Goal: Information Seeking & Learning: Find specific fact

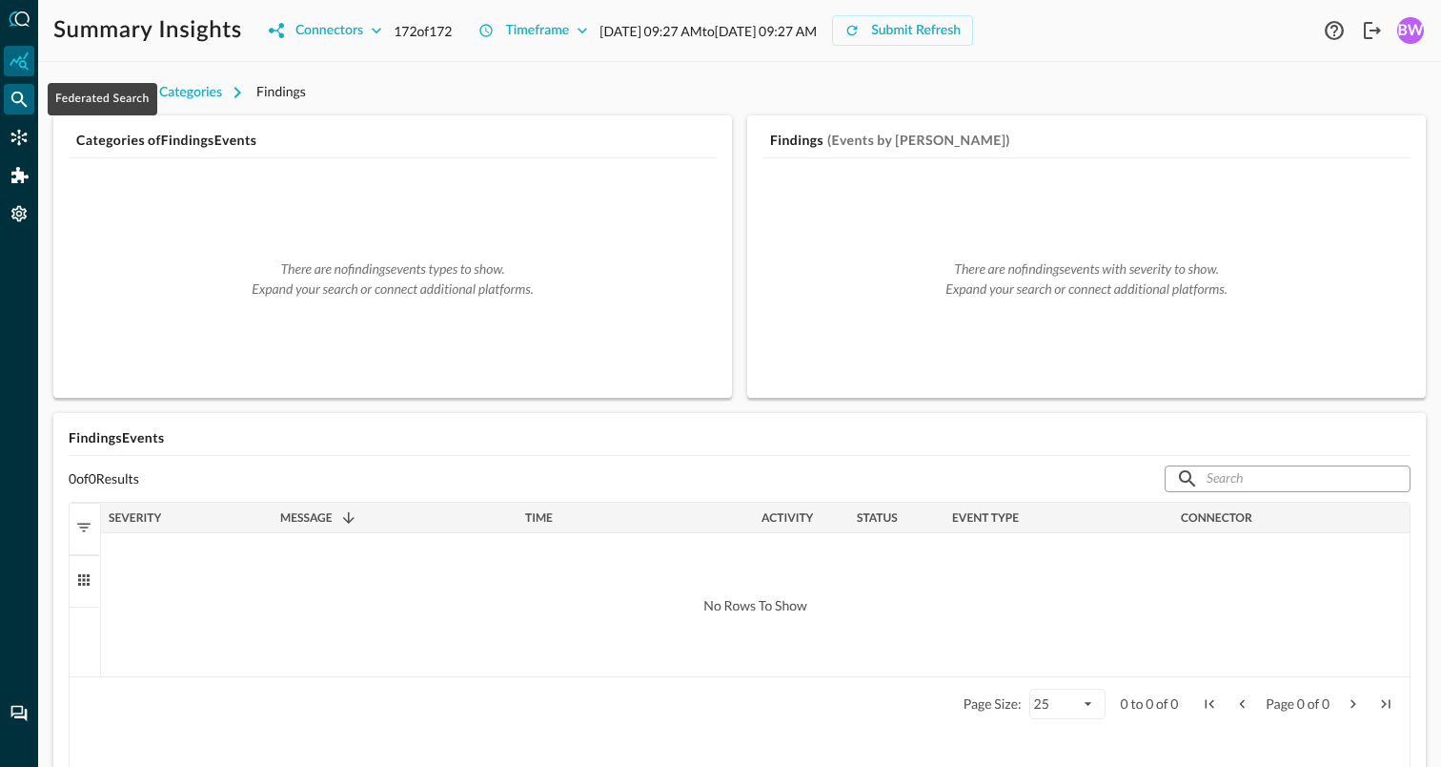
click at [19, 94] on icon "Federated Search" at bounding box center [19, 99] width 19 height 19
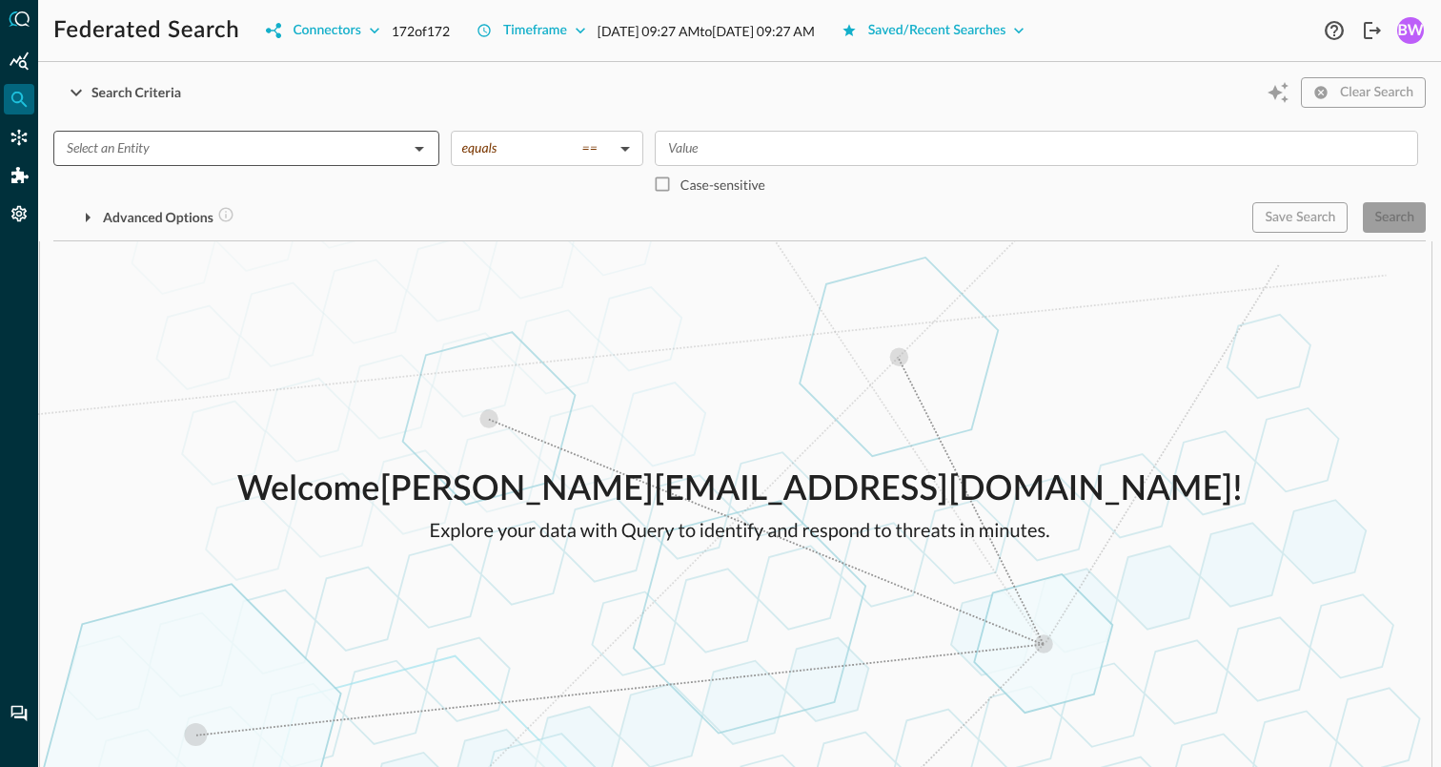
click at [376, 153] on input "text" at bounding box center [230, 148] width 343 height 24
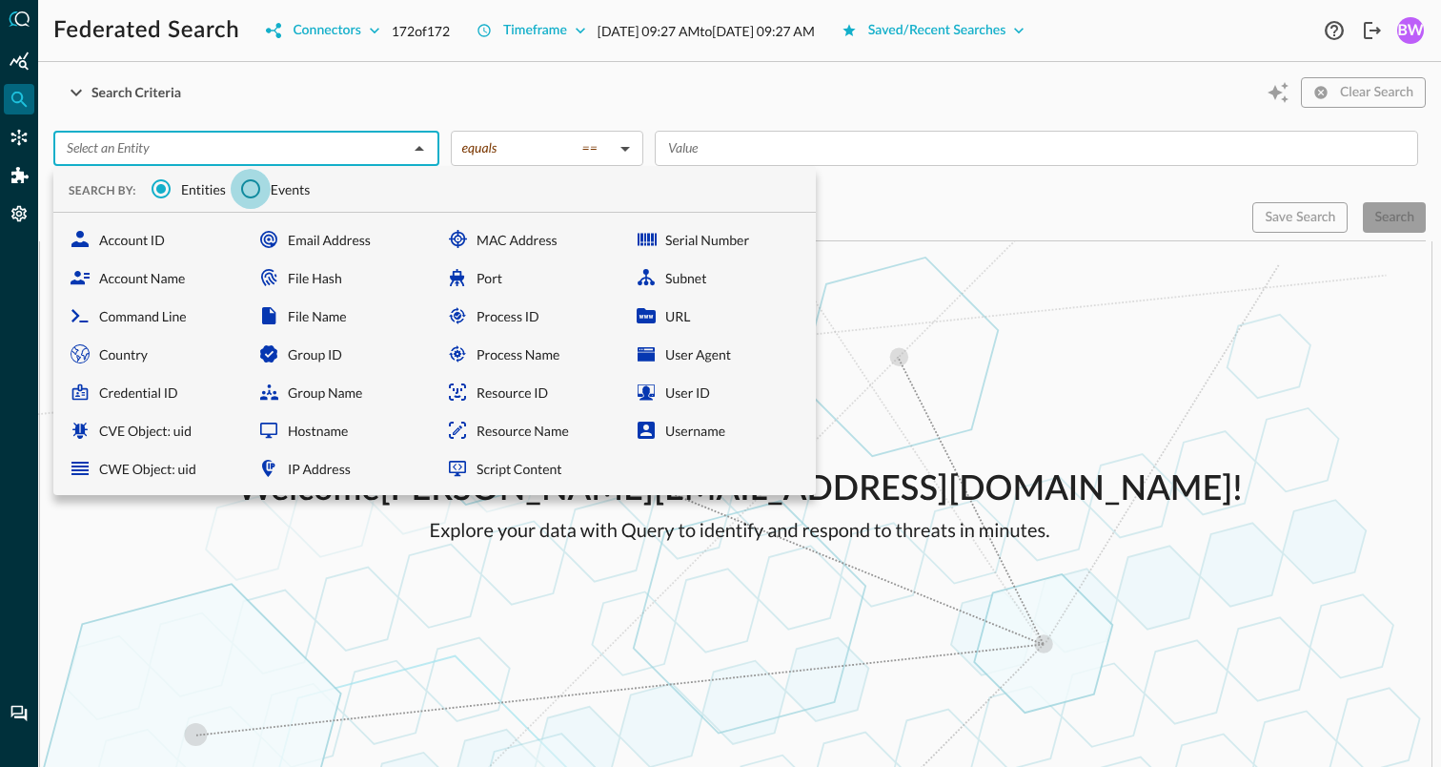
click at [249, 194] on input "Events" at bounding box center [251, 189] width 40 height 40
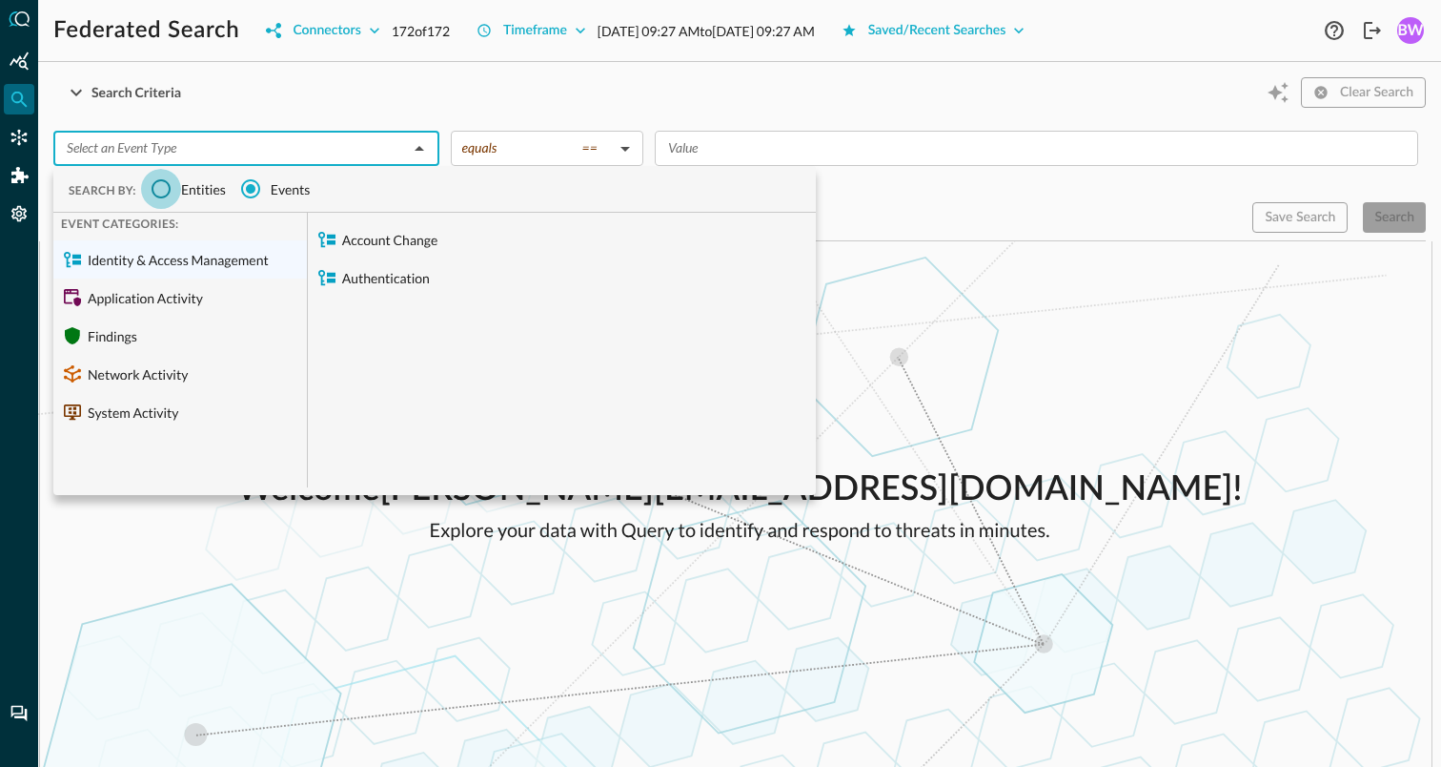
click at [167, 190] on input "Entities" at bounding box center [161, 189] width 40 height 40
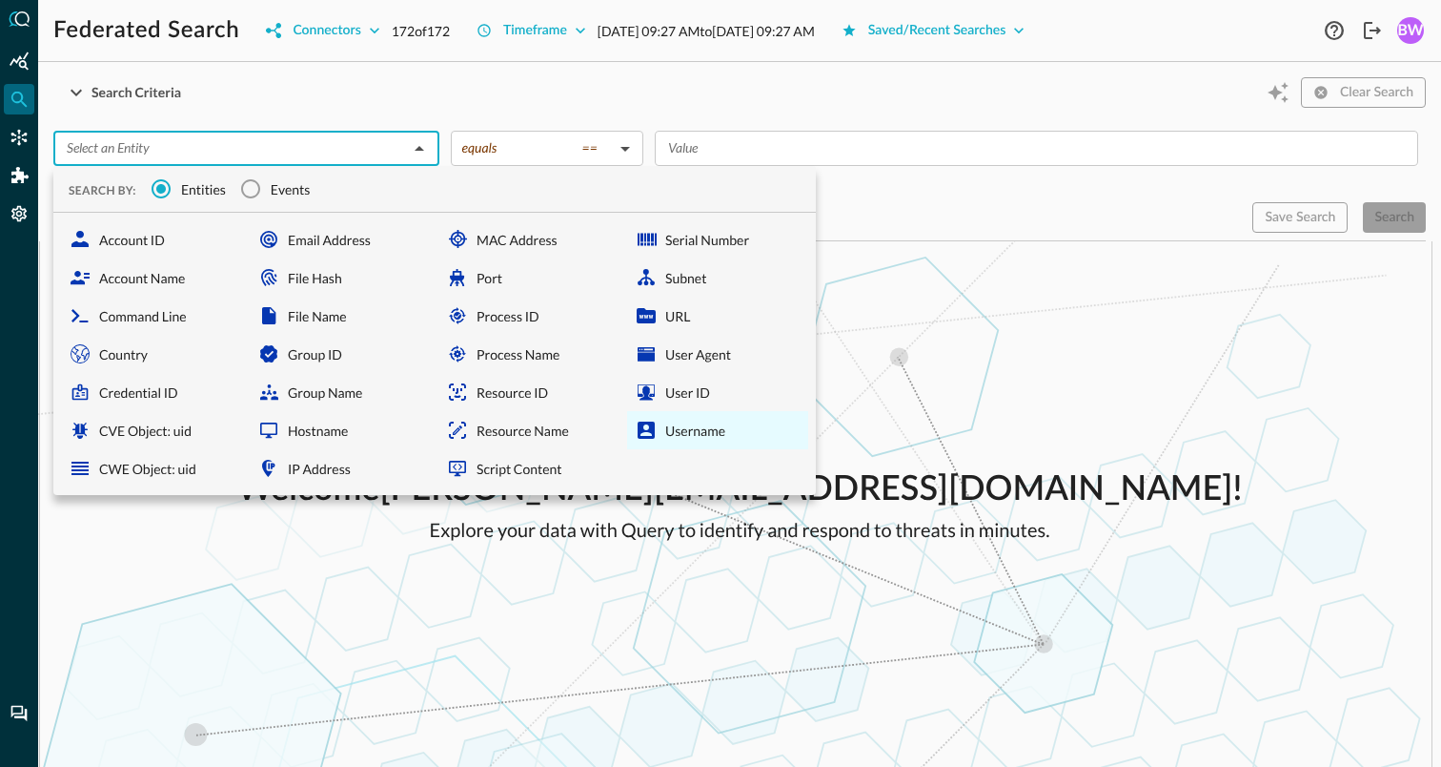
click at [676, 435] on div "Username" at bounding box center [717, 430] width 181 height 38
type input "Username"
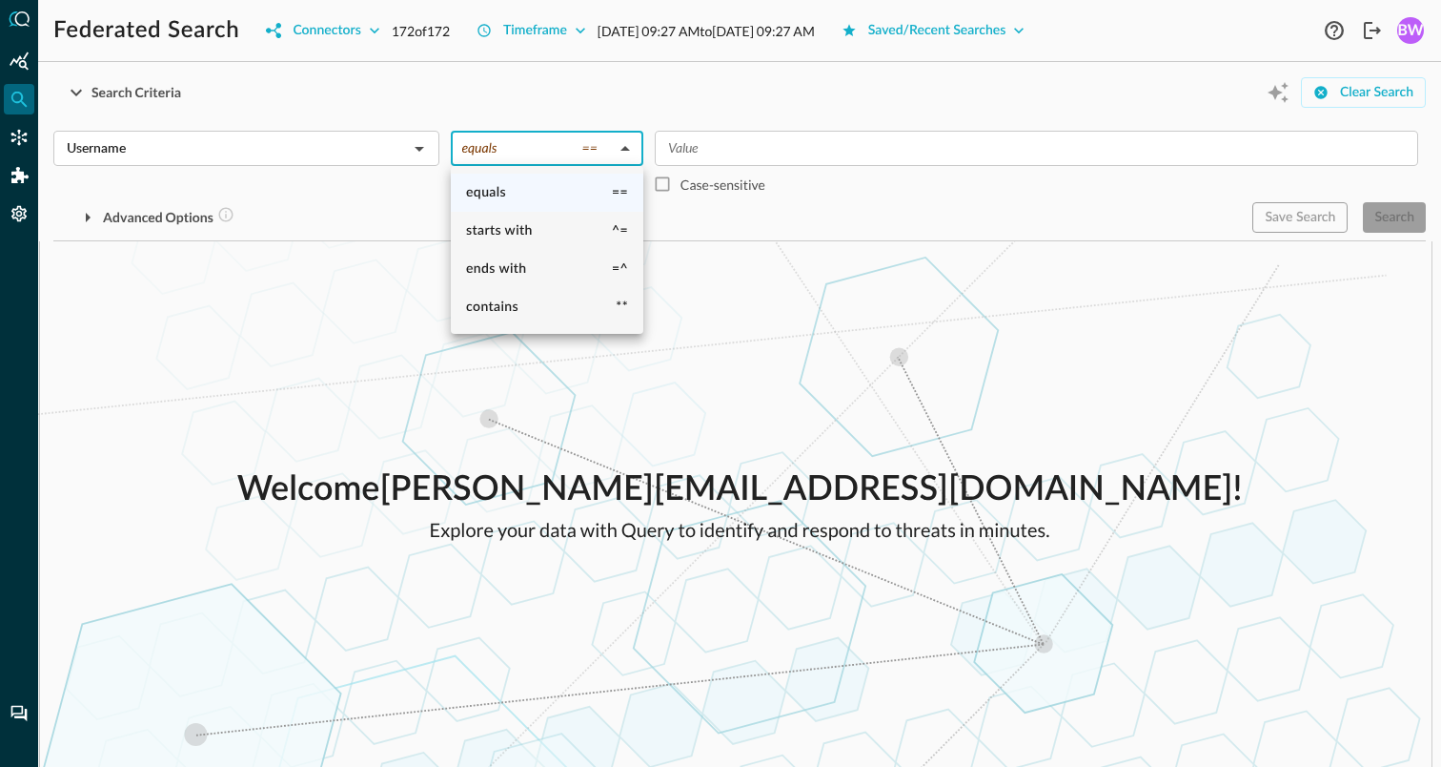
click at [631, 148] on body "Federated Search Connectors 172 of 172 Timeframe [DATE] 09:27 AM to [DATE] 09:2…" at bounding box center [720, 383] width 1441 height 767
click at [531, 304] on li "contains **" at bounding box center [547, 307] width 193 height 38
type input "contains"
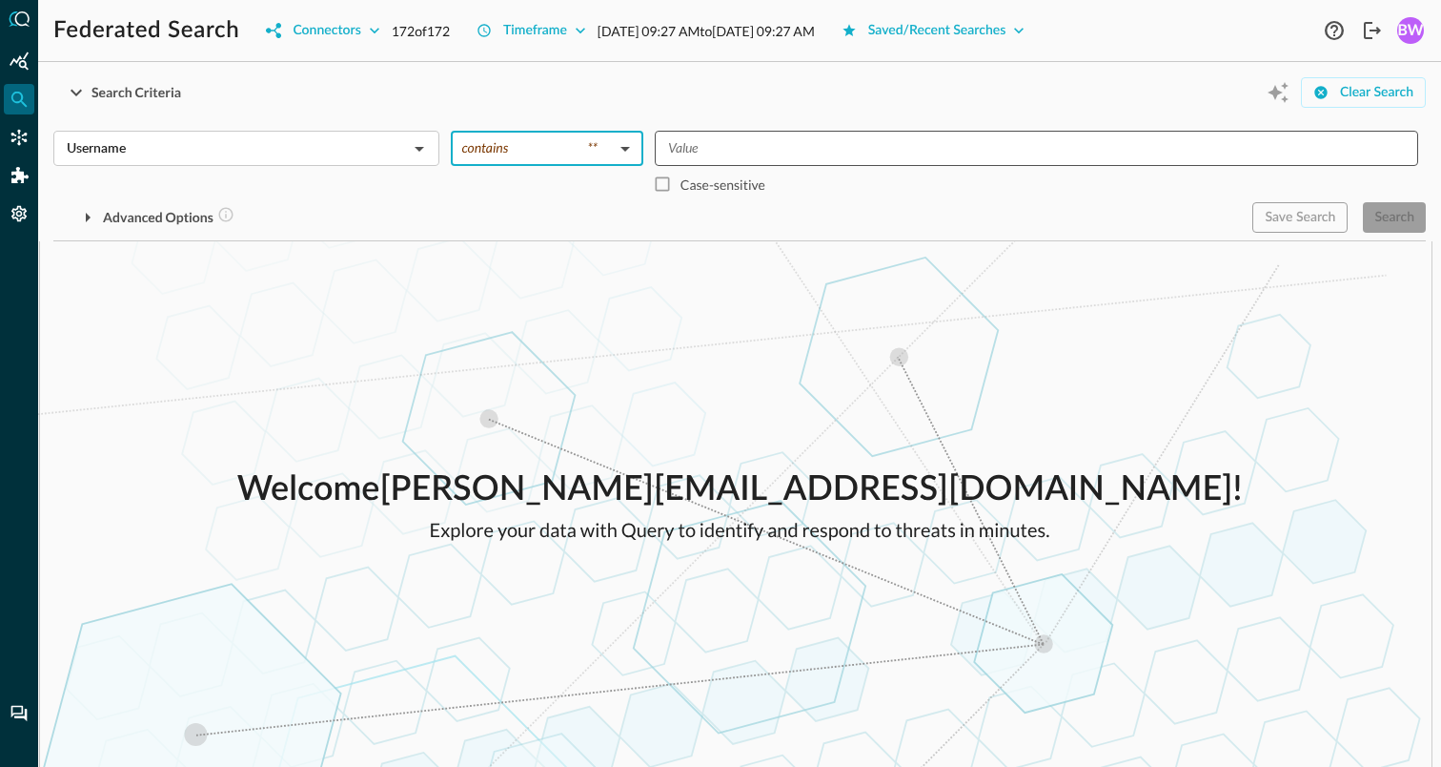
click at [701, 147] on input "Value" at bounding box center [1035, 148] width 749 height 24
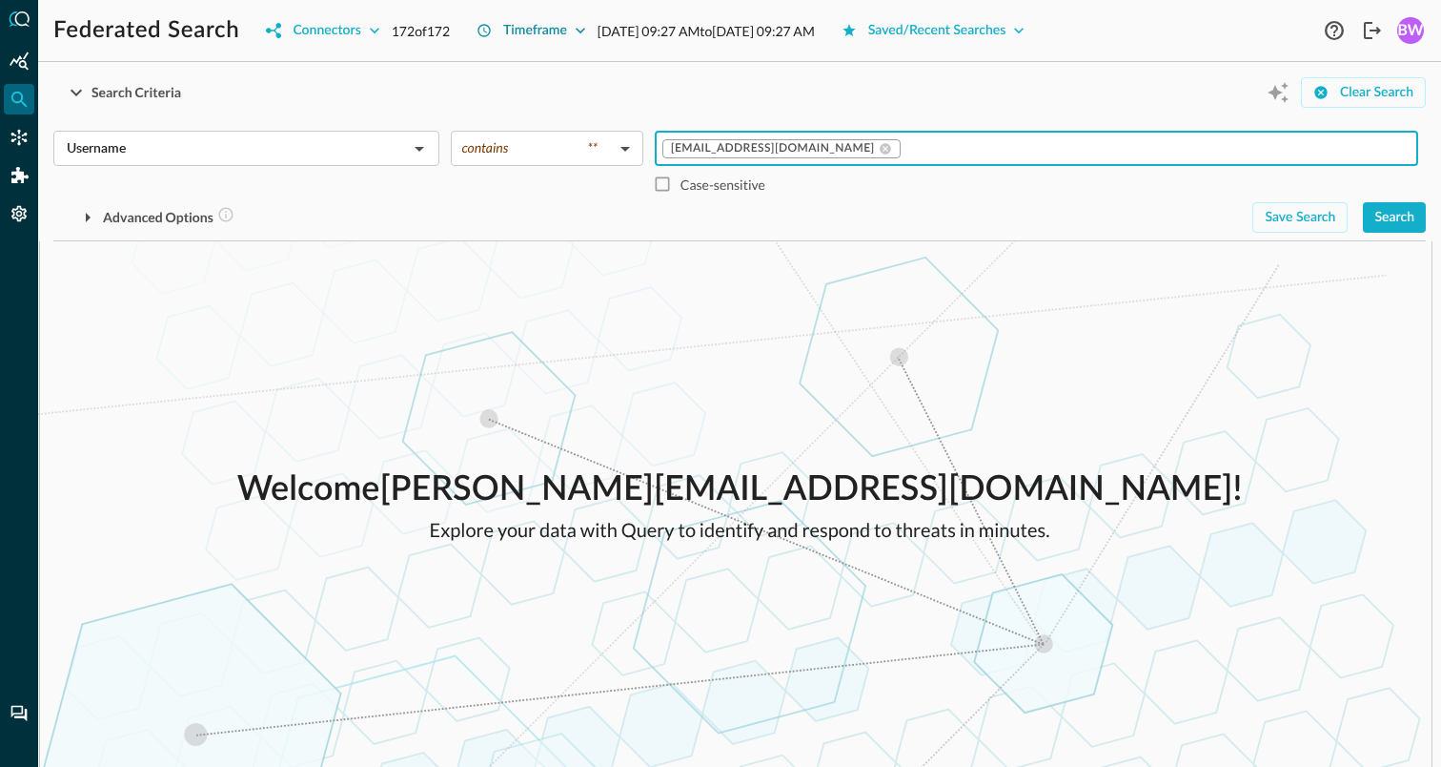
click at [585, 29] on icon "button" at bounding box center [580, 30] width 19 height 19
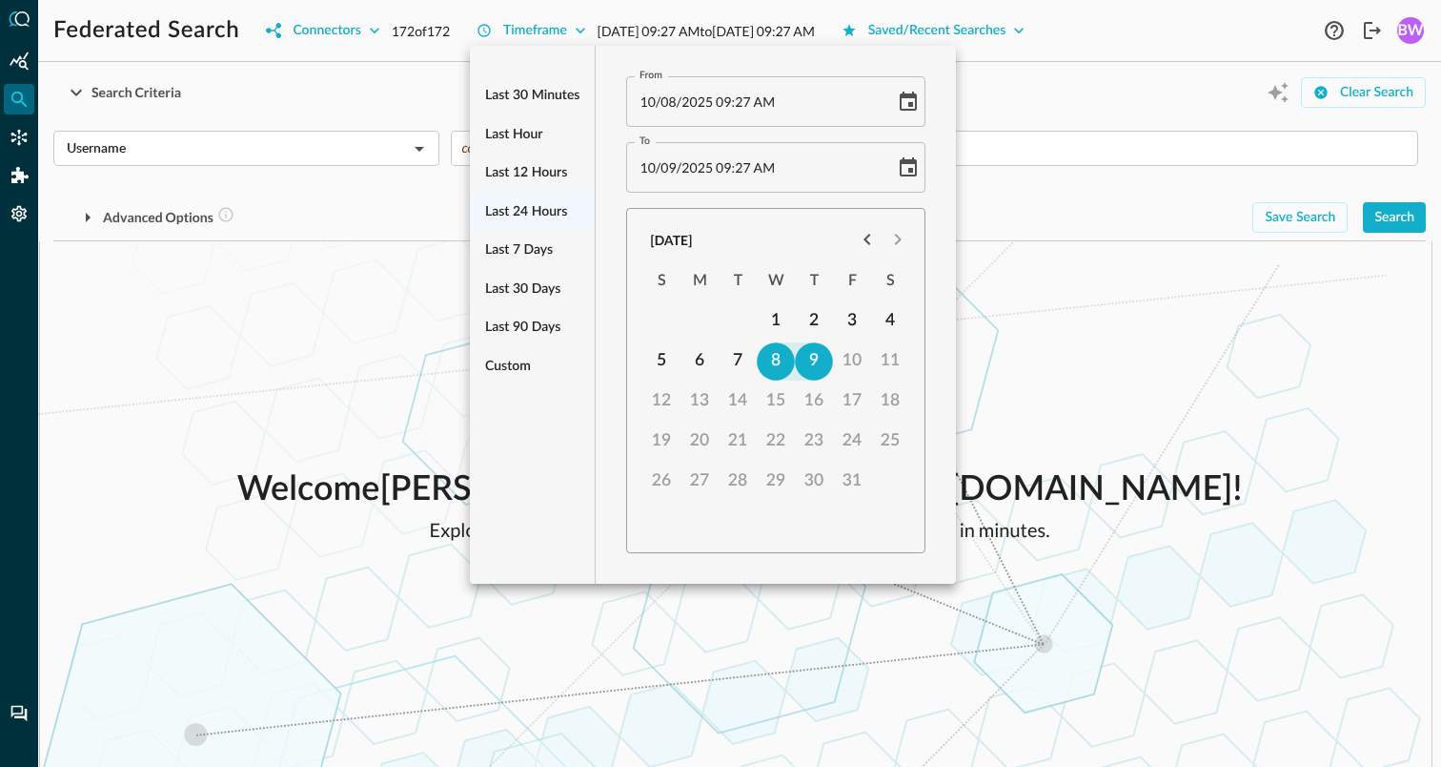
click at [1012, 112] on div at bounding box center [720, 383] width 1441 height 767
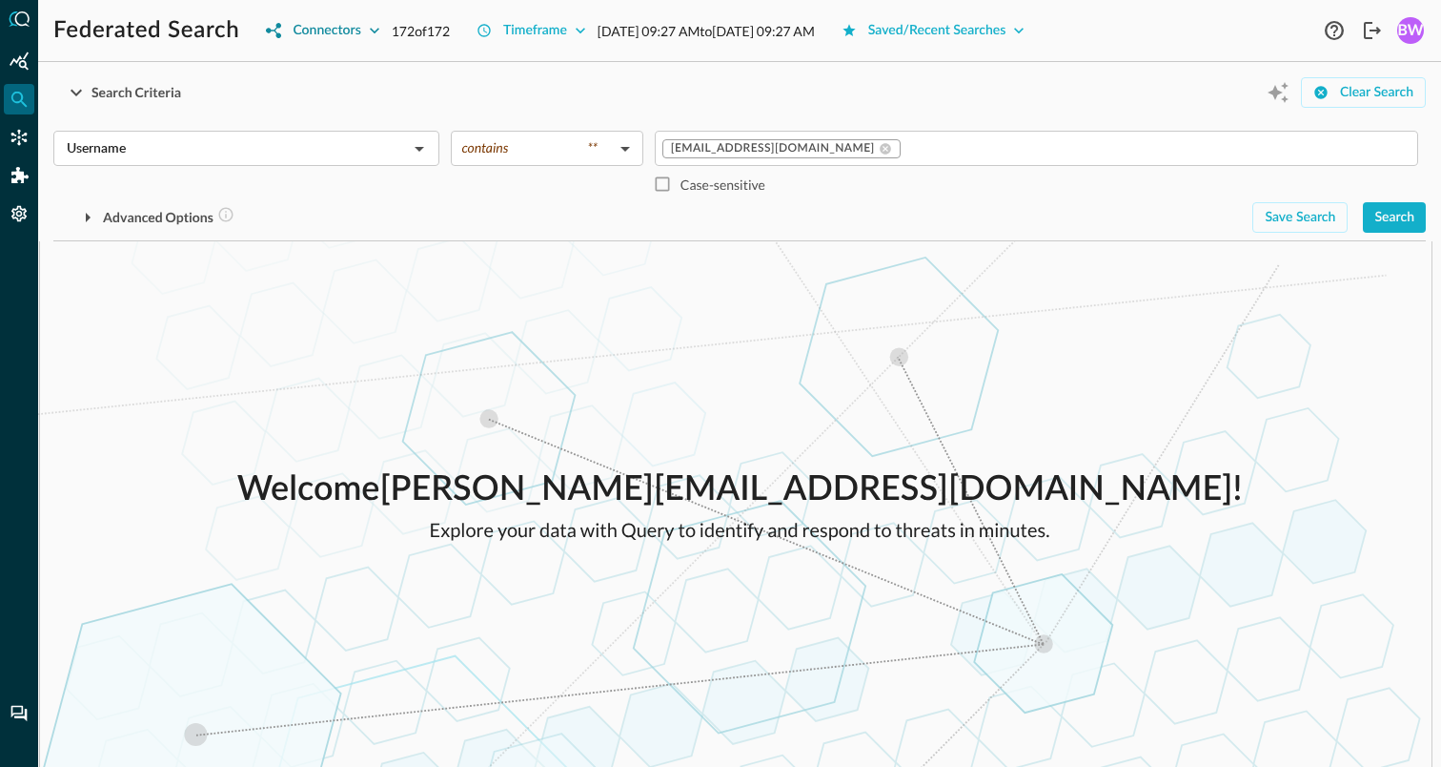
click at [370, 29] on icon "button" at bounding box center [375, 31] width 10 height 6
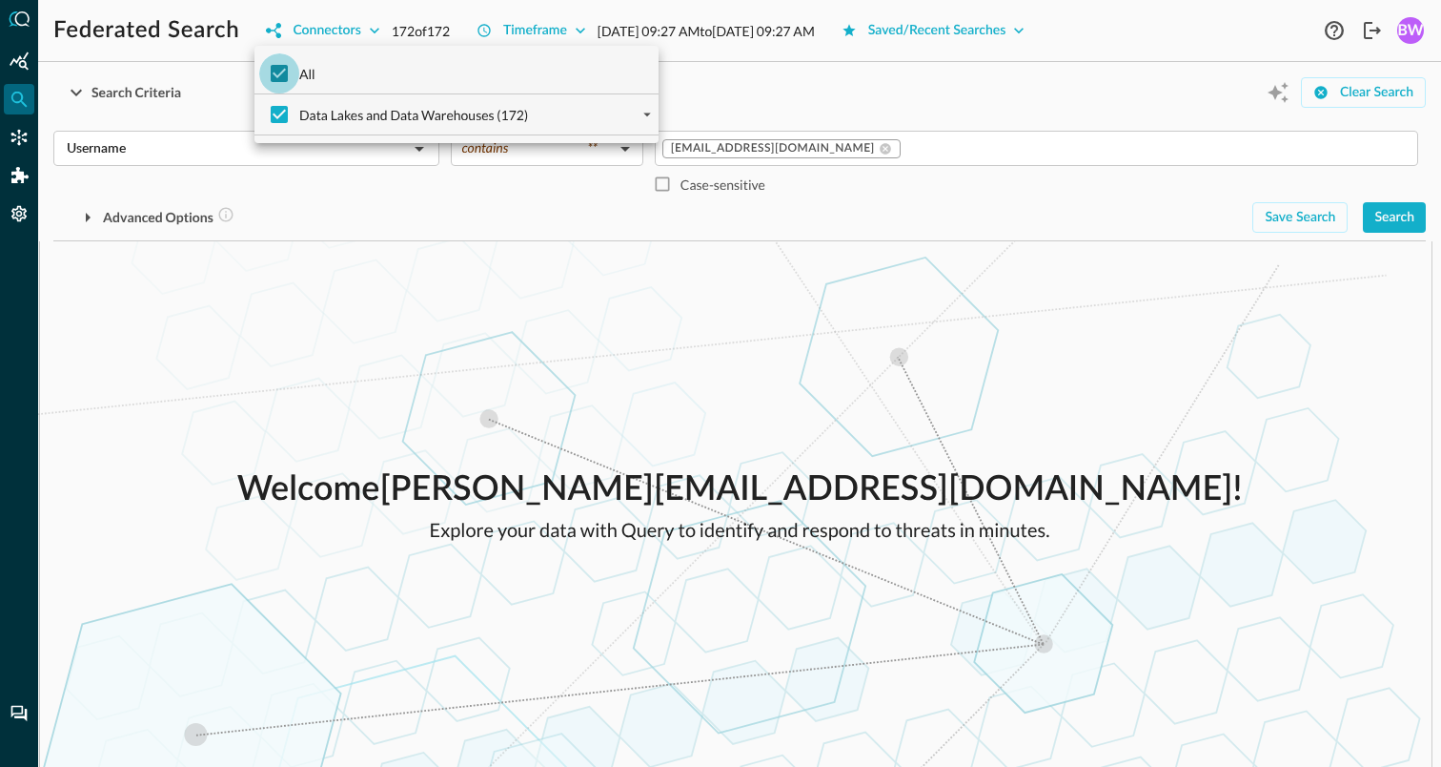
click at [277, 73] on input "All" at bounding box center [279, 73] width 40 height 40
checkbox input "false"
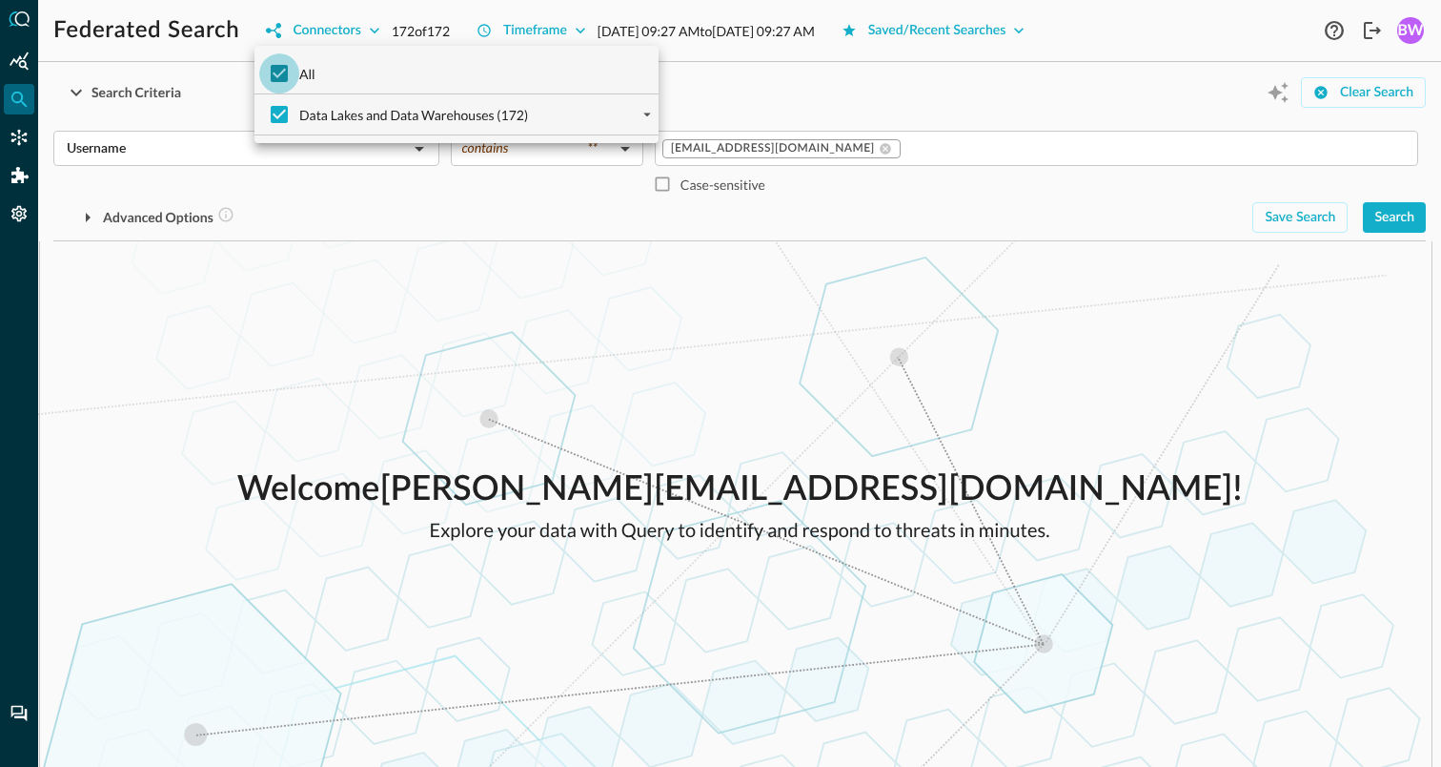
checkbox input "false"
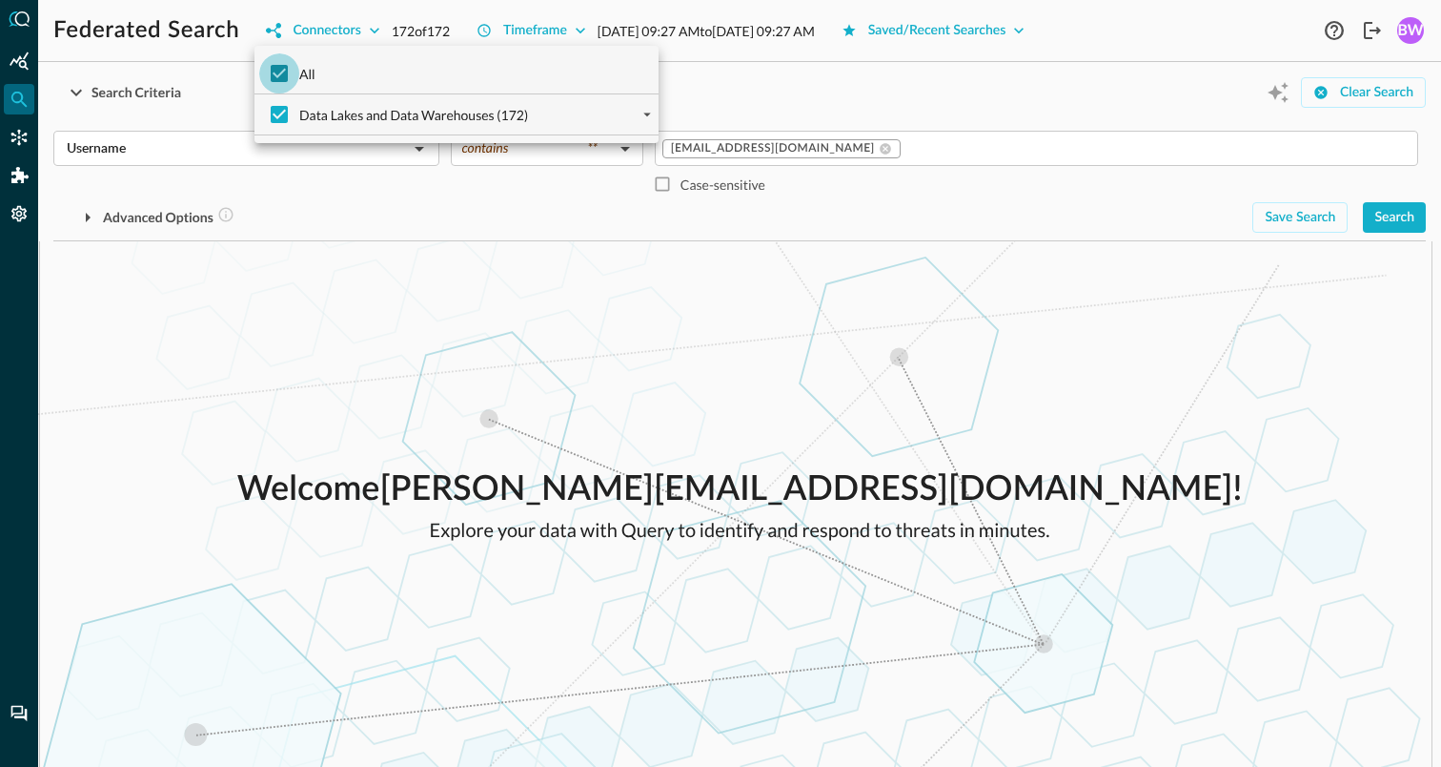
checkbox input "false"
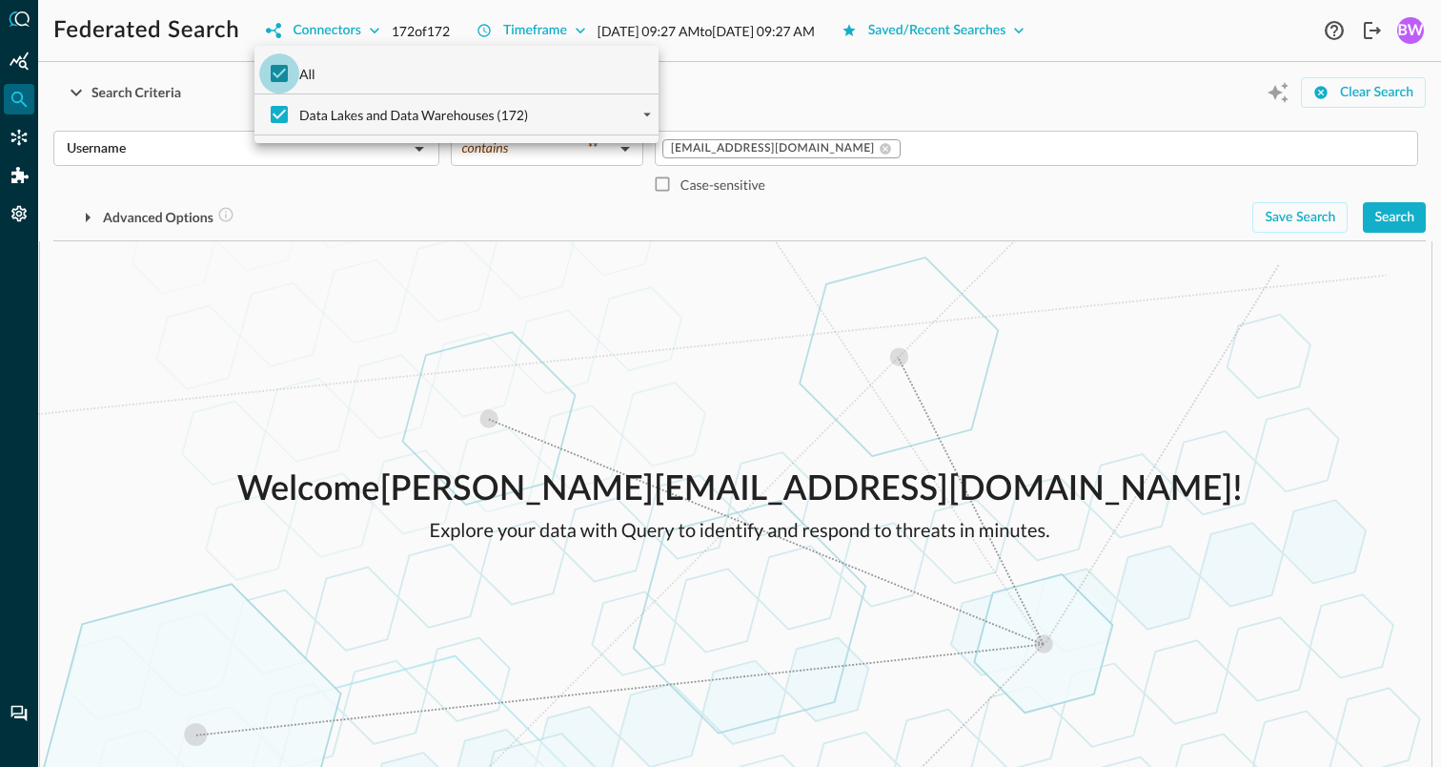
checkbox input "false"
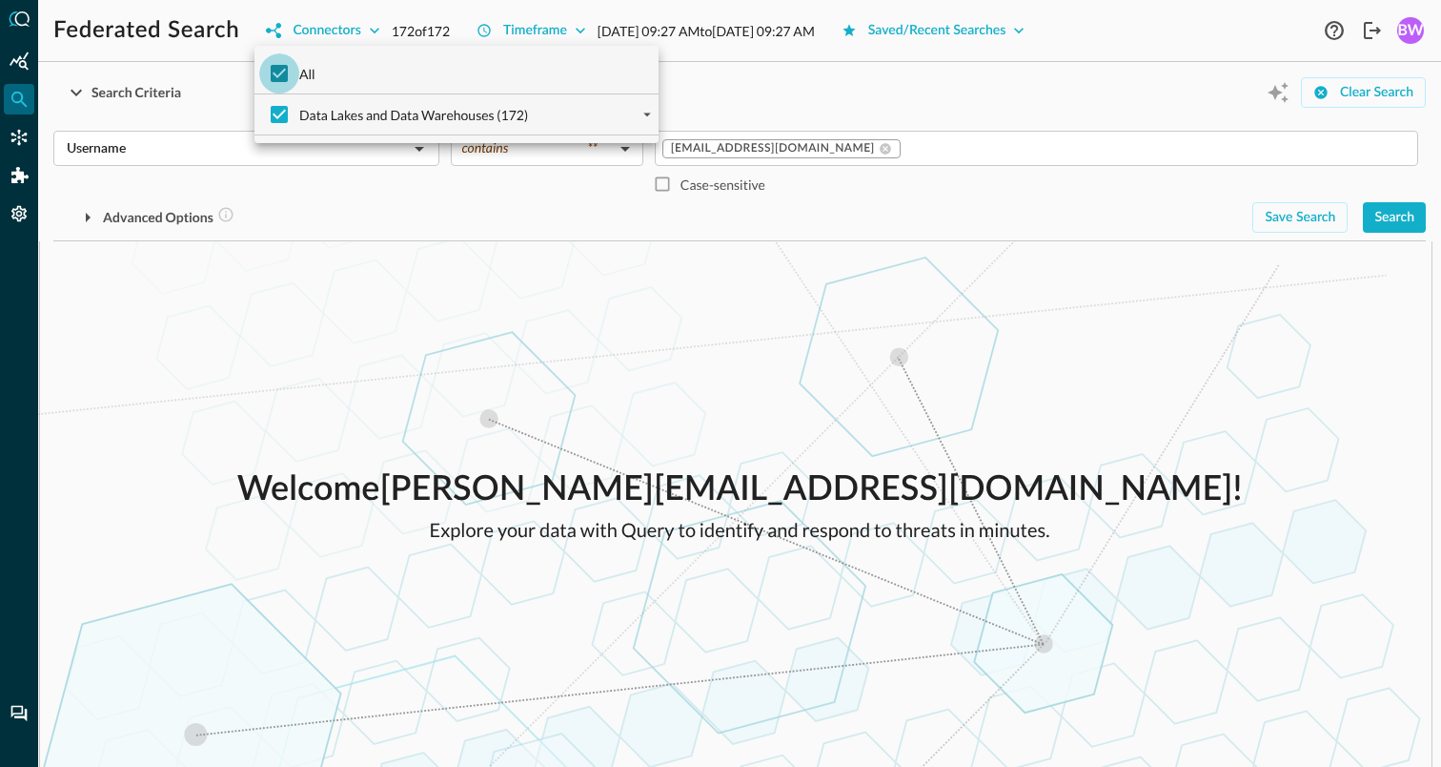
checkbox input "false"
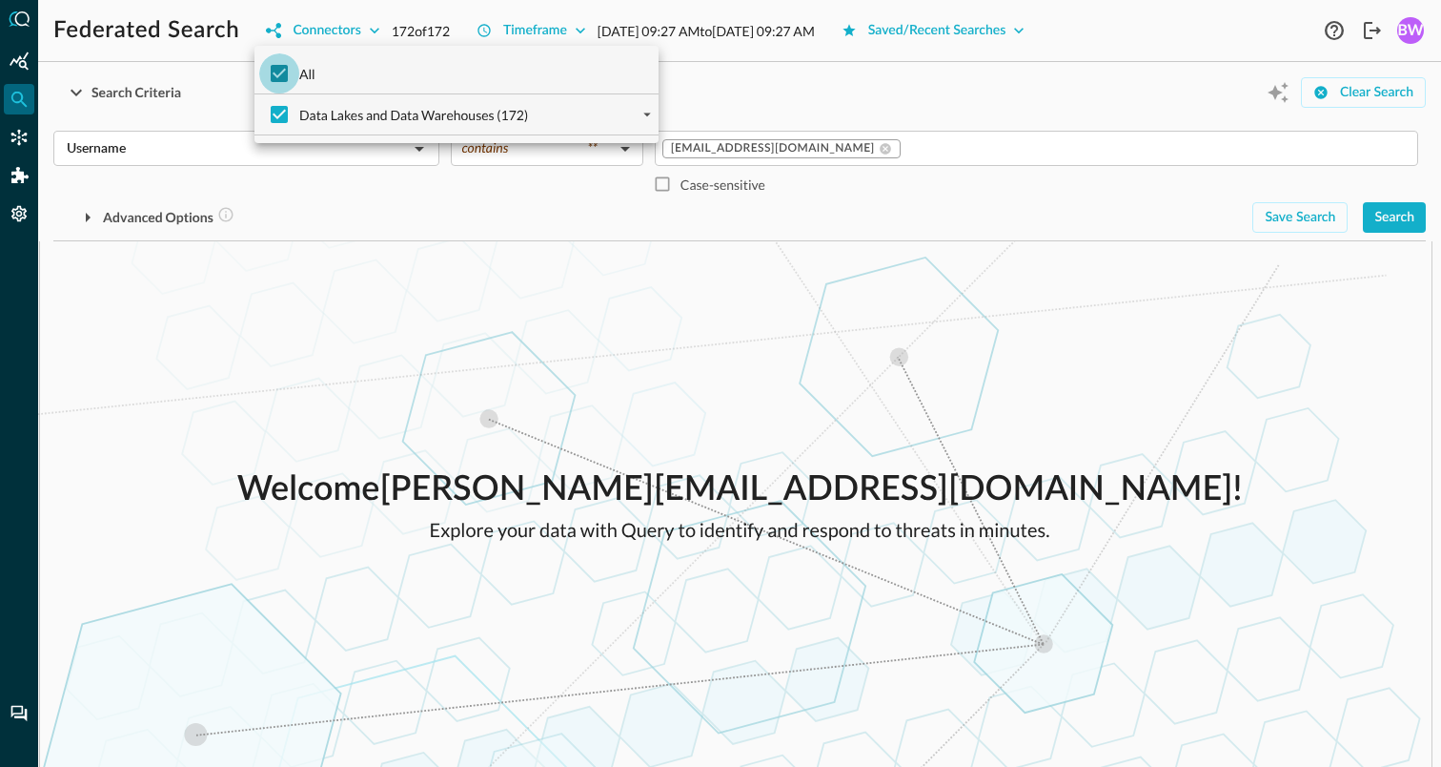
checkbox input "false"
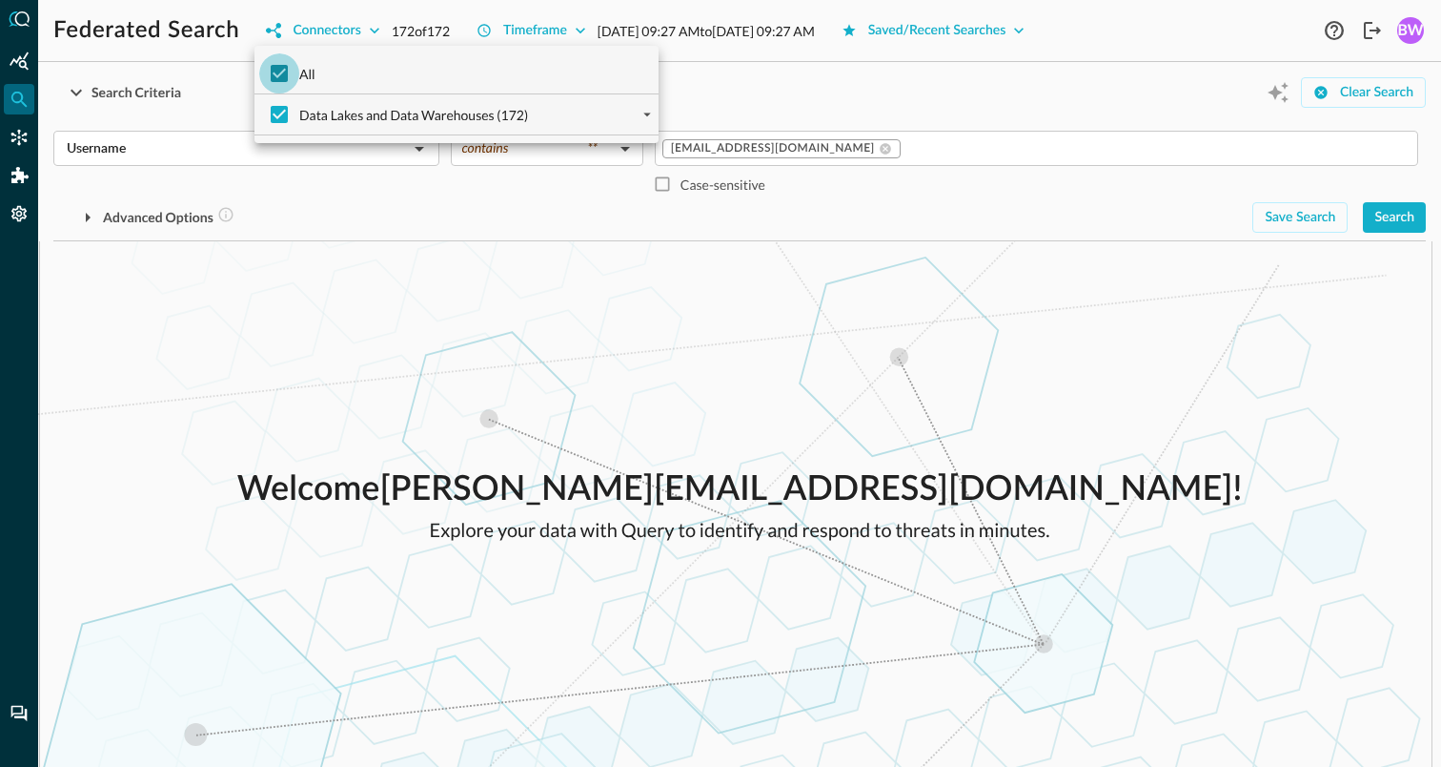
checkbox input "false"
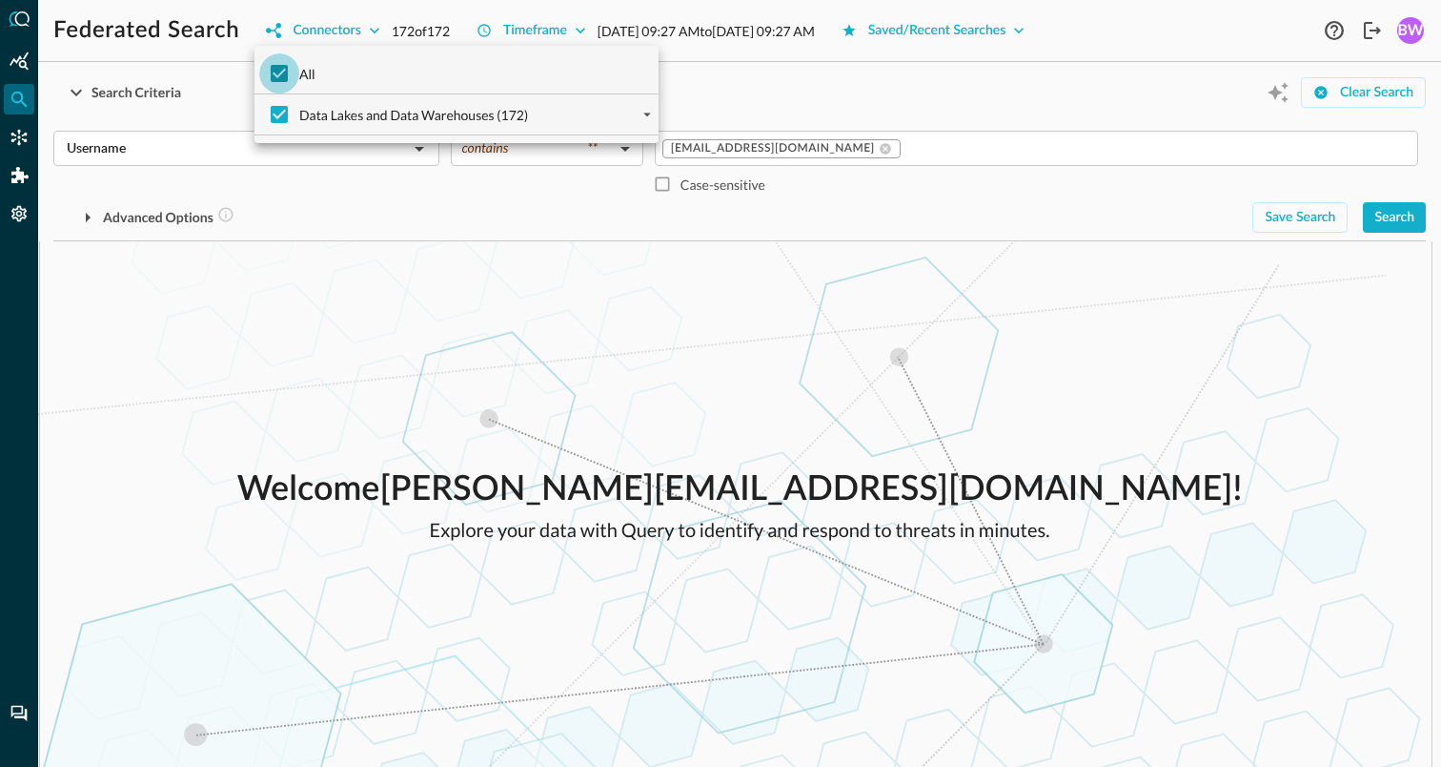
checkbox input "false"
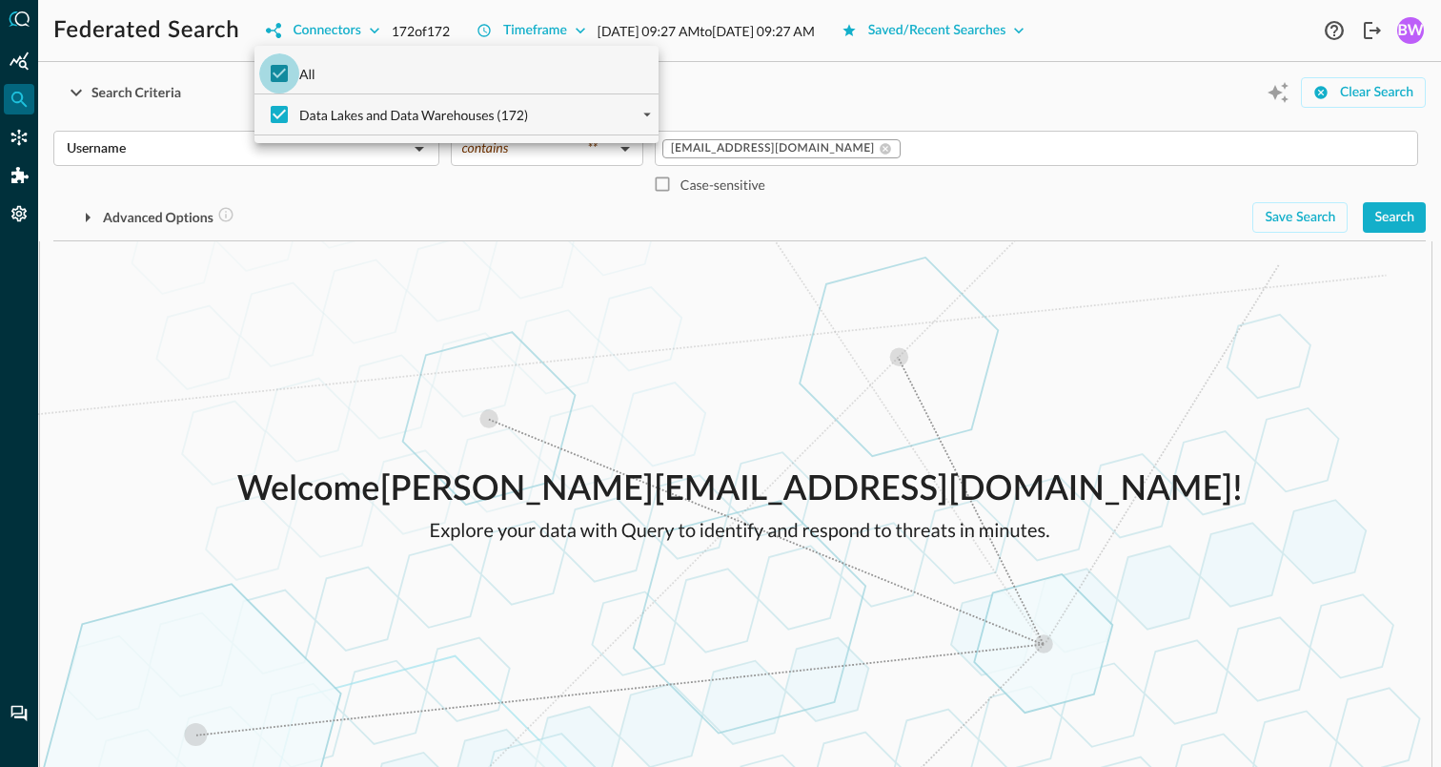
checkbox input "false"
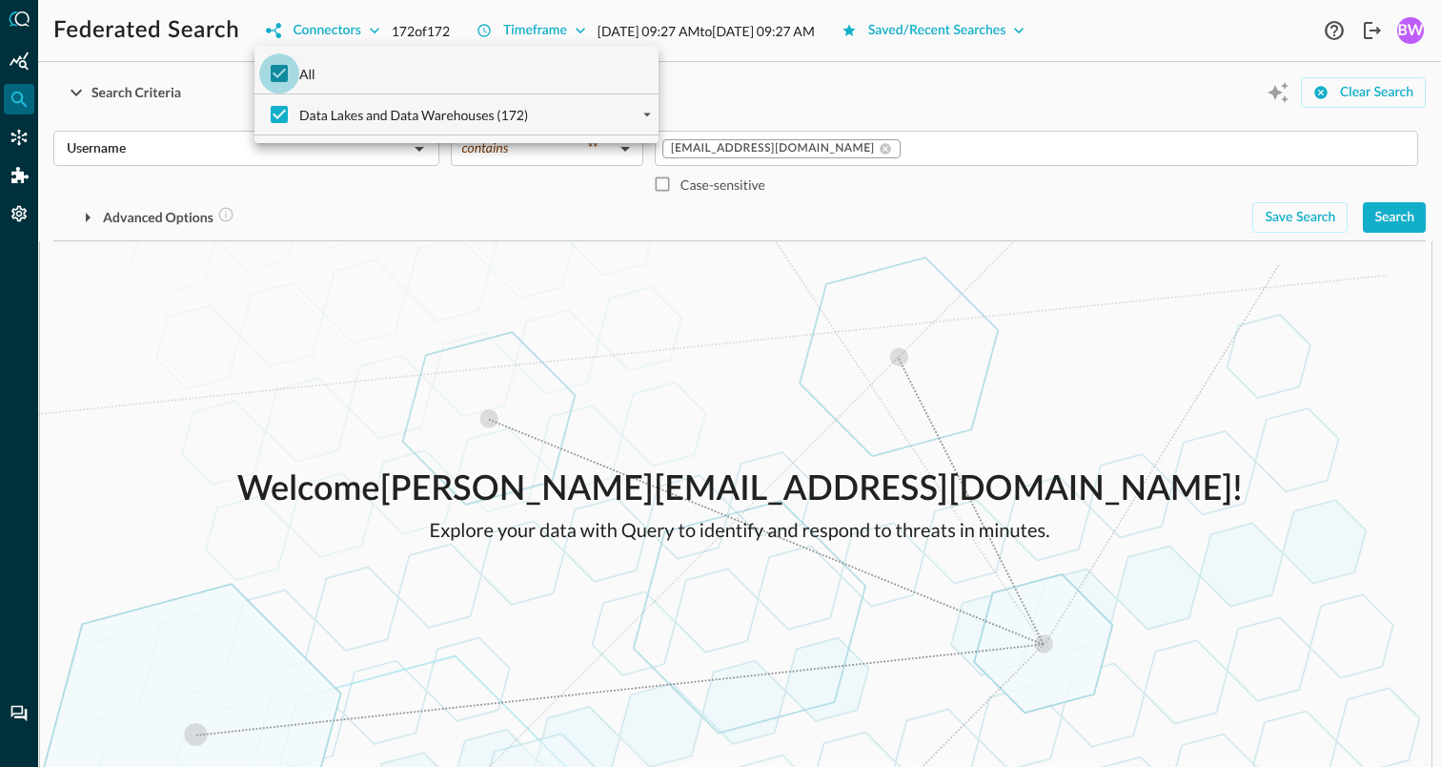
checkbox input "false"
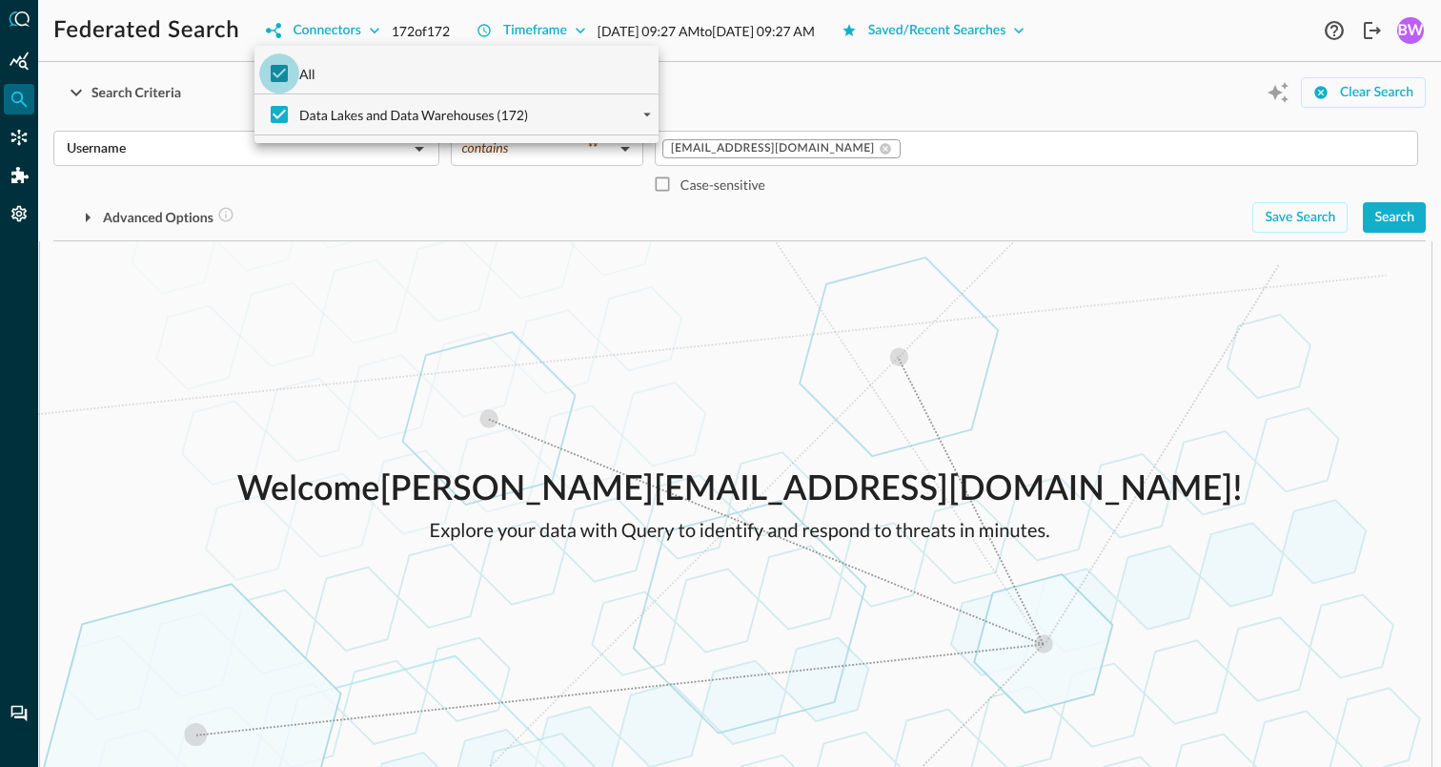
checkbox input "false"
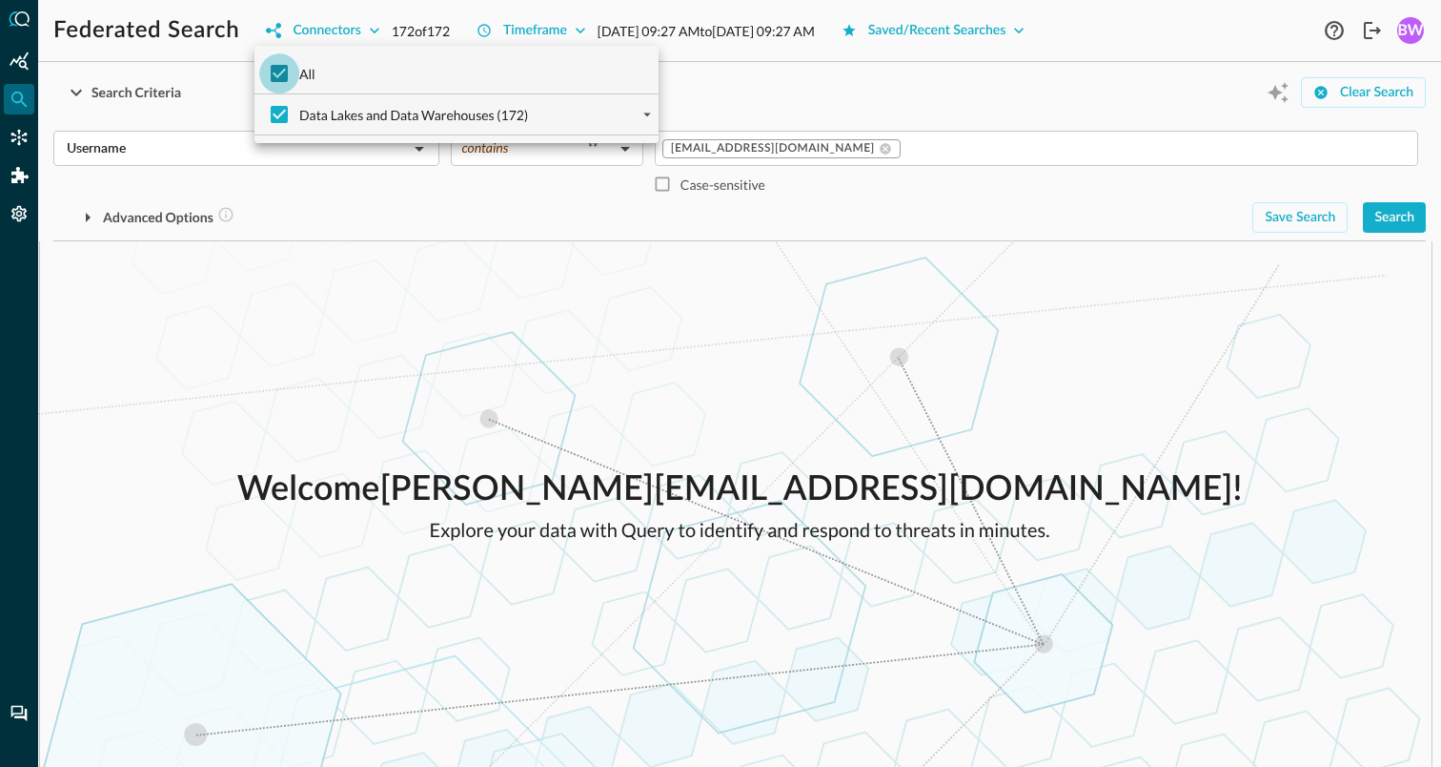
checkbox input "false"
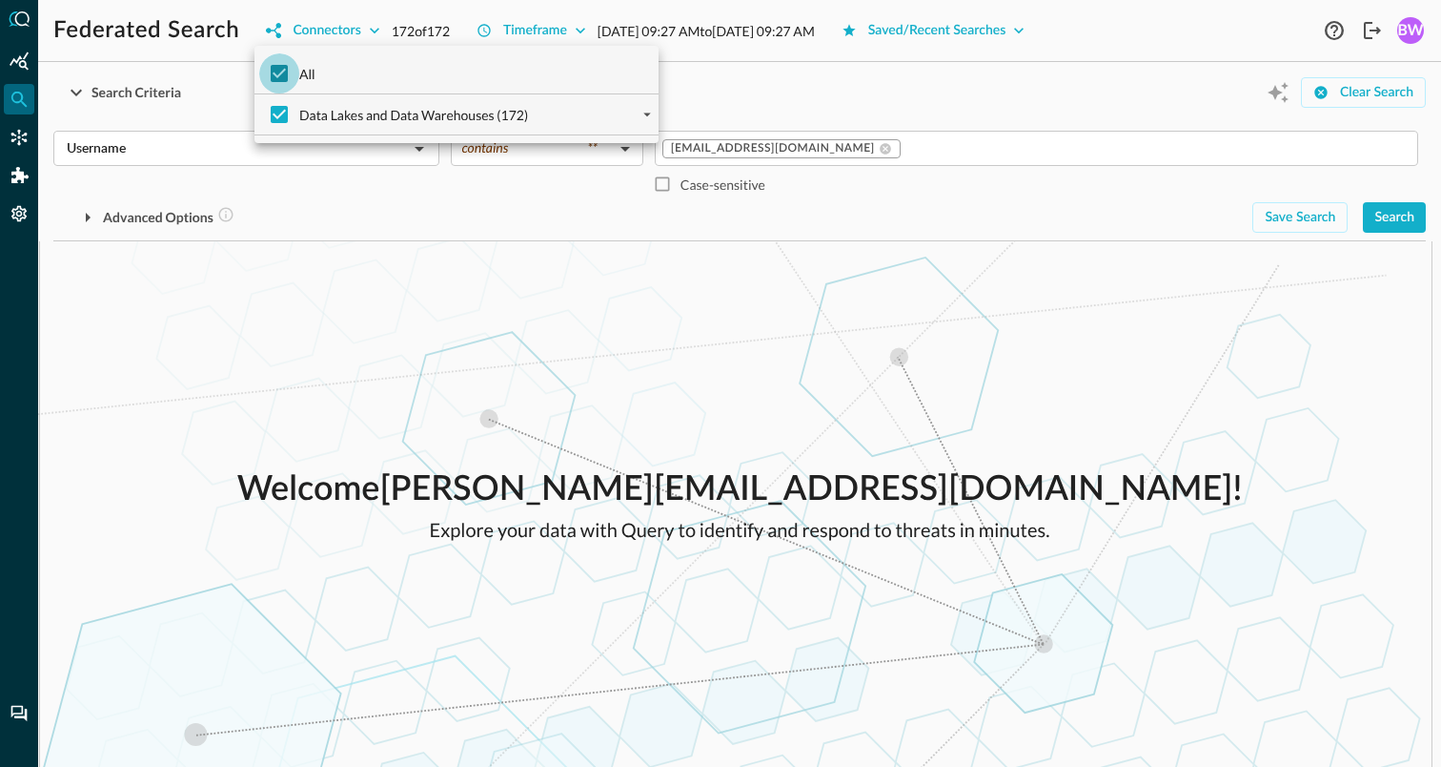
checkbox input "false"
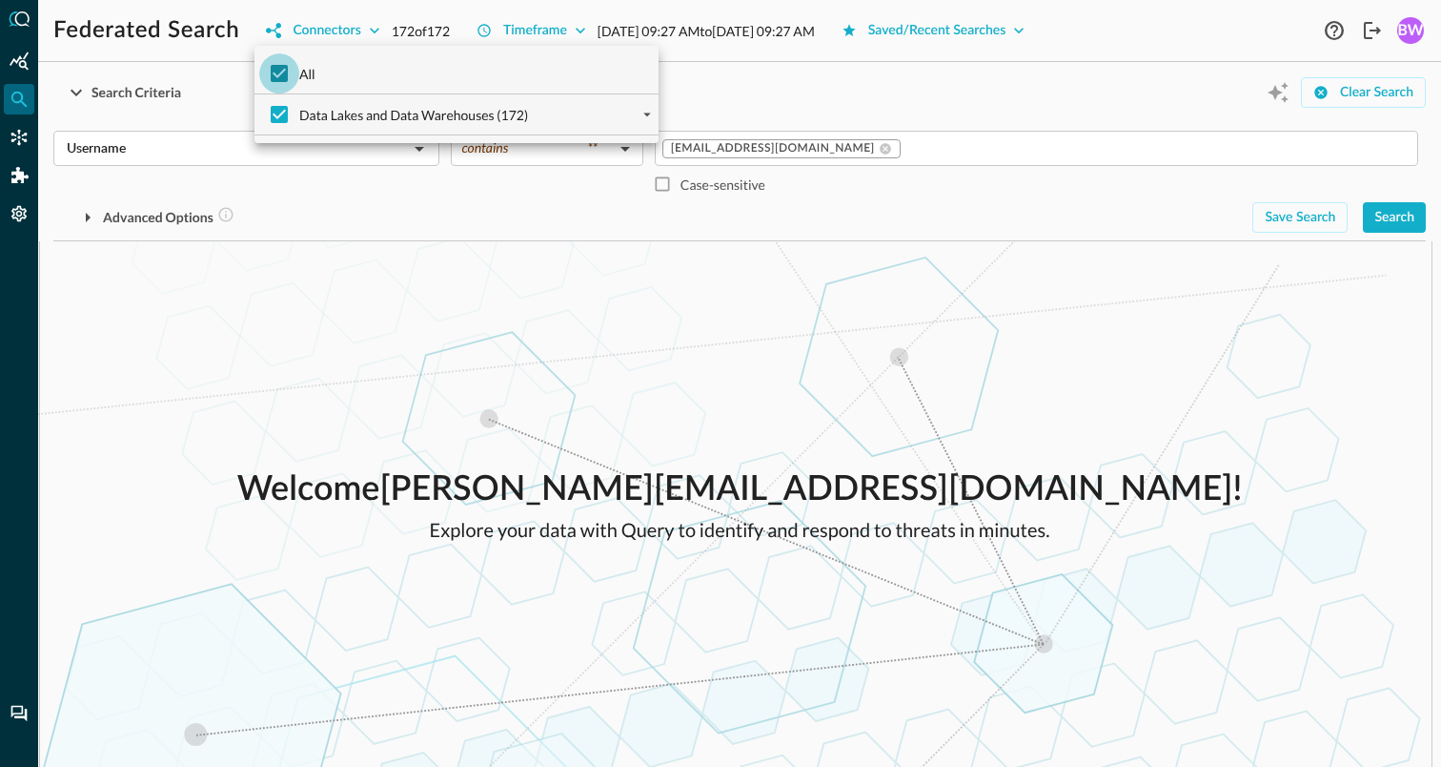
checkbox input "false"
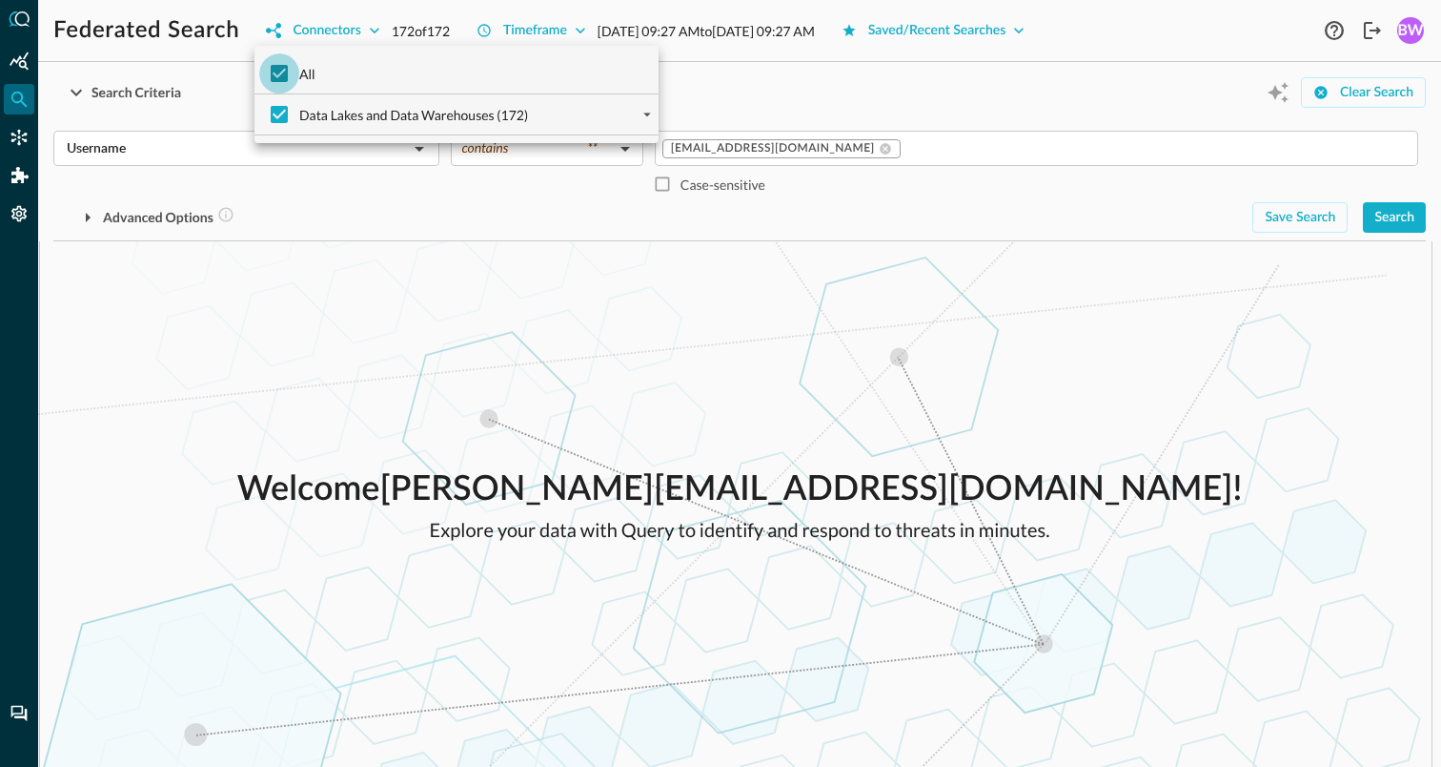
checkbox input "false"
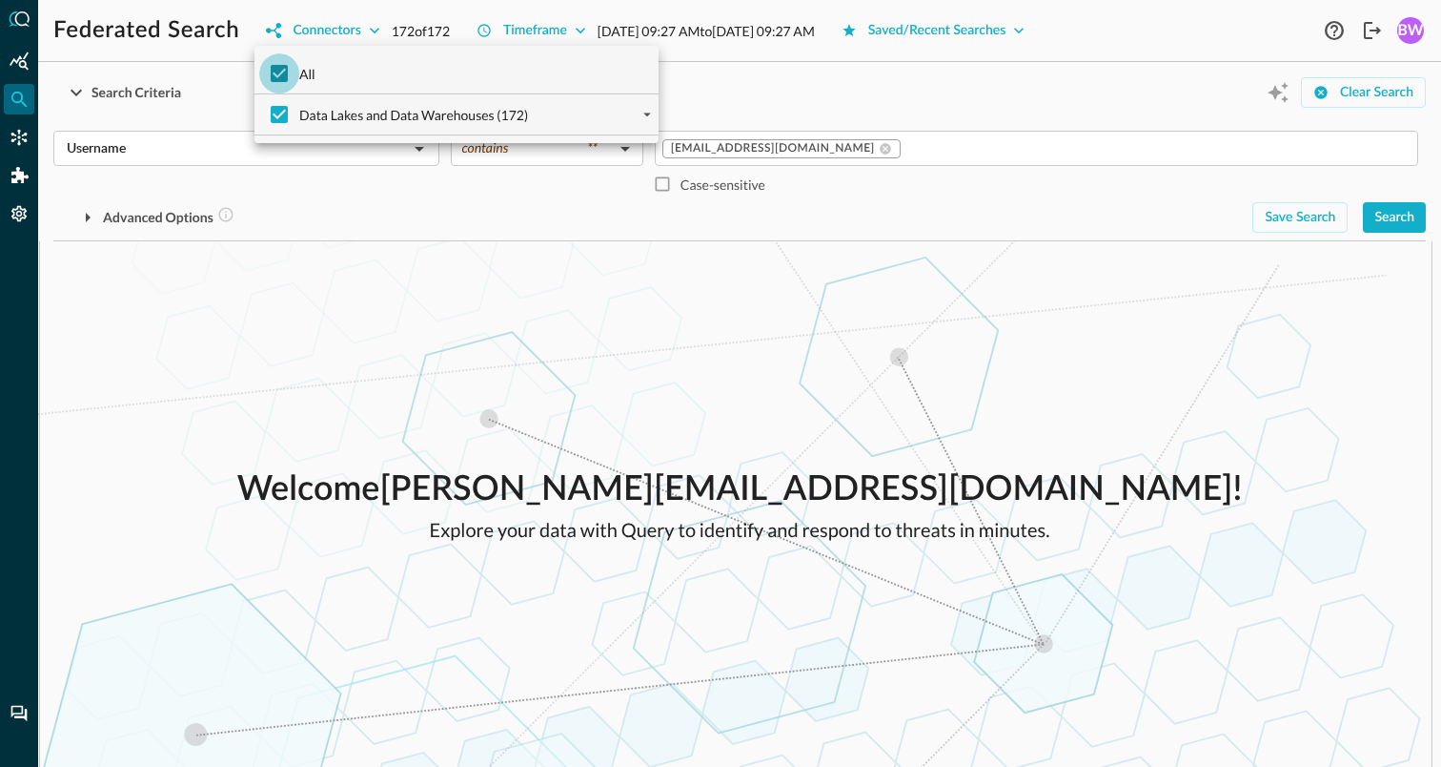
checkbox input "false"
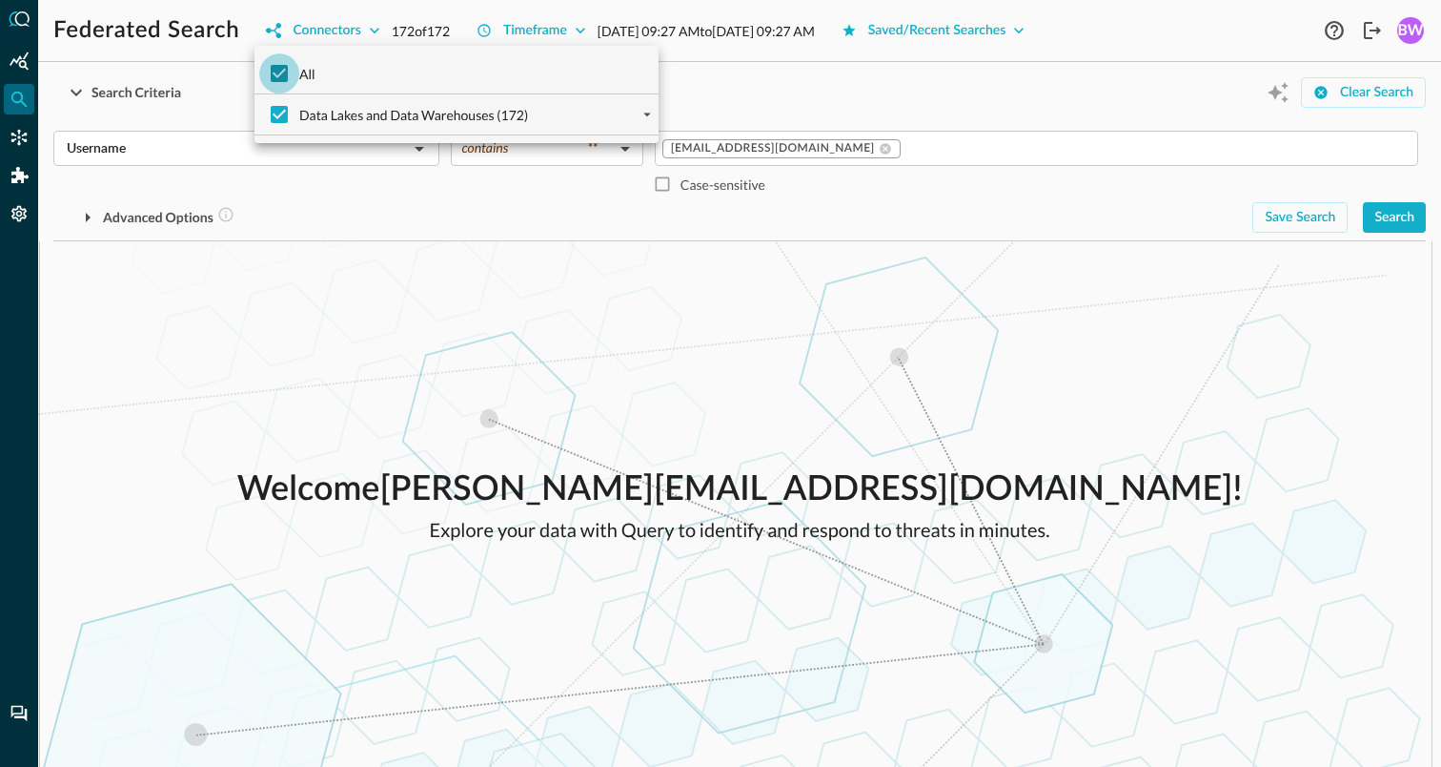
checkbox input "false"
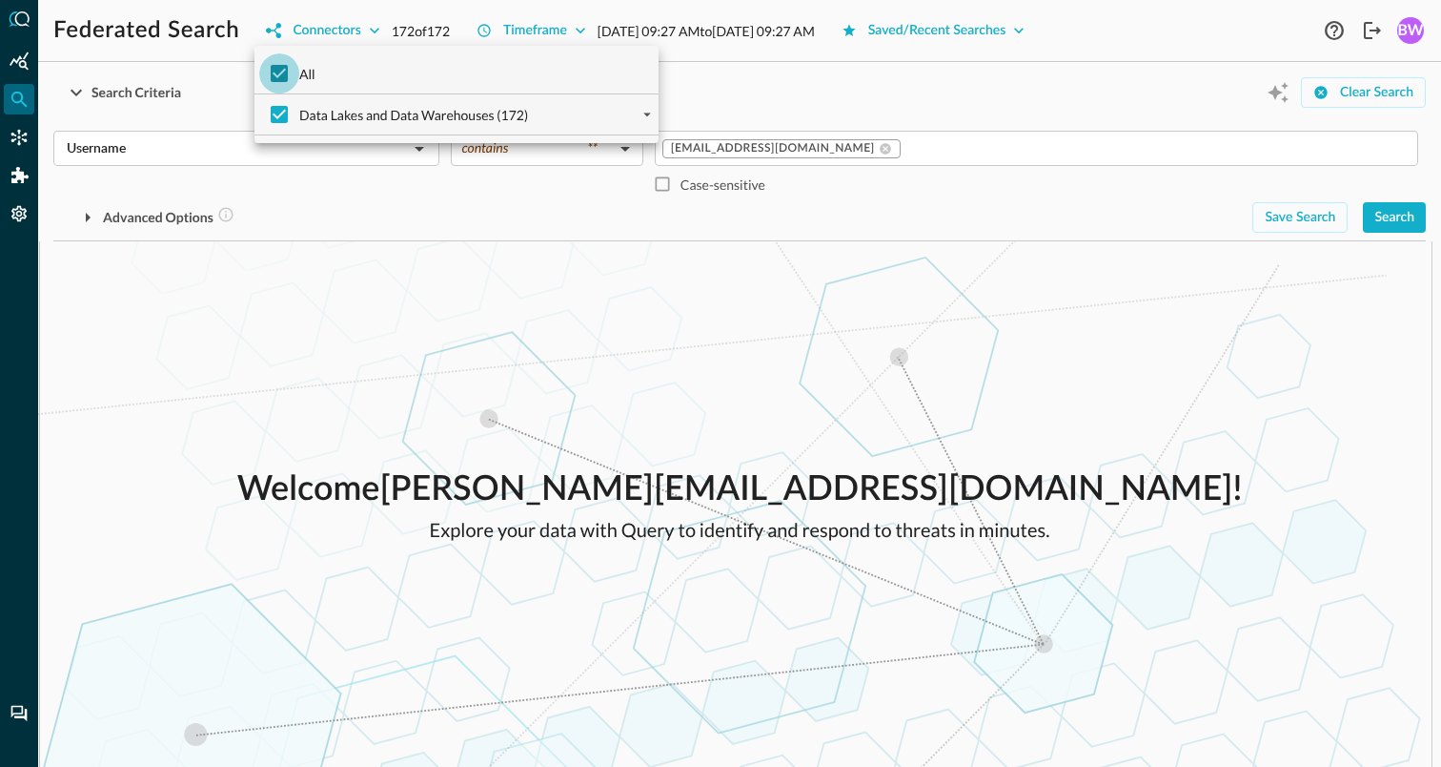
checkbox input "false"
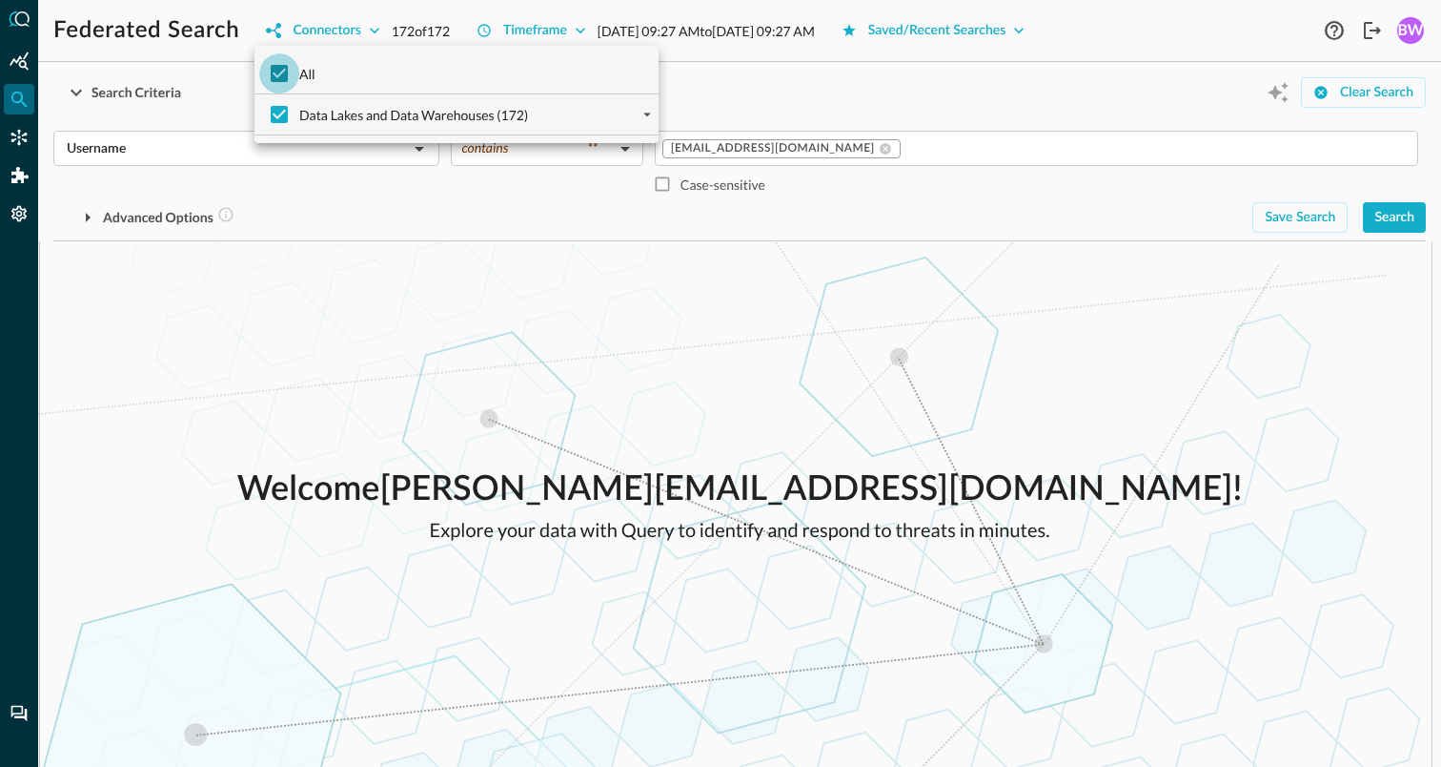
checkbox input "false"
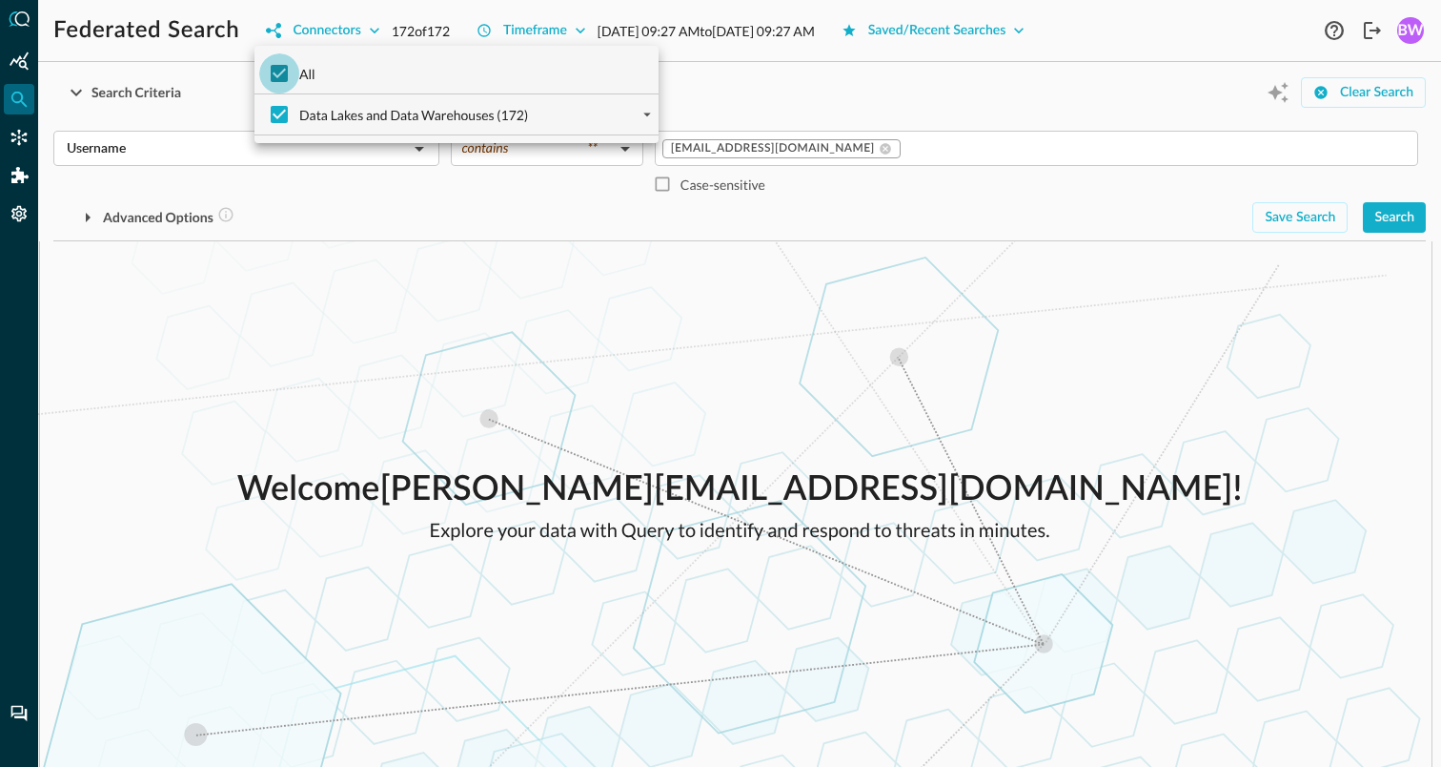
checkbox input "false"
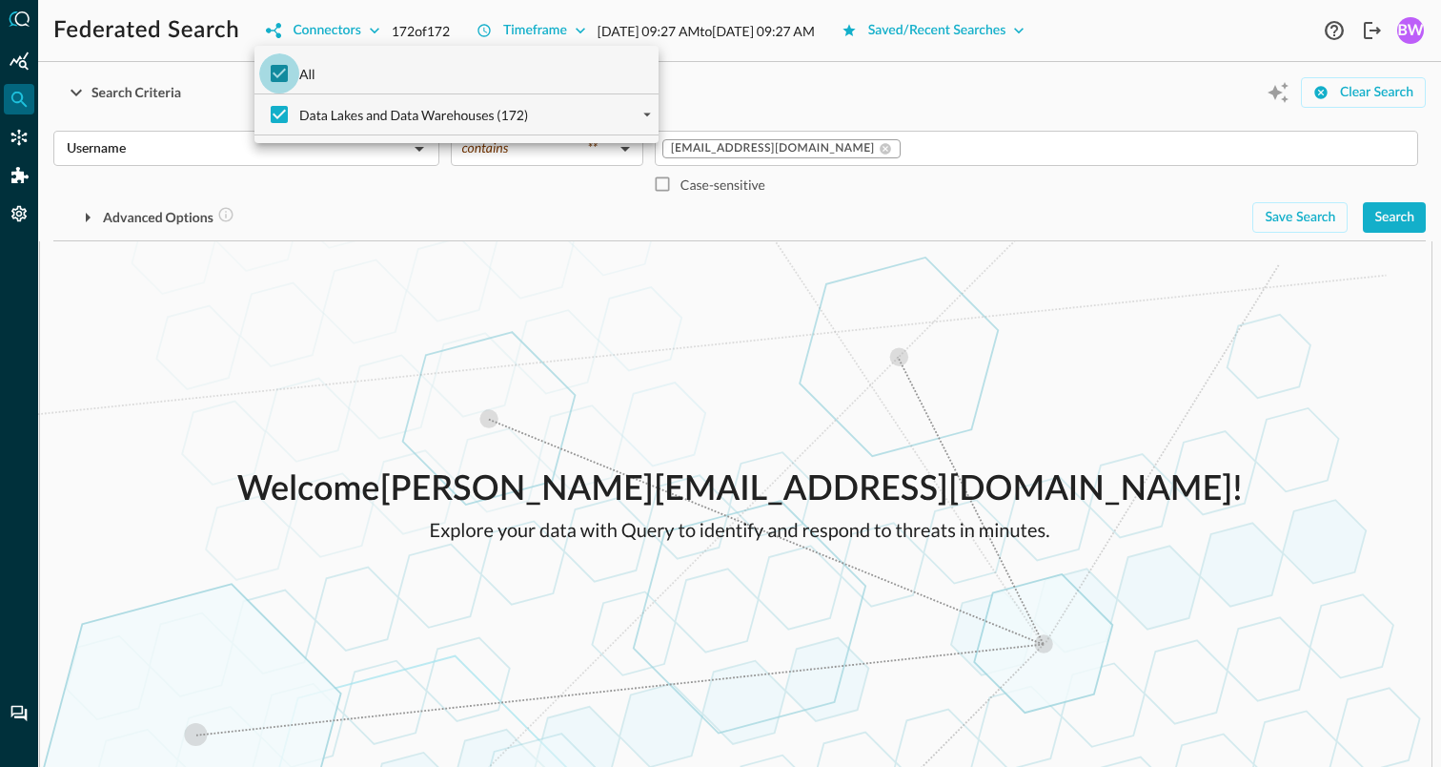
checkbox input "false"
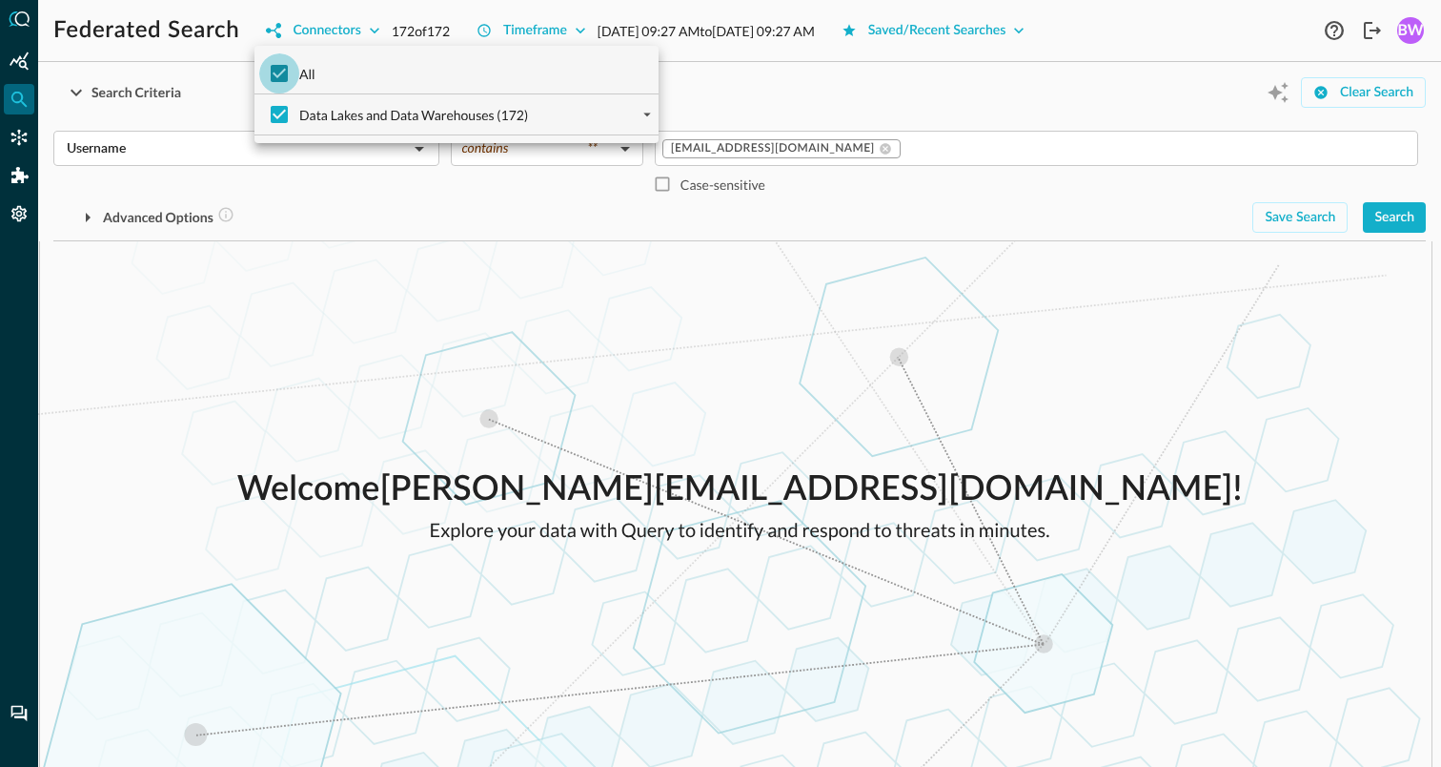
checkbox input "false"
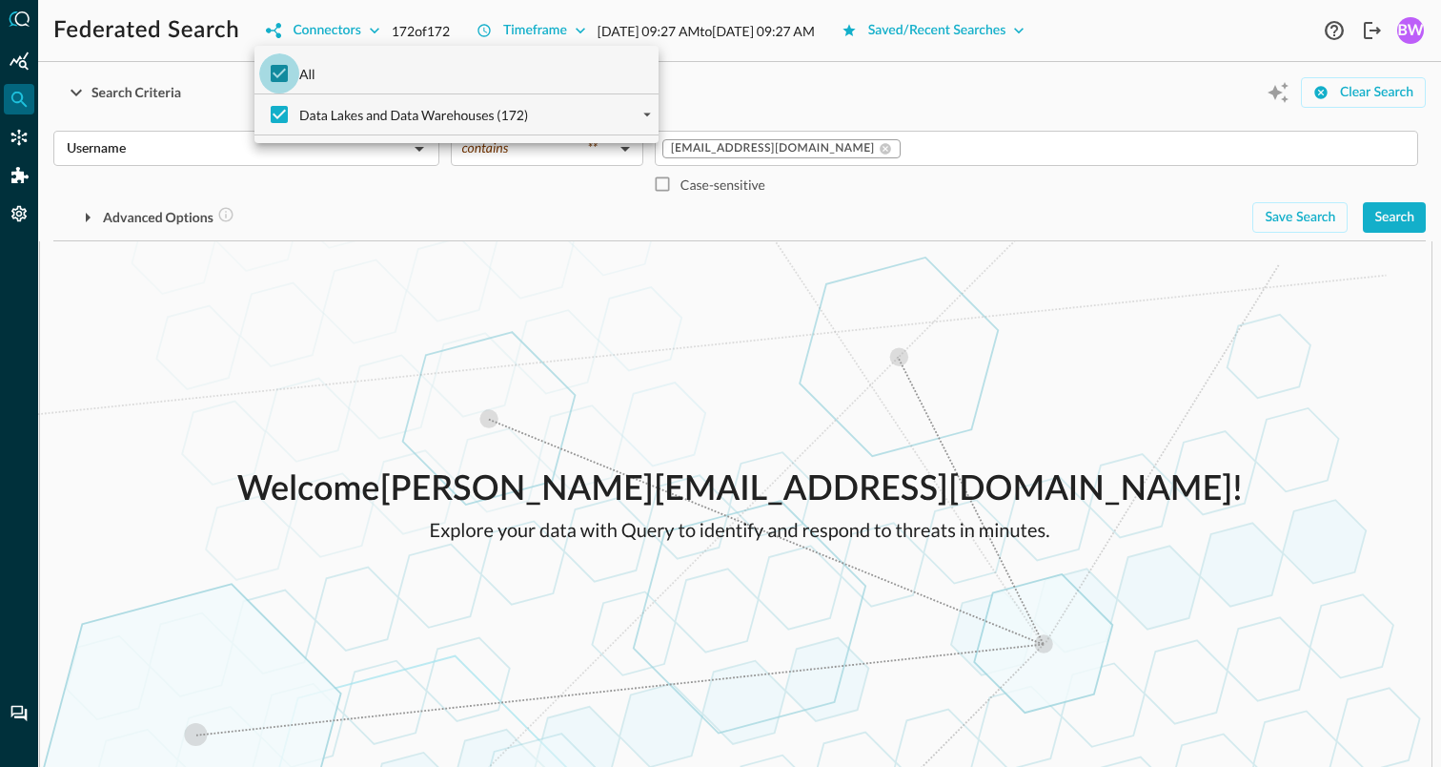
checkbox input "false"
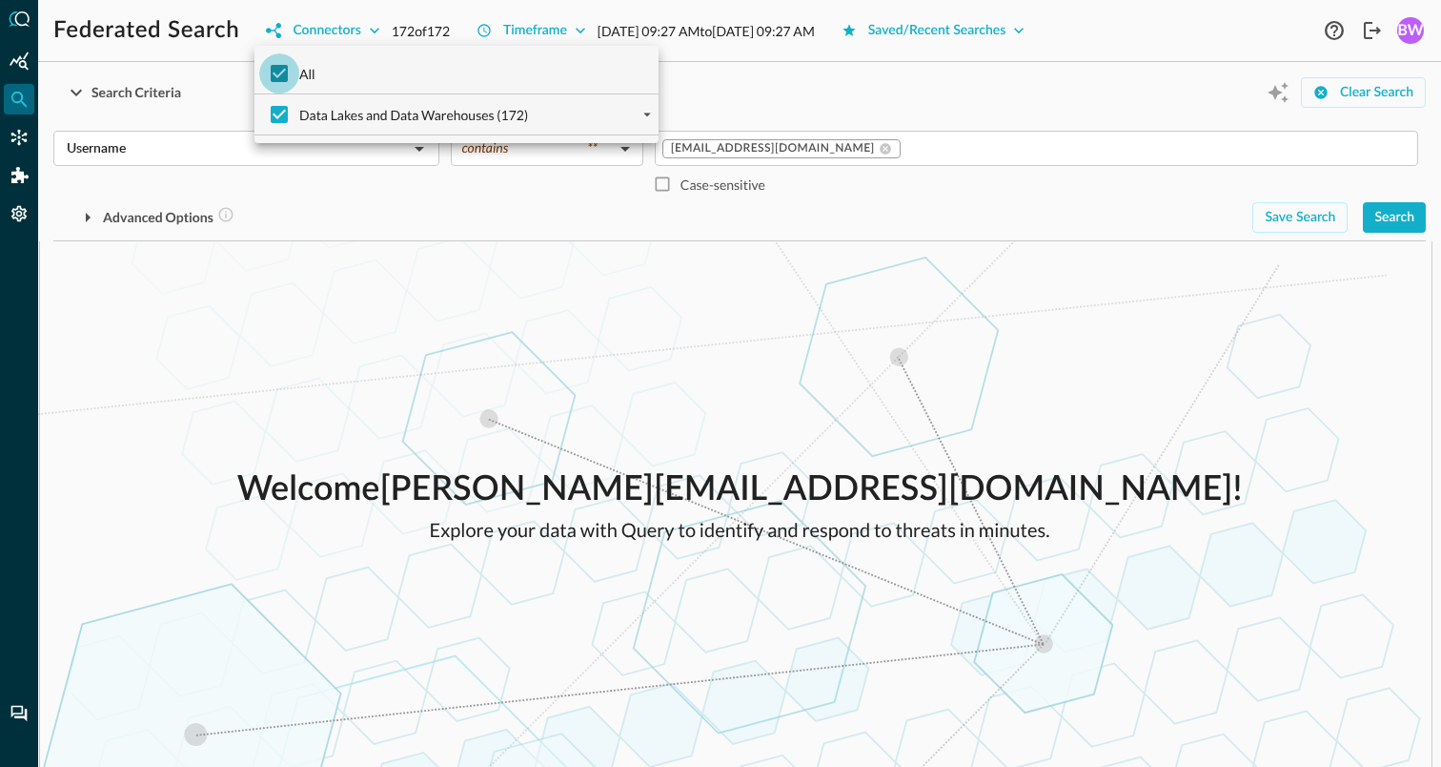
checkbox input "false"
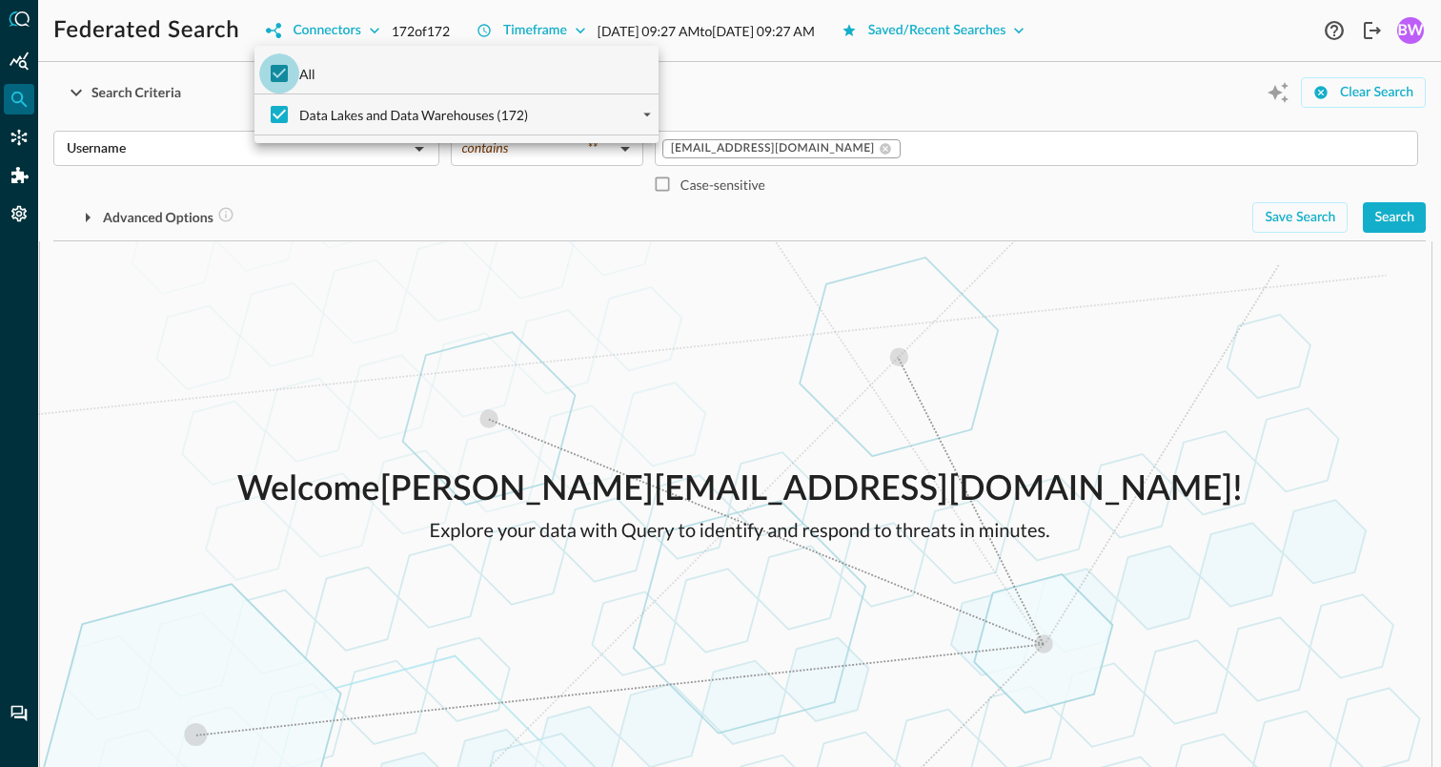
checkbox input "false"
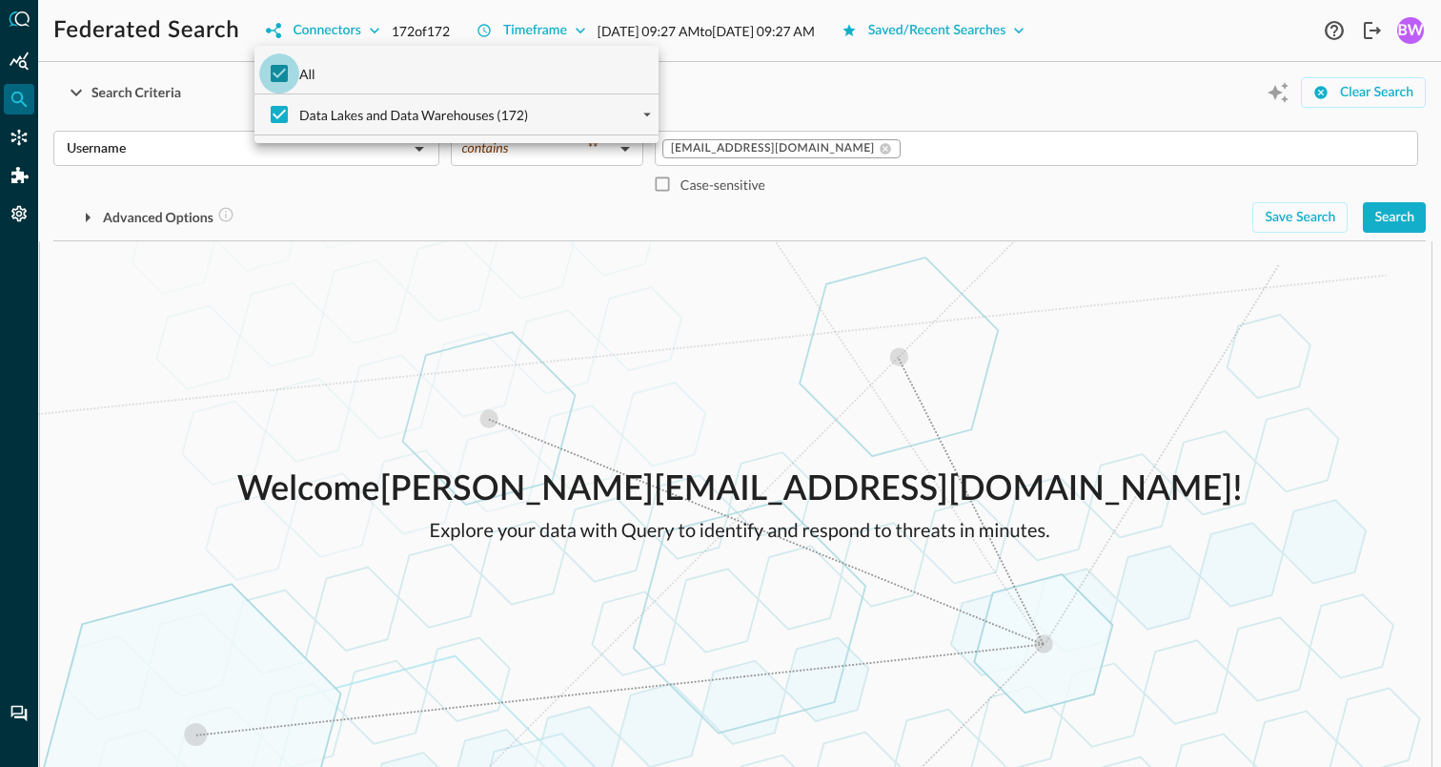
checkbox input "false"
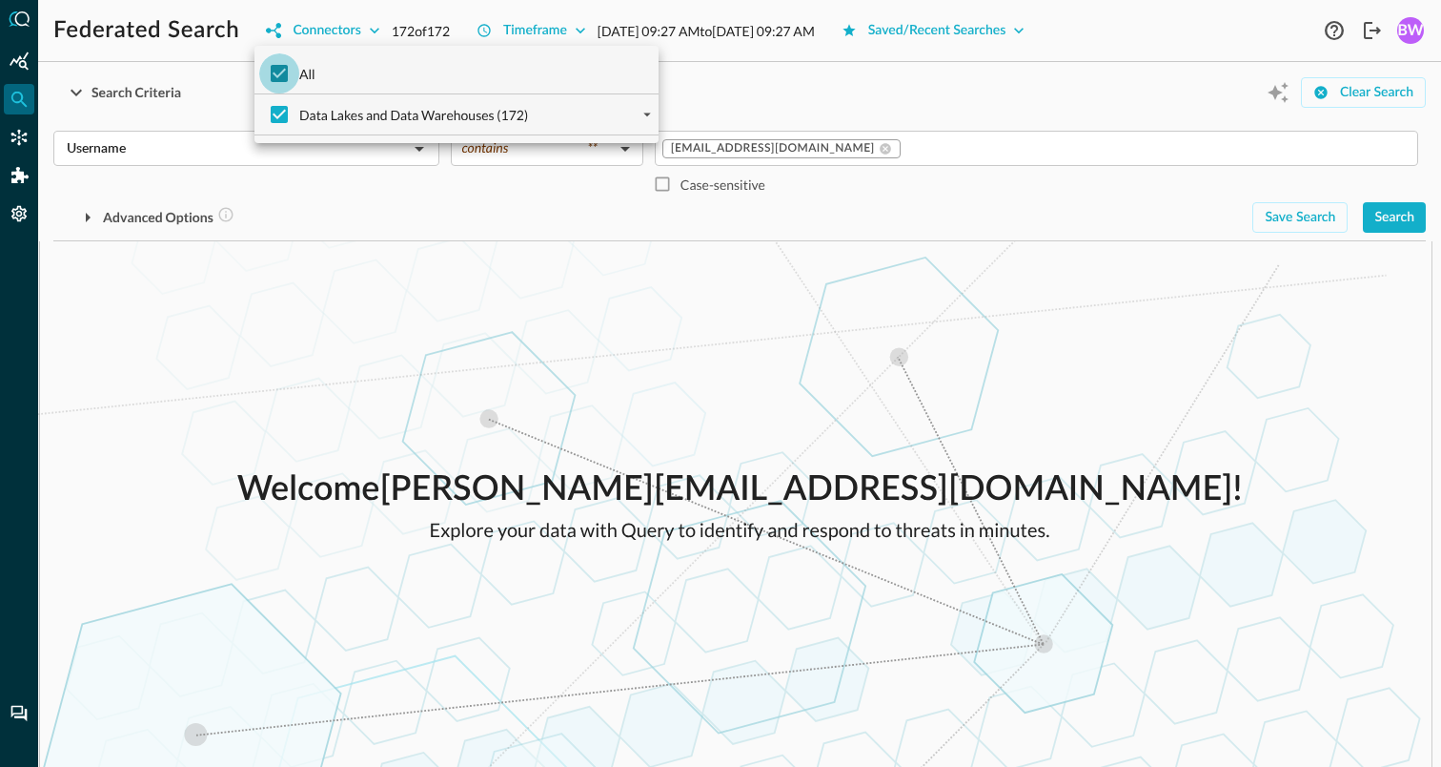
checkbox input "false"
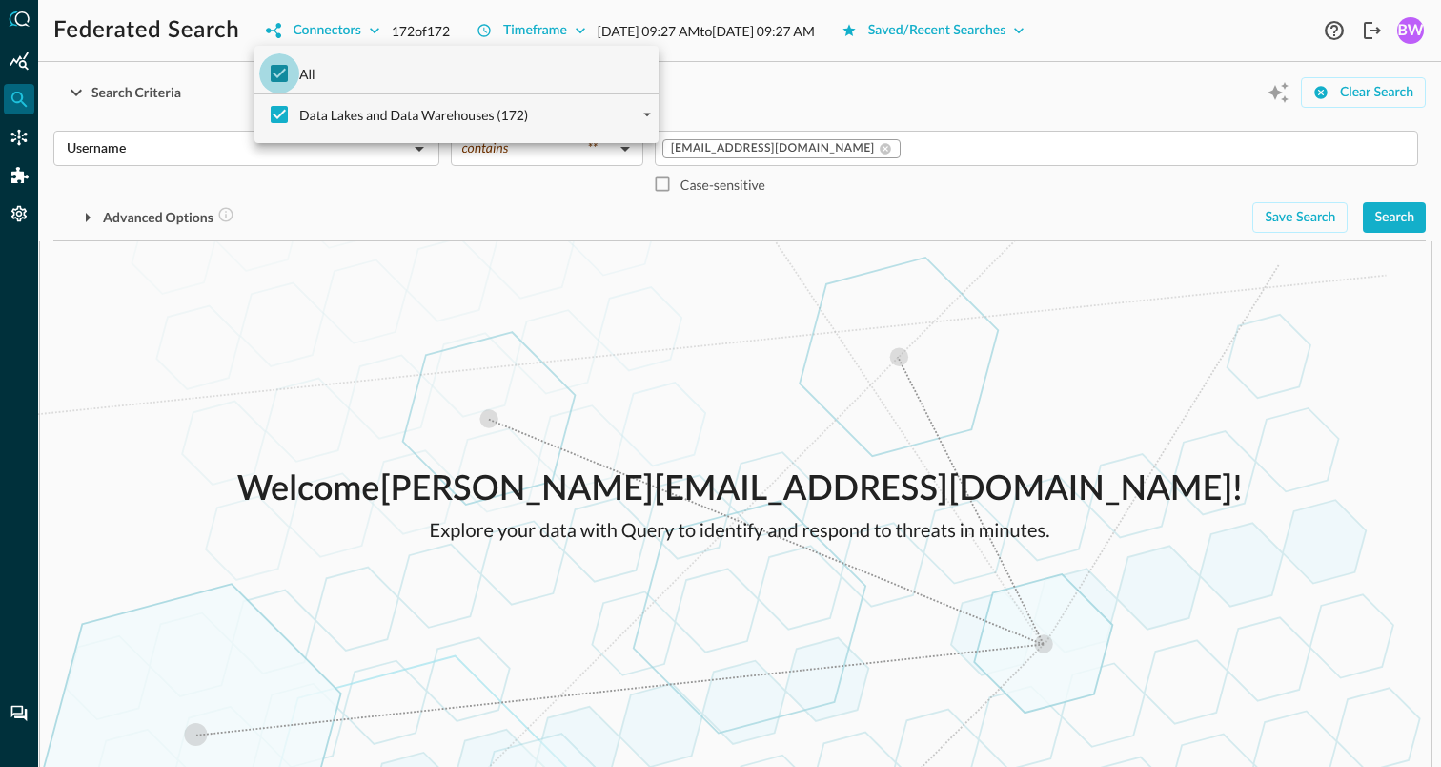
checkbox input "false"
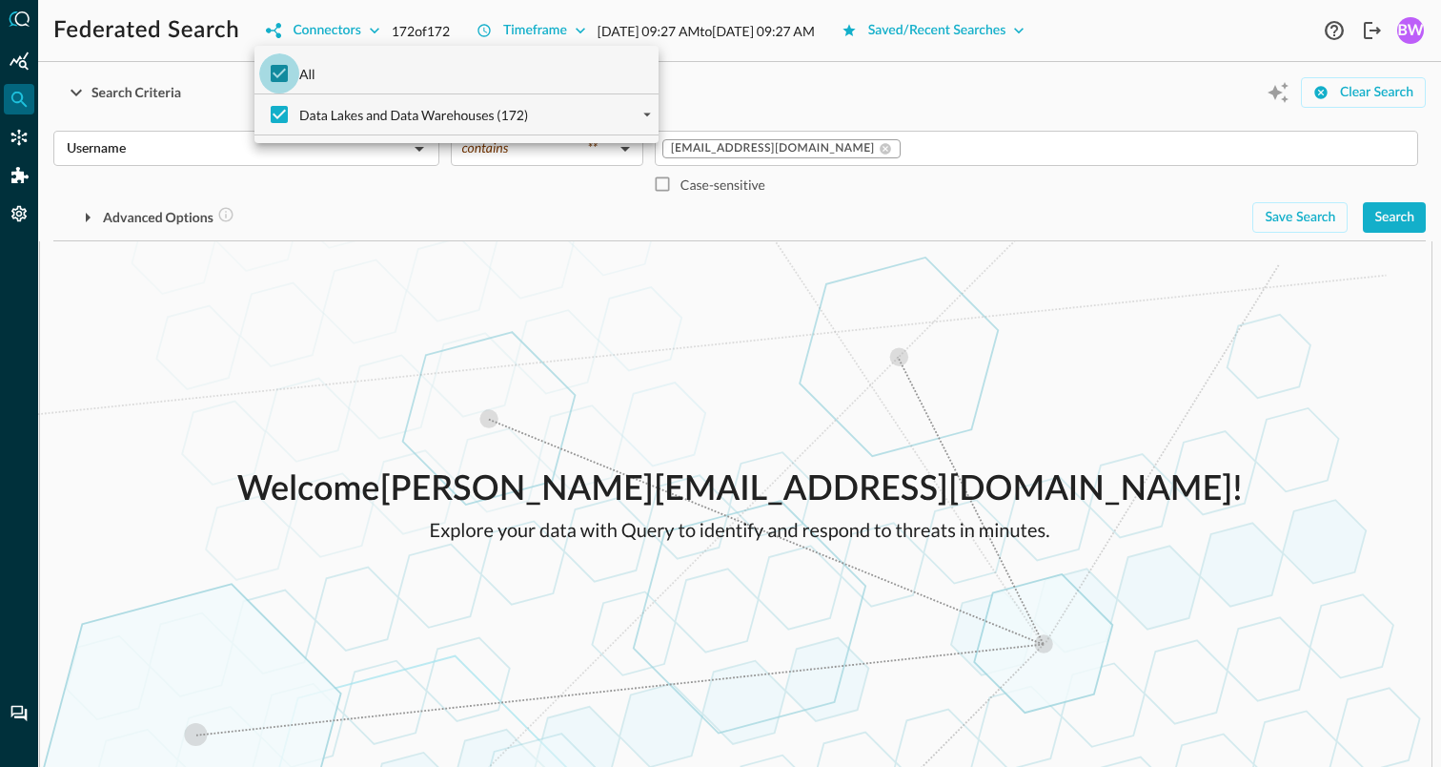
checkbox input "false"
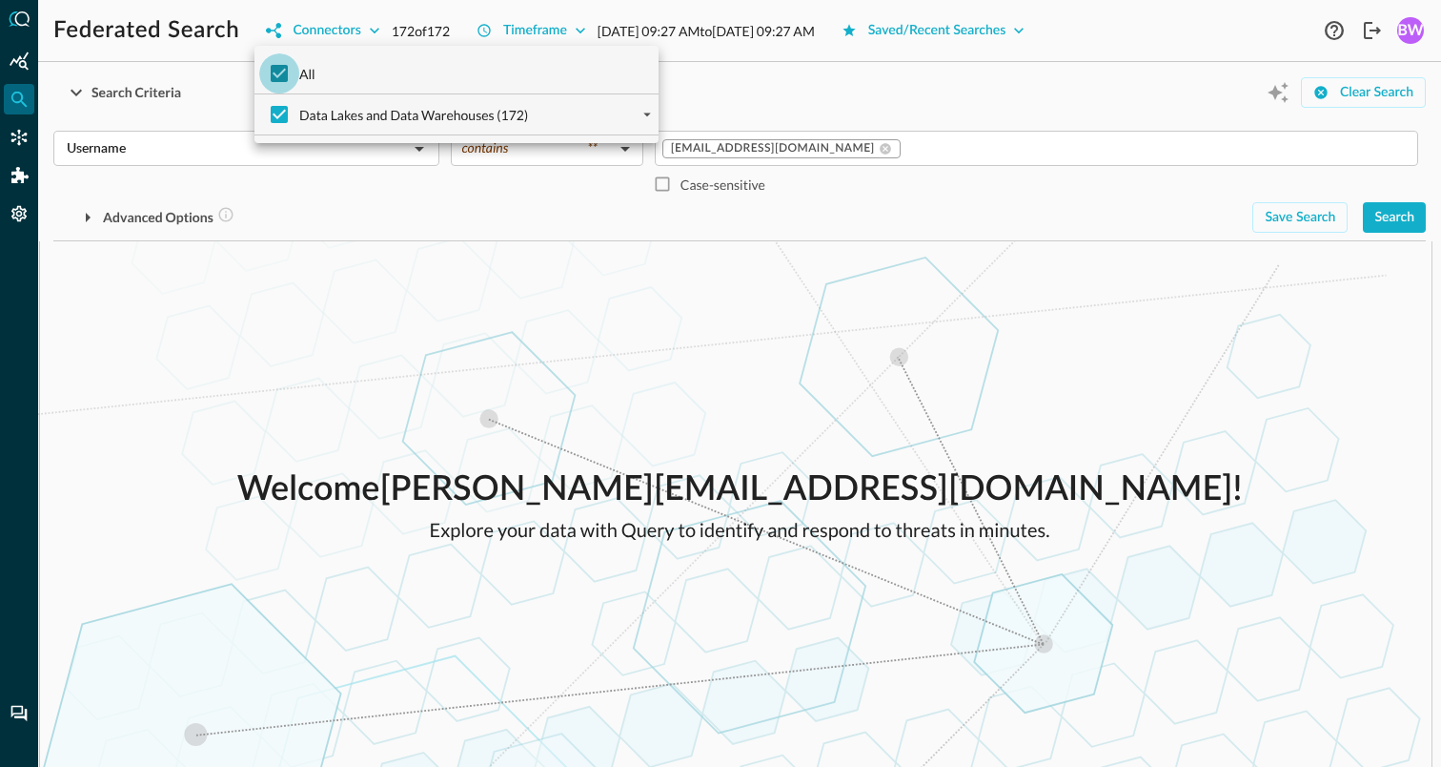
checkbox input "false"
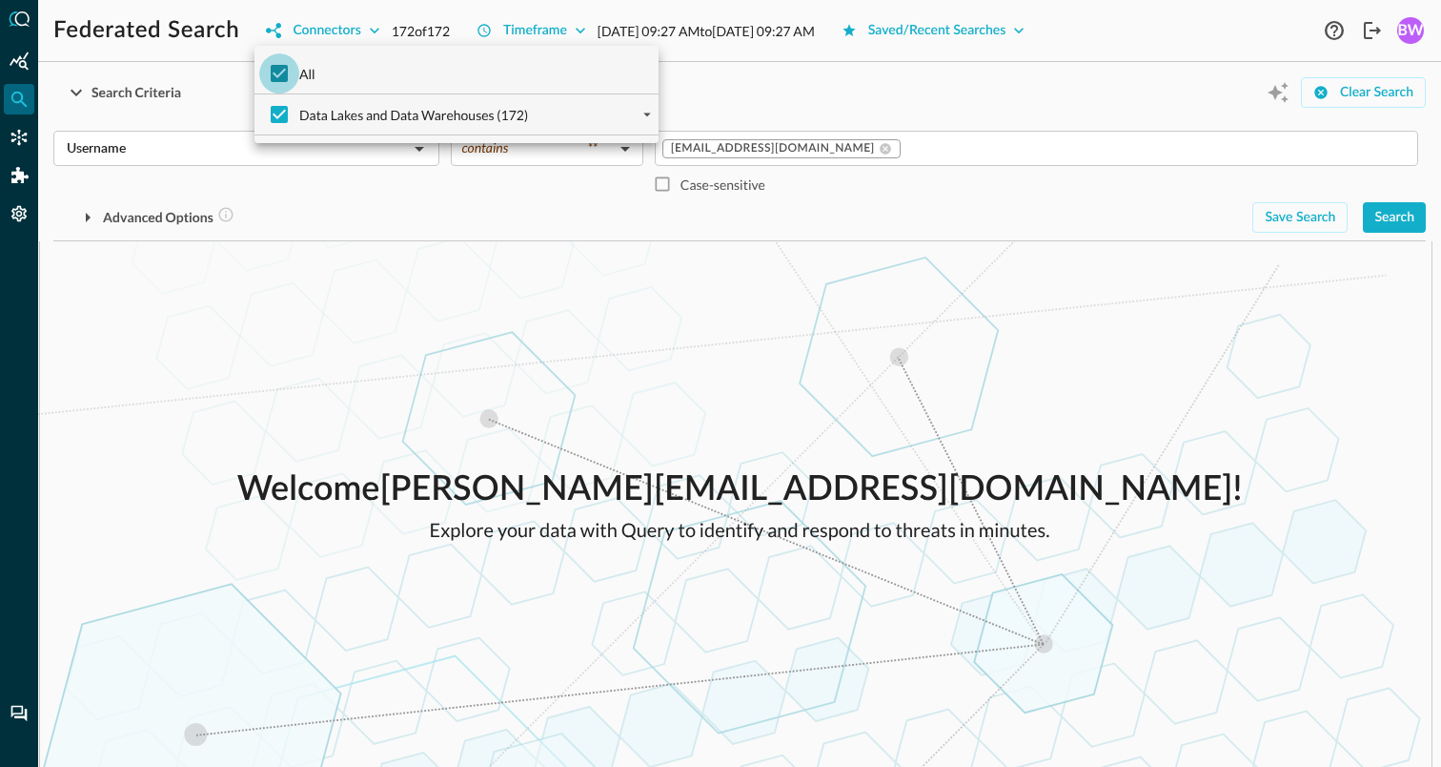
checkbox input "false"
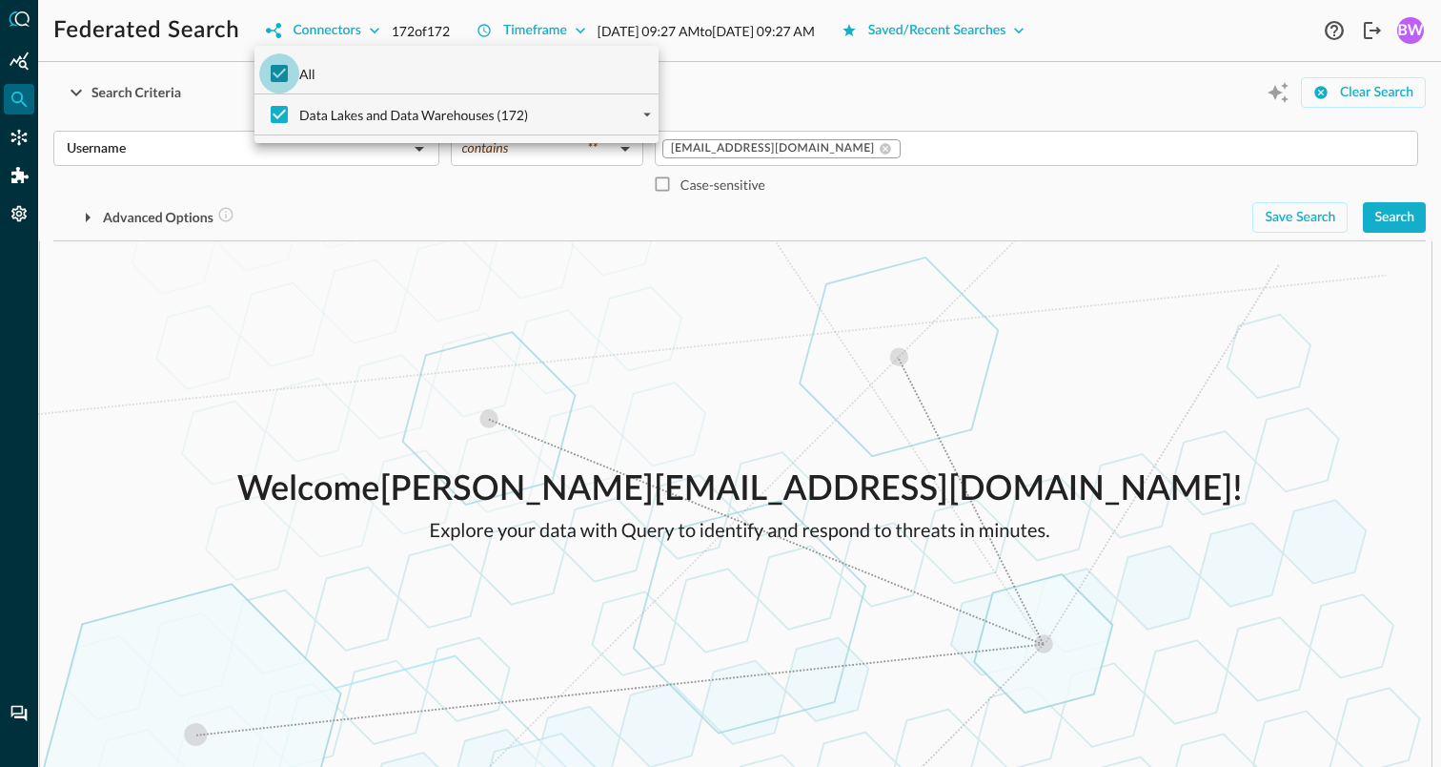
checkbox input "false"
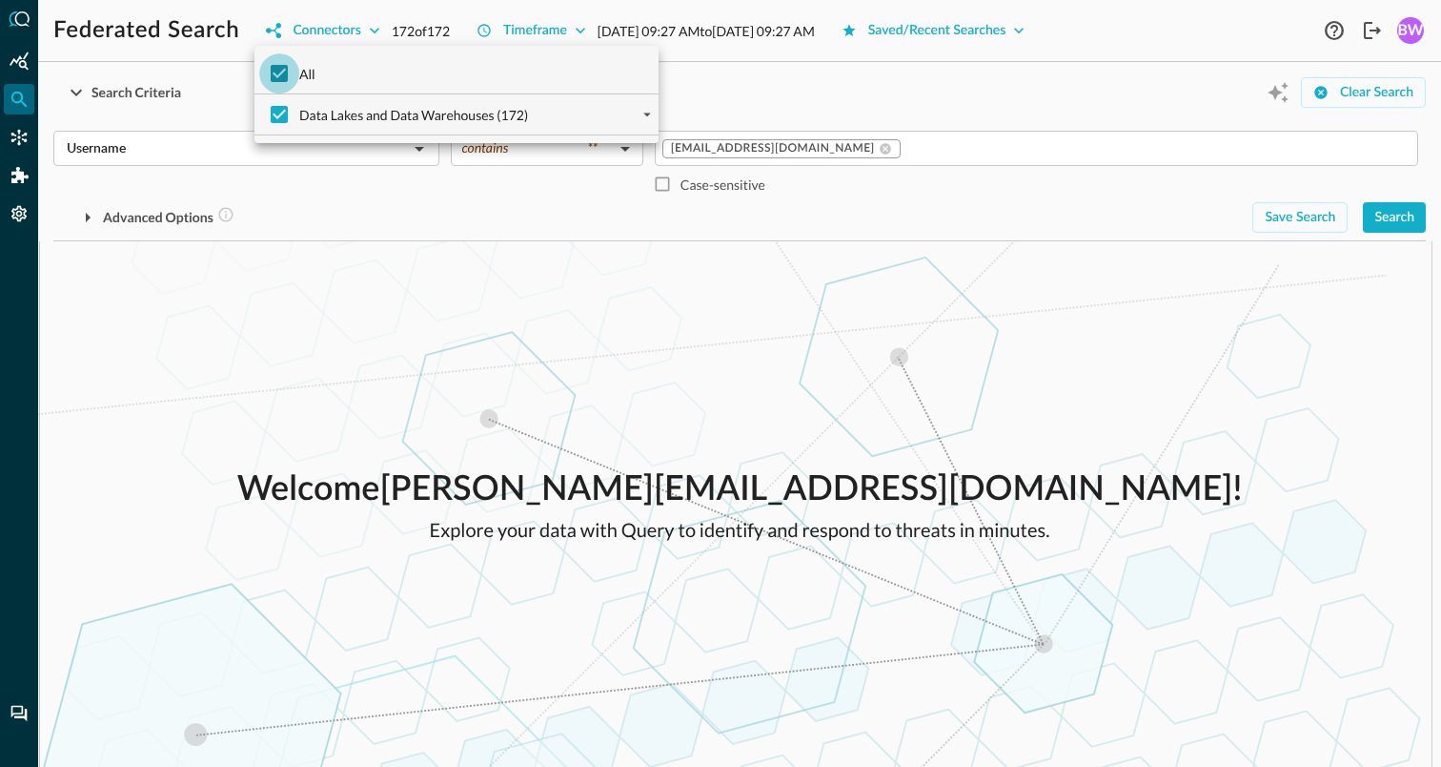
checkbox input "false"
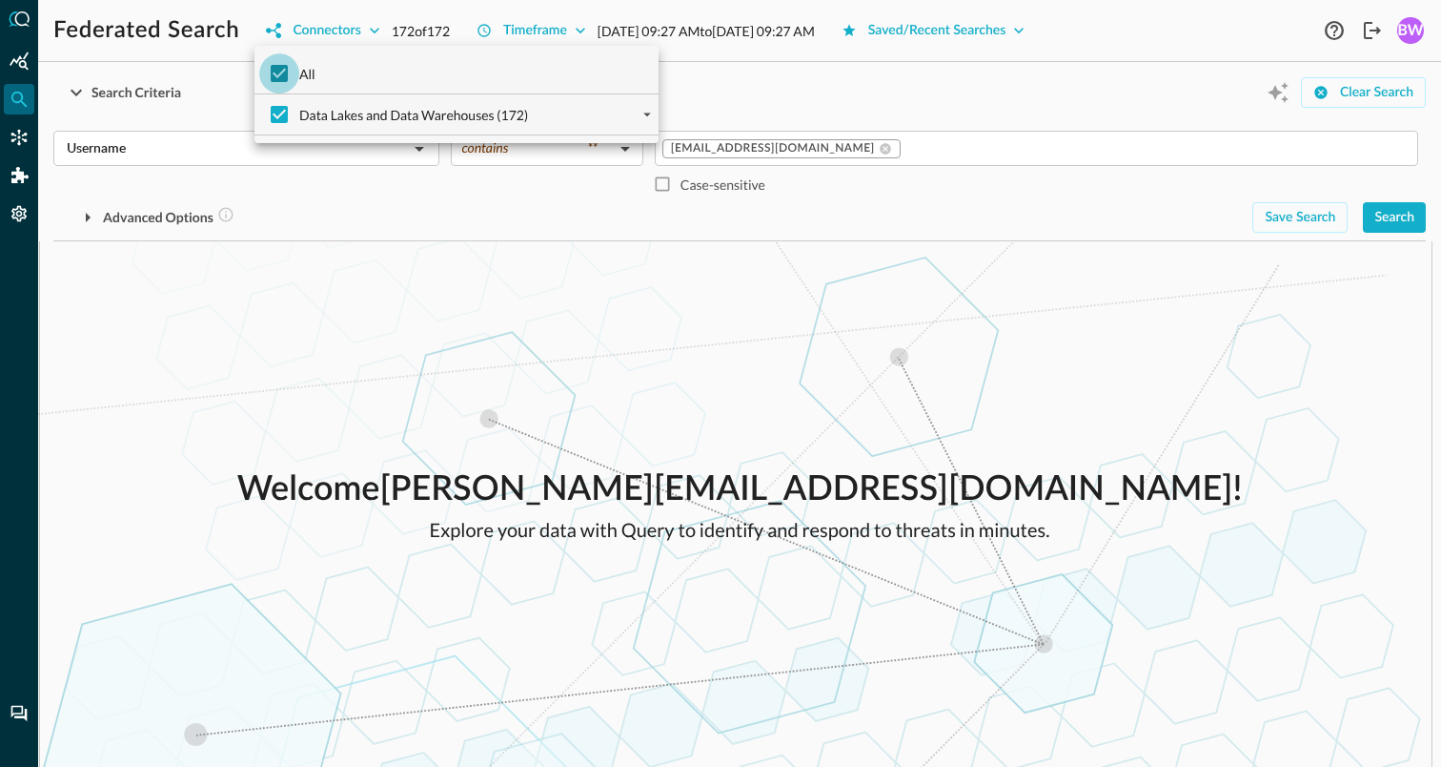
checkbox input "false"
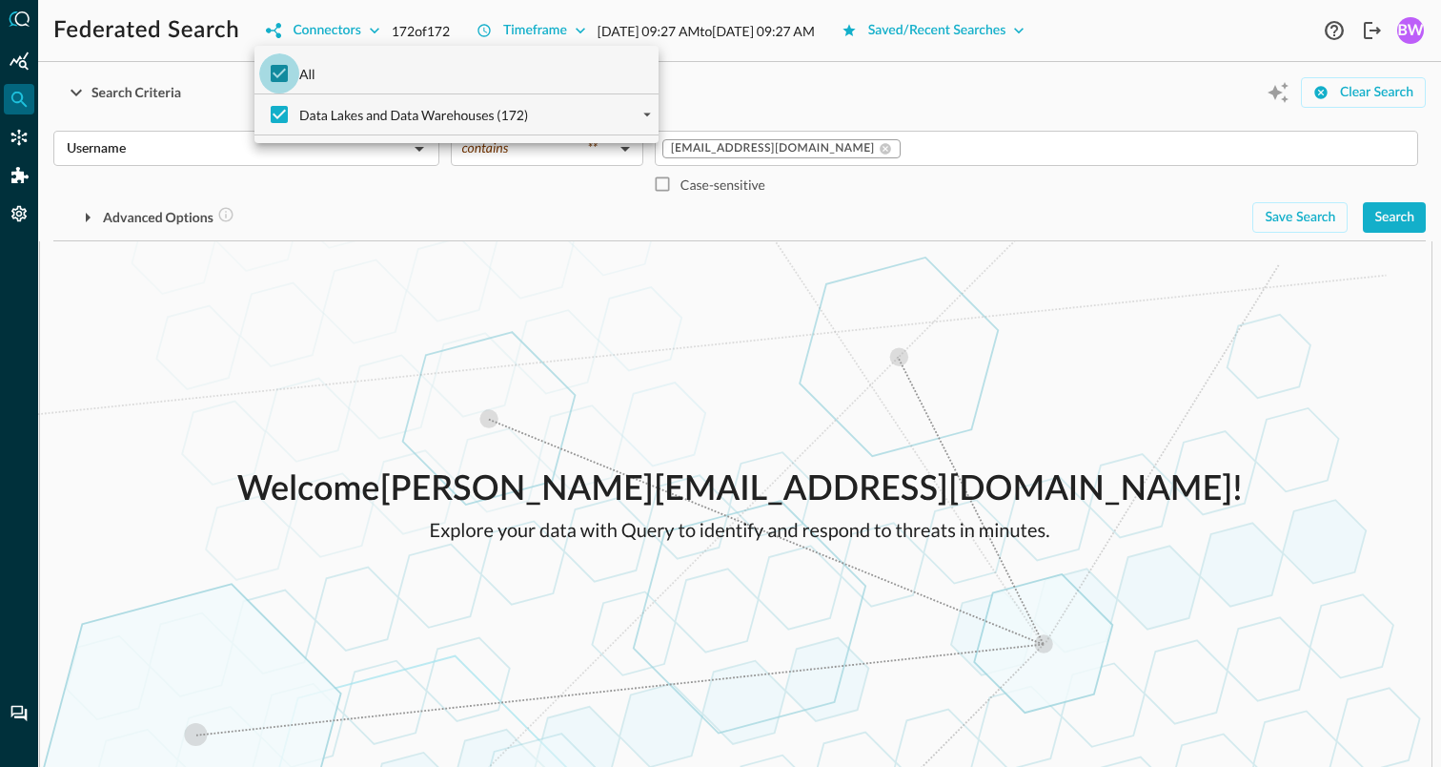
checkbox input "false"
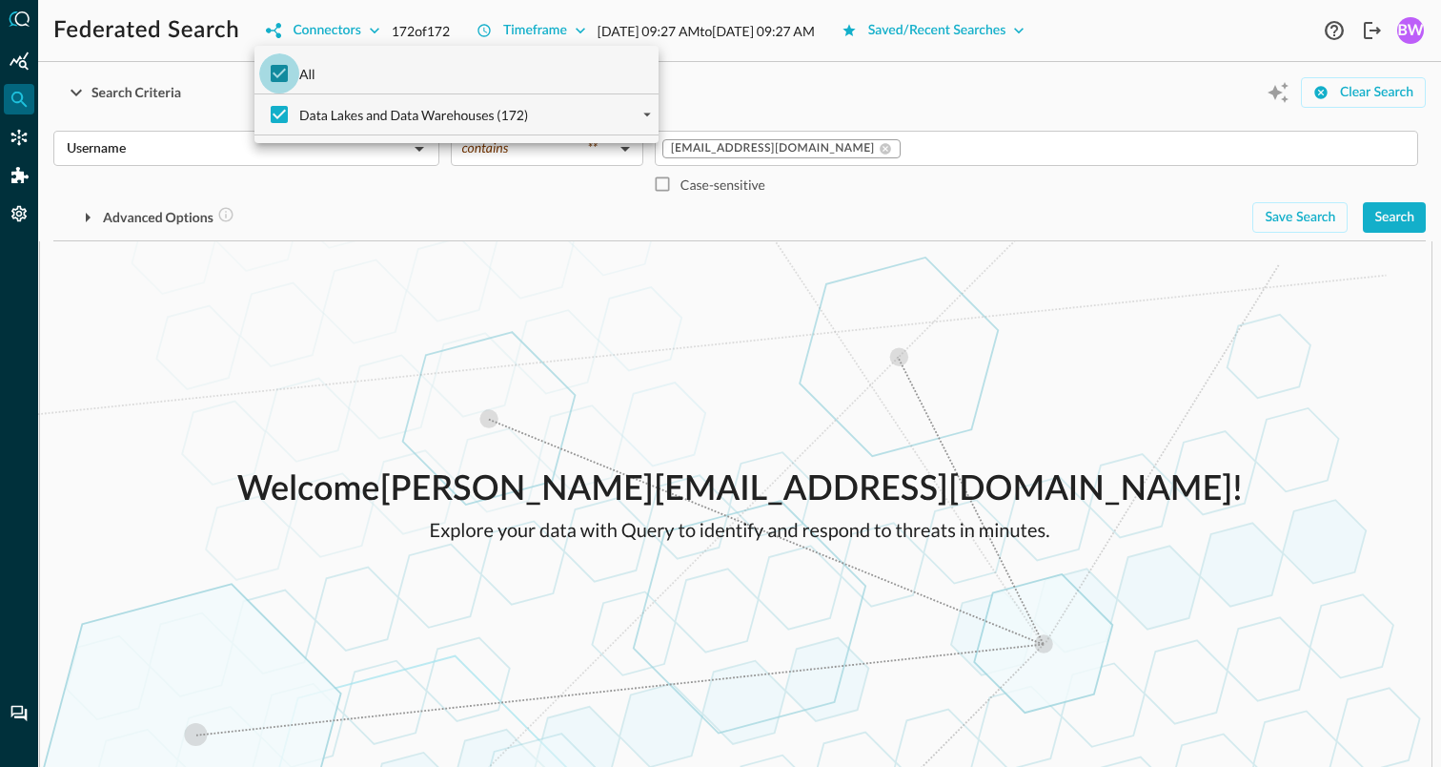
checkbox input "false"
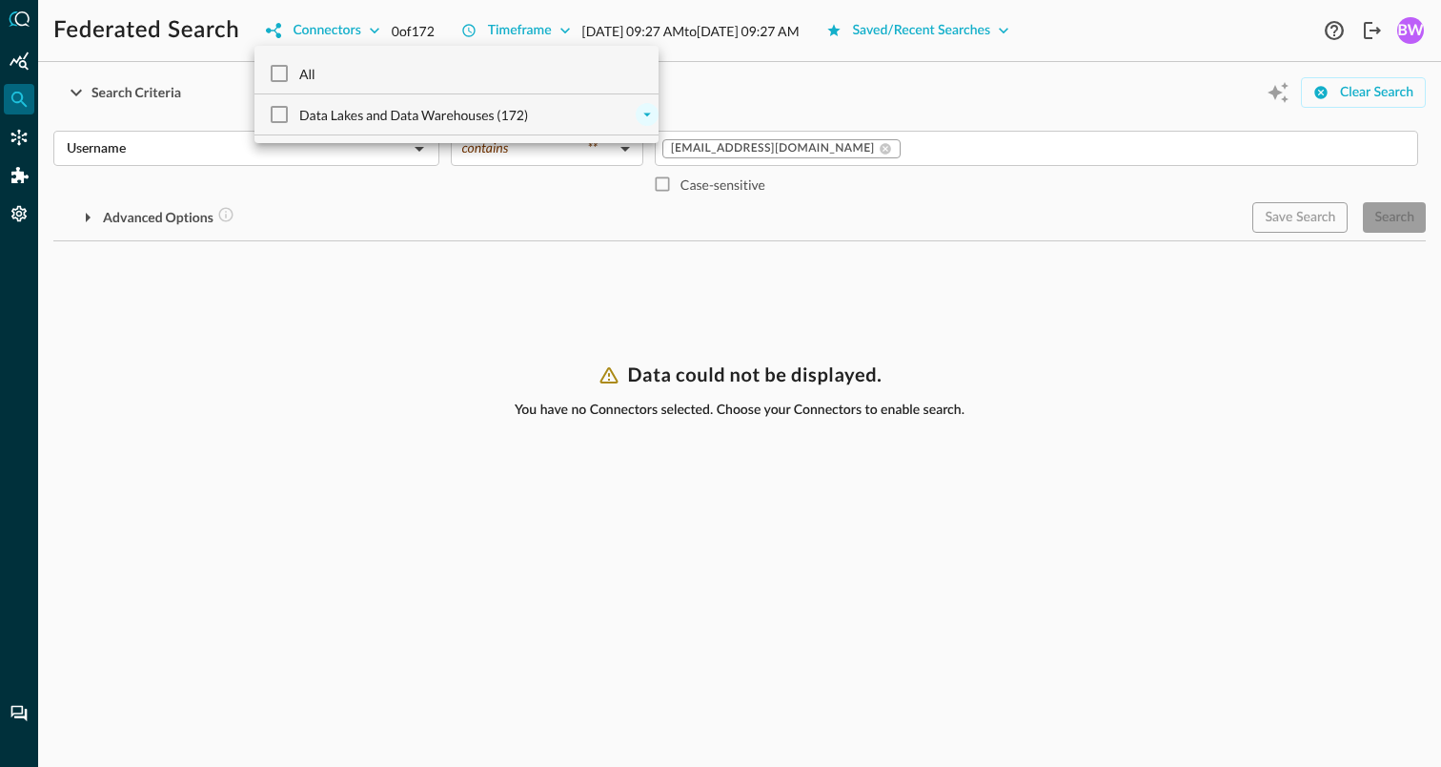
click at [637, 115] on button "expand" at bounding box center [647, 114] width 23 height 23
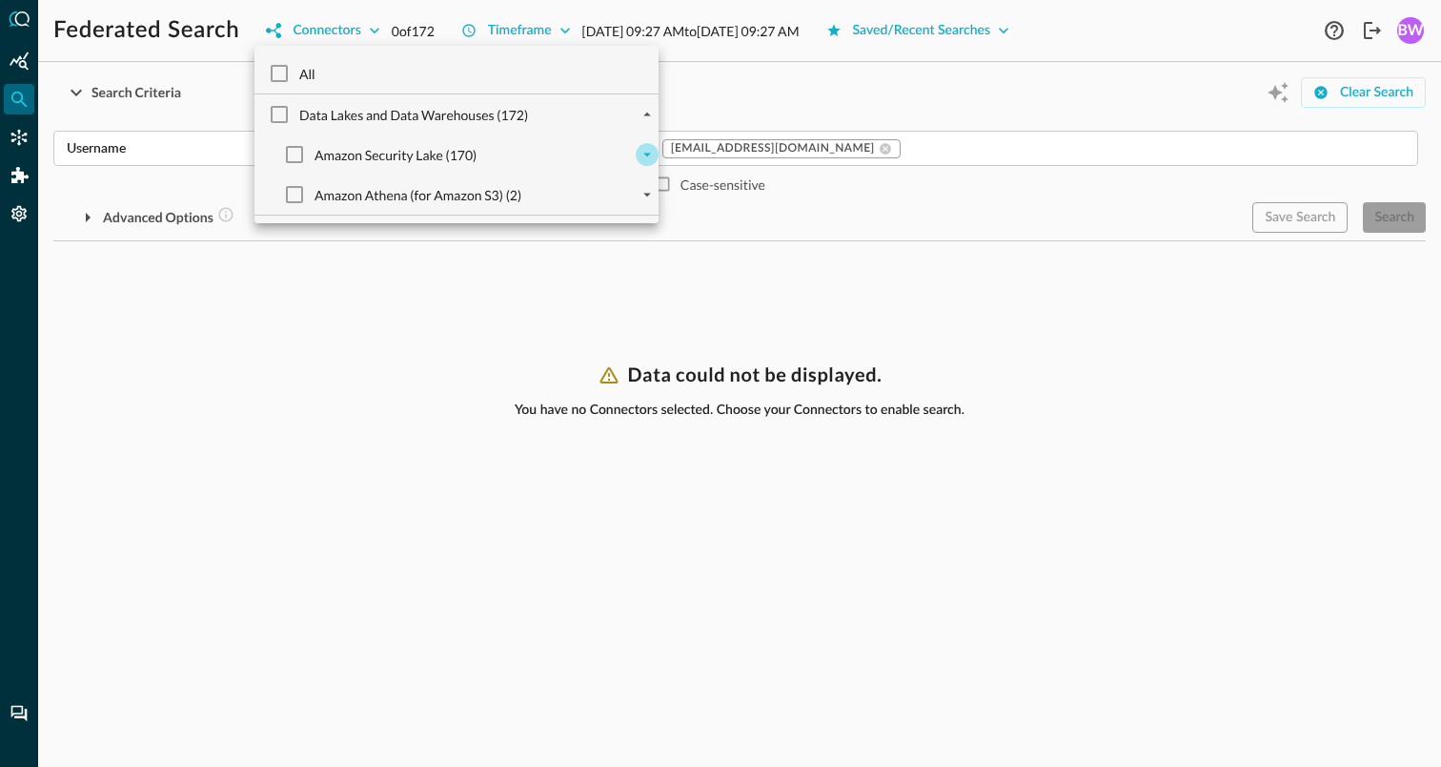
click at [648, 150] on icon "expand" at bounding box center [647, 154] width 17 height 17
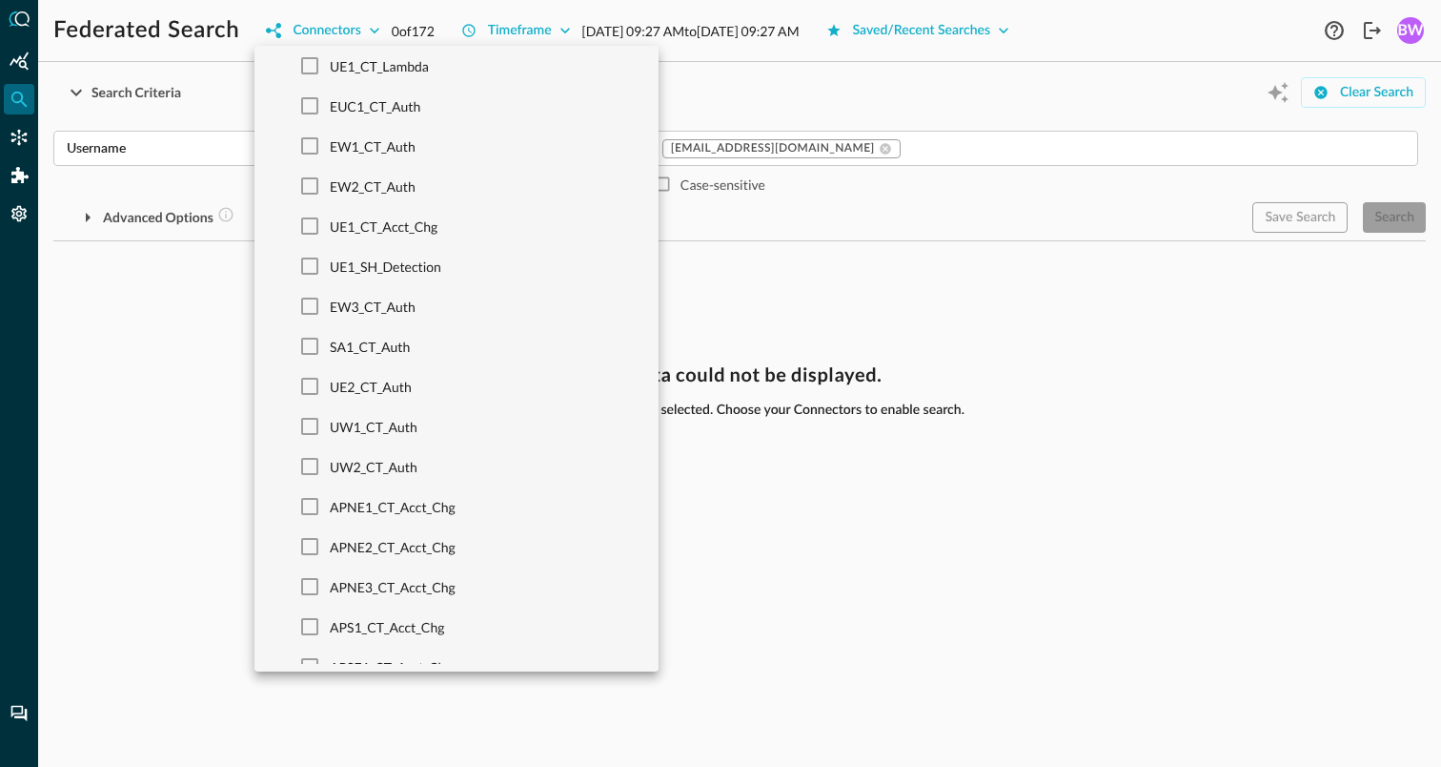
scroll to position [1097, 0]
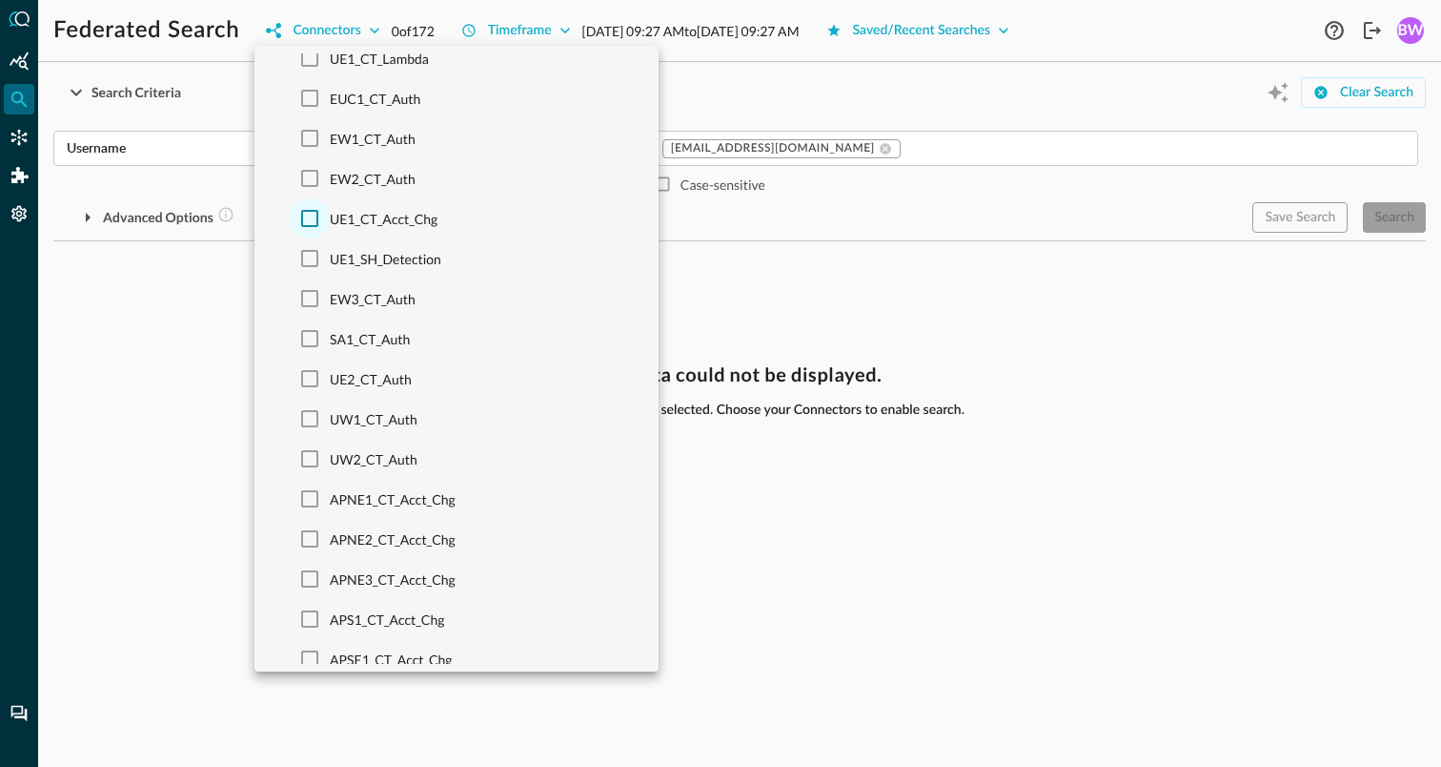
click at [309, 217] on input "UE1_CT_Acct_Chg" at bounding box center [310, 218] width 40 height 40
checkbox input "true"
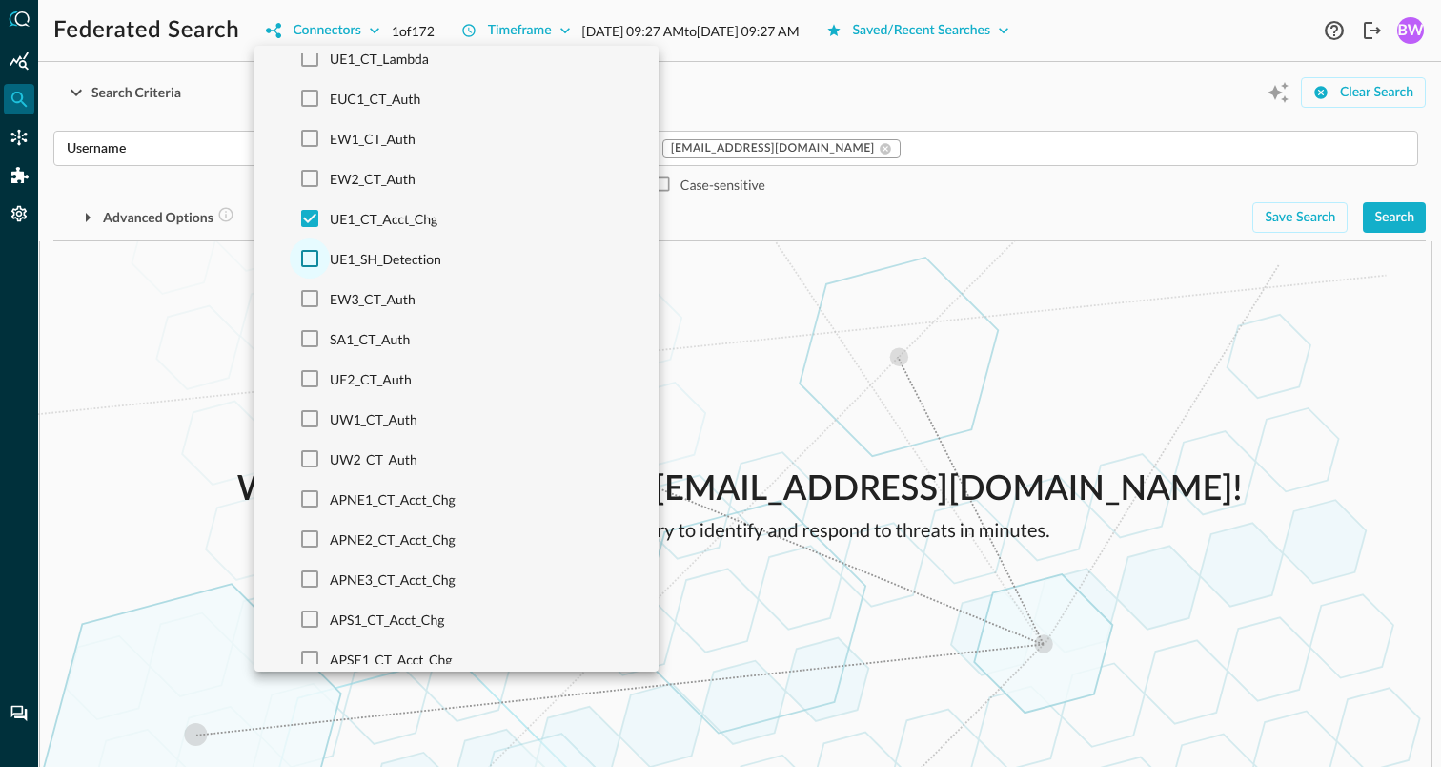
click at [308, 258] on input "UE1_SH_Detection" at bounding box center [310, 258] width 40 height 40
checkbox input "true"
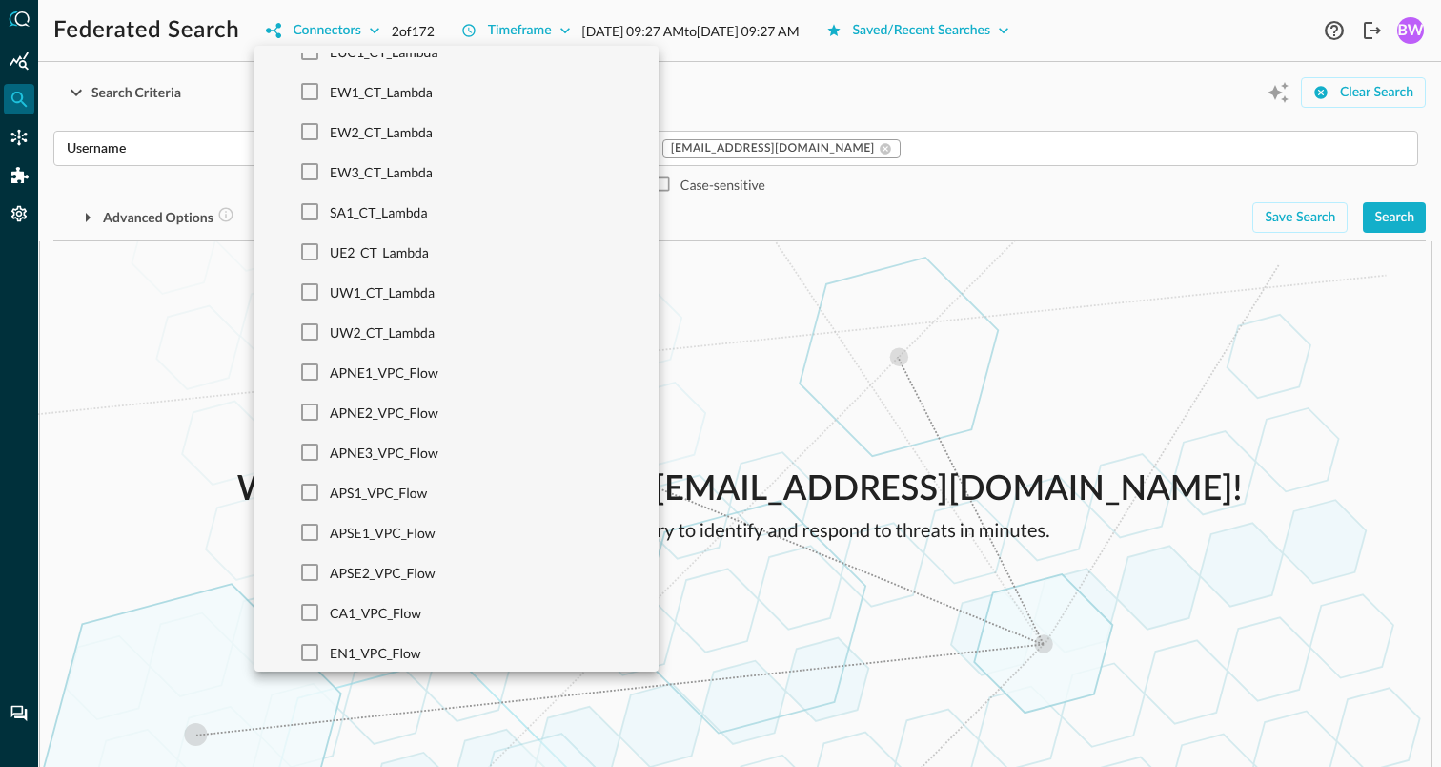
scroll to position [2508, 0]
click at [308, 286] on input "UW1_CT_Lambda" at bounding box center [310, 289] width 40 height 40
checkbox input "true"
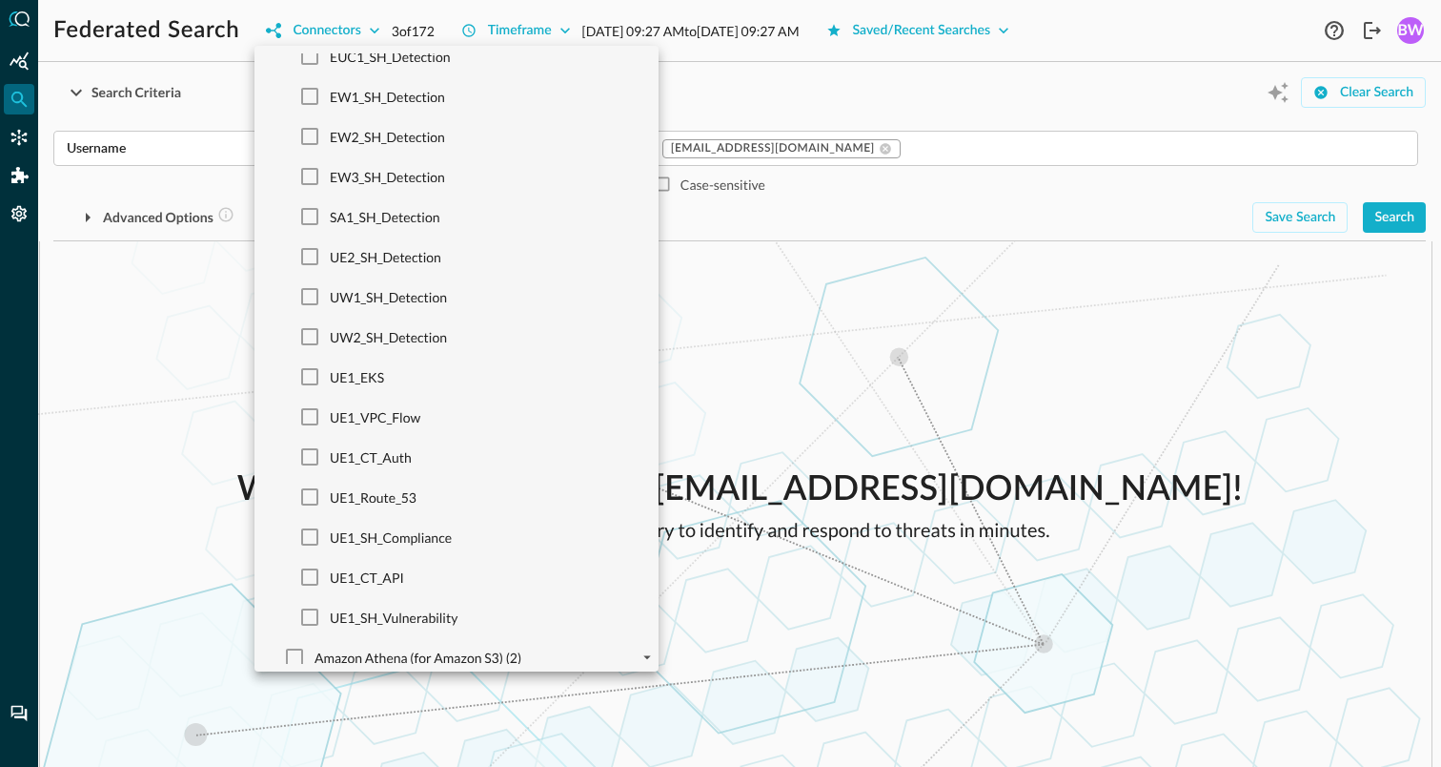
scroll to position [6359, 0]
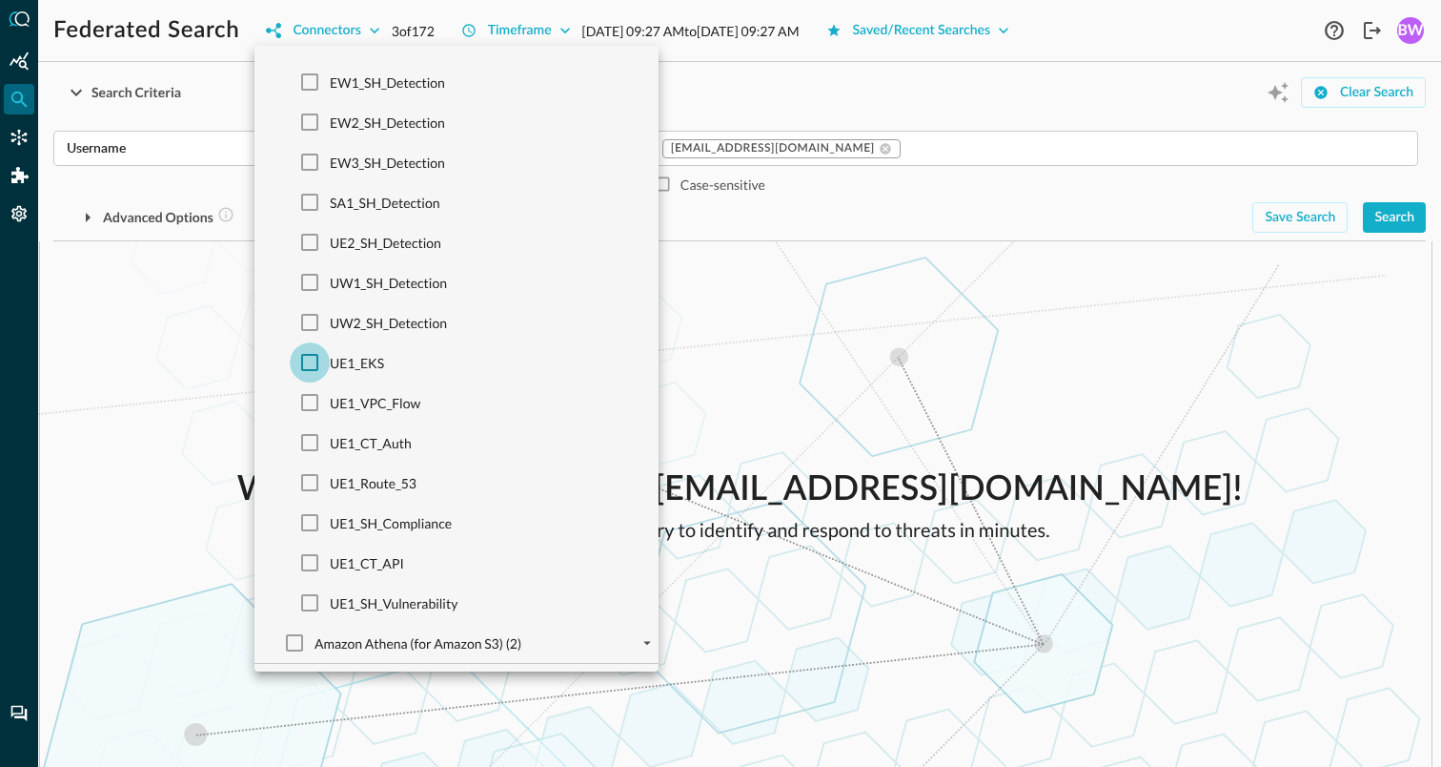
click at [309, 358] on input "UE1_EKS" at bounding box center [310, 362] width 40 height 40
checkbox input "true"
click at [310, 399] on input "UE1_VPC_Flow" at bounding box center [310, 402] width 40 height 40
checkbox input "true"
click at [308, 438] on input "UE1_CT_Auth" at bounding box center [310, 442] width 40 height 40
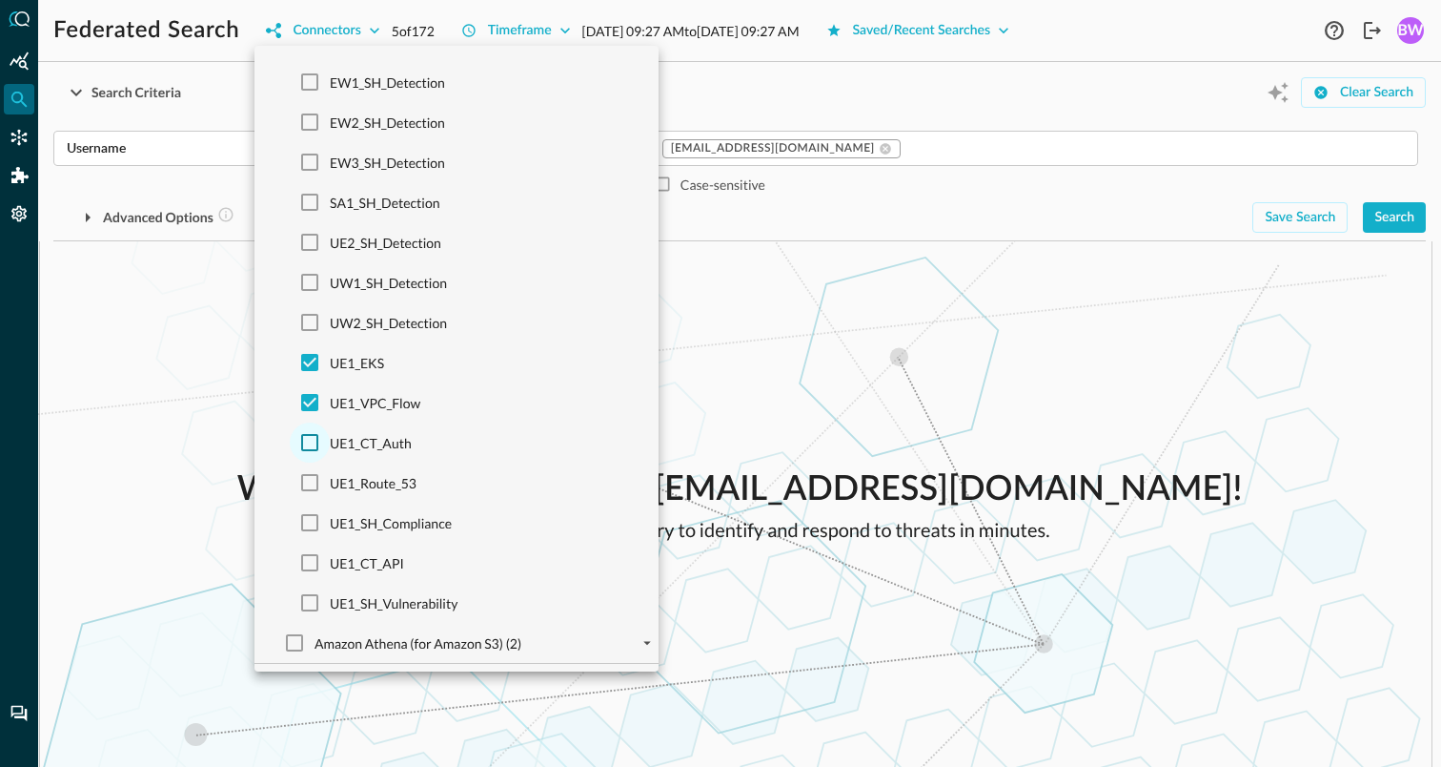
checkbox input "true"
click at [307, 482] on input "UE1_Route_53" at bounding box center [310, 482] width 40 height 40
checkbox input "true"
click at [307, 521] on input "UE1_SH_Compliance" at bounding box center [310, 522] width 40 height 40
checkbox input "true"
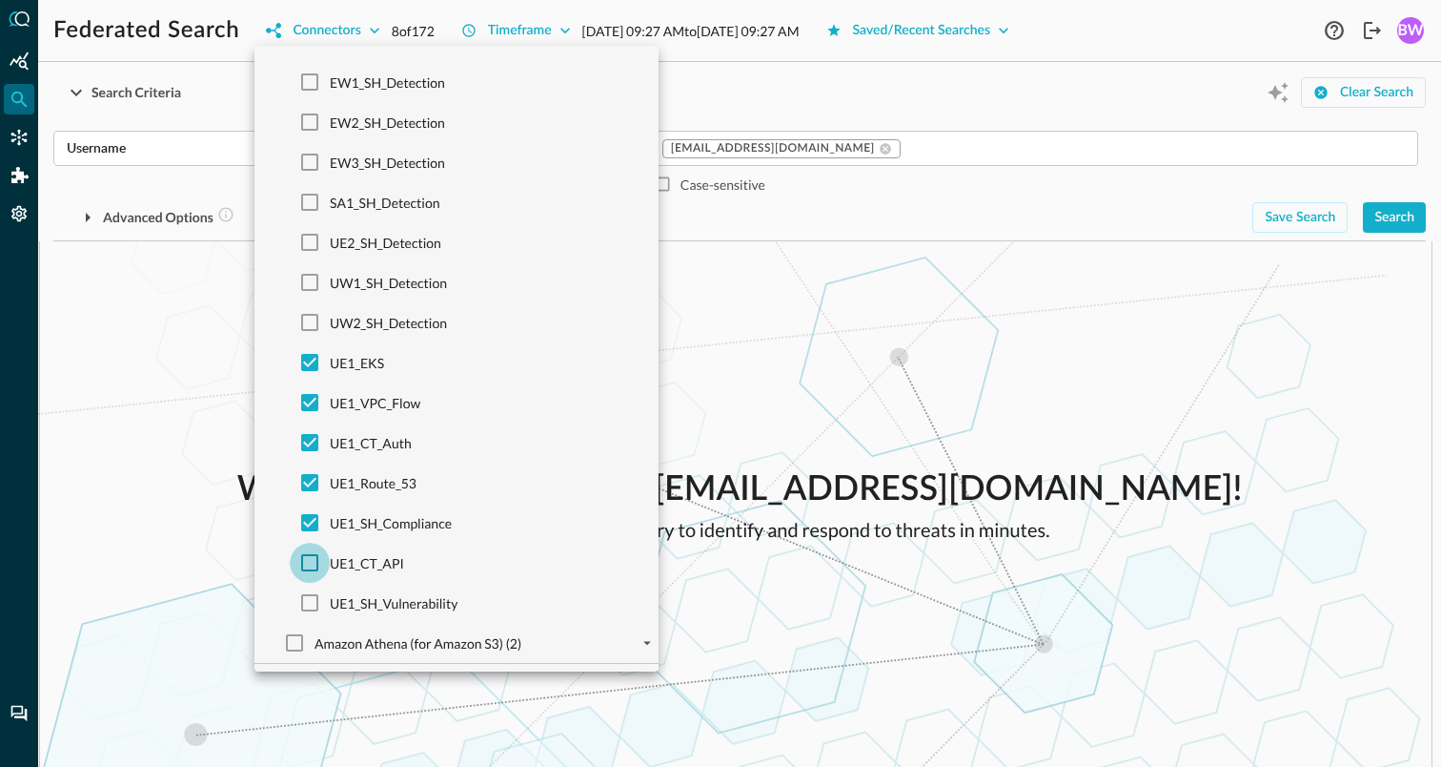
click at [313, 563] on input "UE1_CT_API" at bounding box center [310, 562] width 40 height 40
checkbox input "true"
click at [313, 603] on input "UE1_SH_Vulnerability" at bounding box center [310, 603] width 40 height 40
checkbox input "true"
click at [829, 432] on div at bounding box center [720, 383] width 1441 height 767
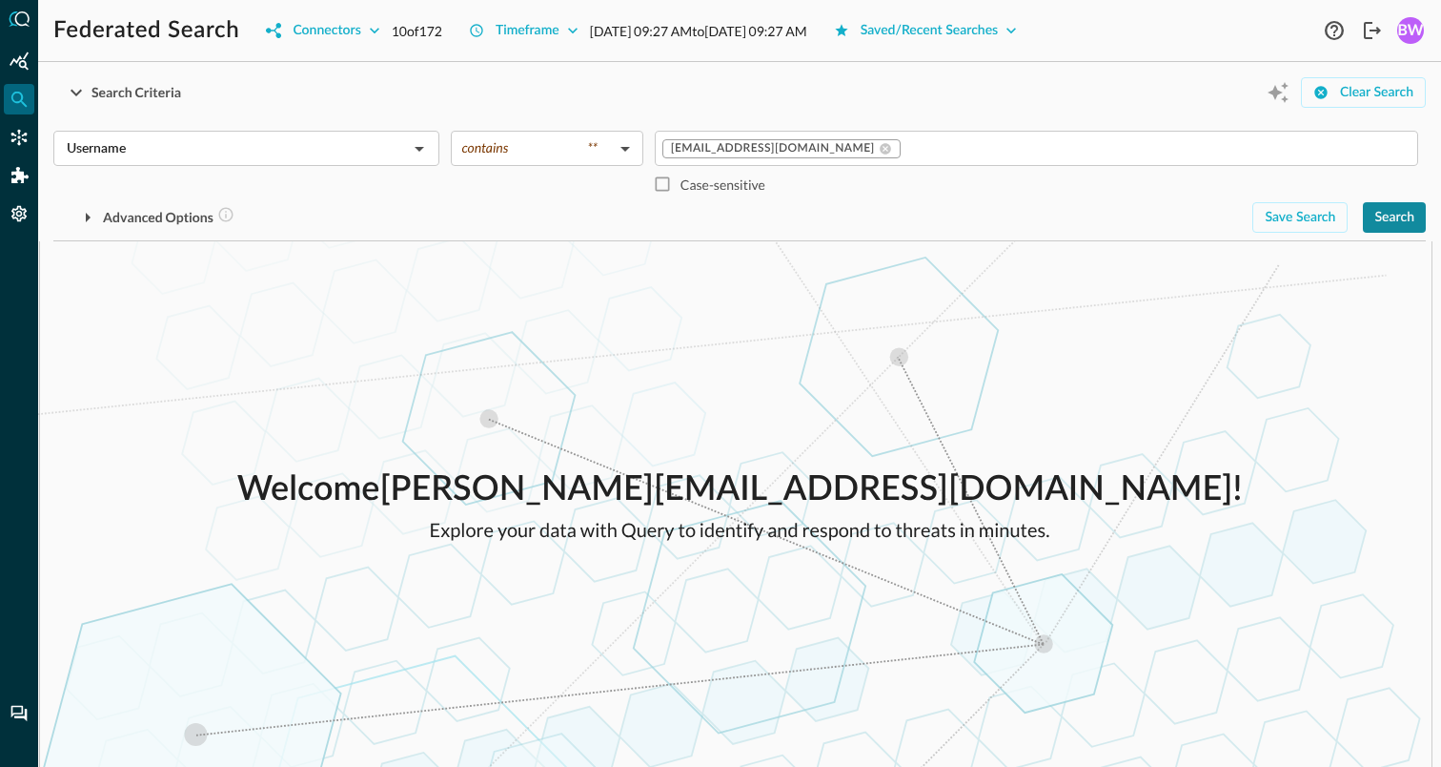
click at [1408, 218] on button "Search" at bounding box center [1394, 217] width 63 height 31
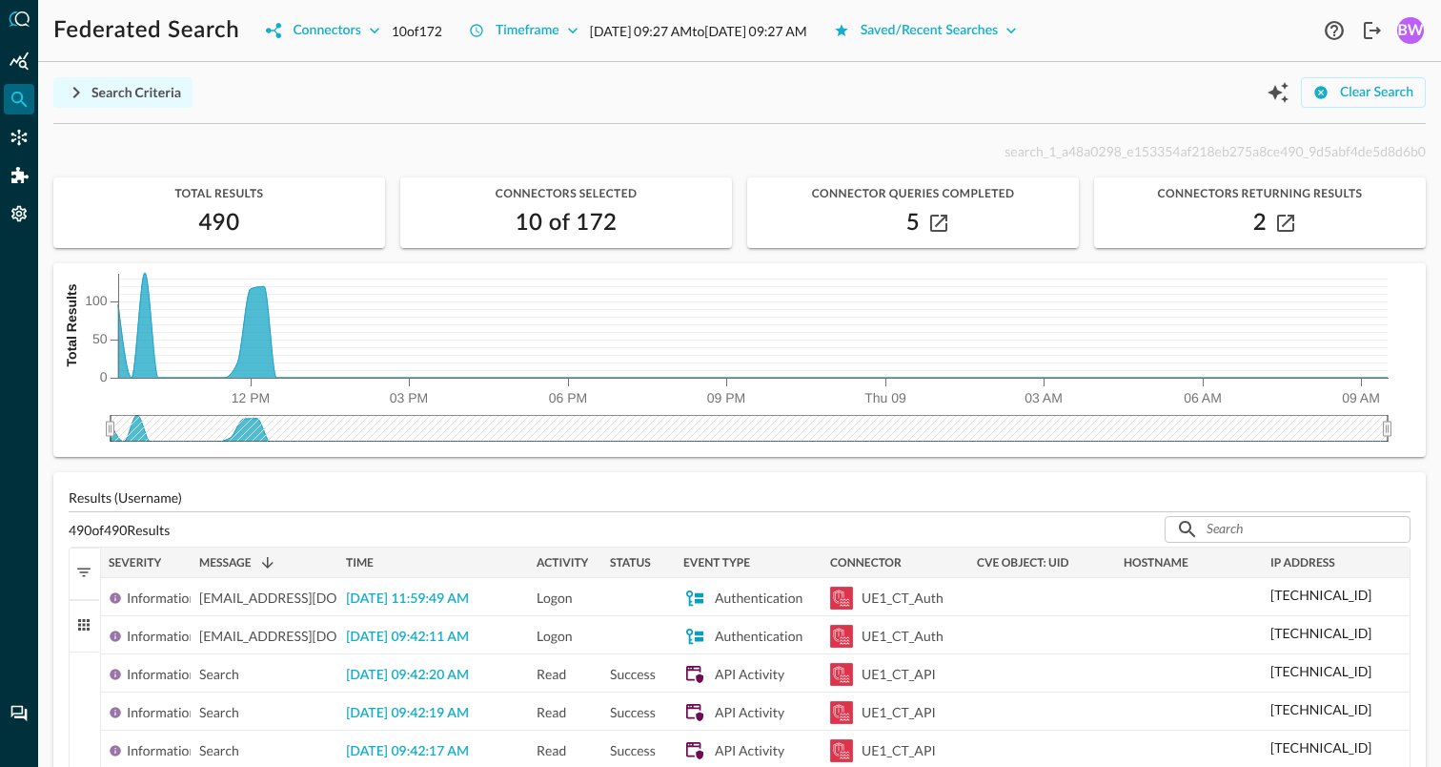
click at [77, 90] on icon "button" at bounding box center [76, 92] width 23 height 23
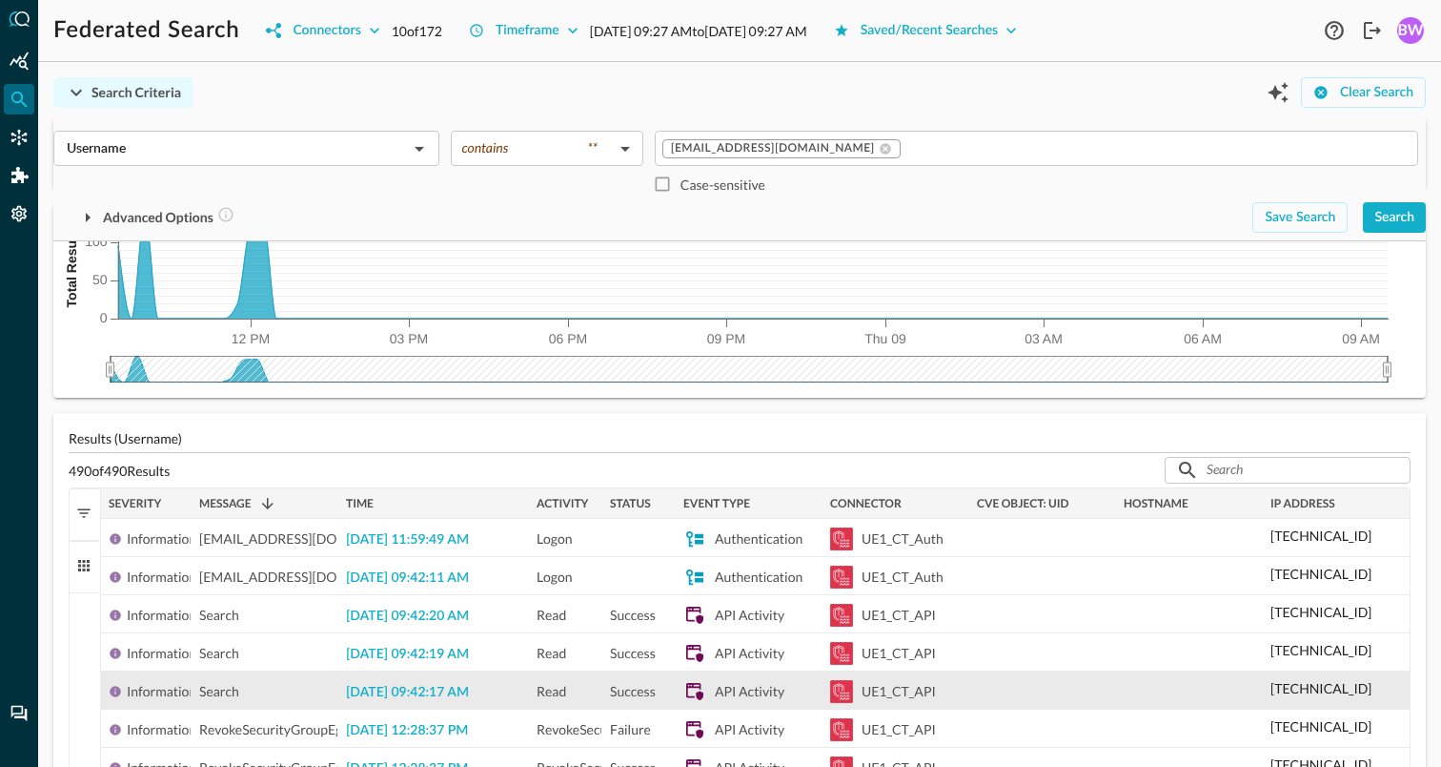
scroll to position [0, 0]
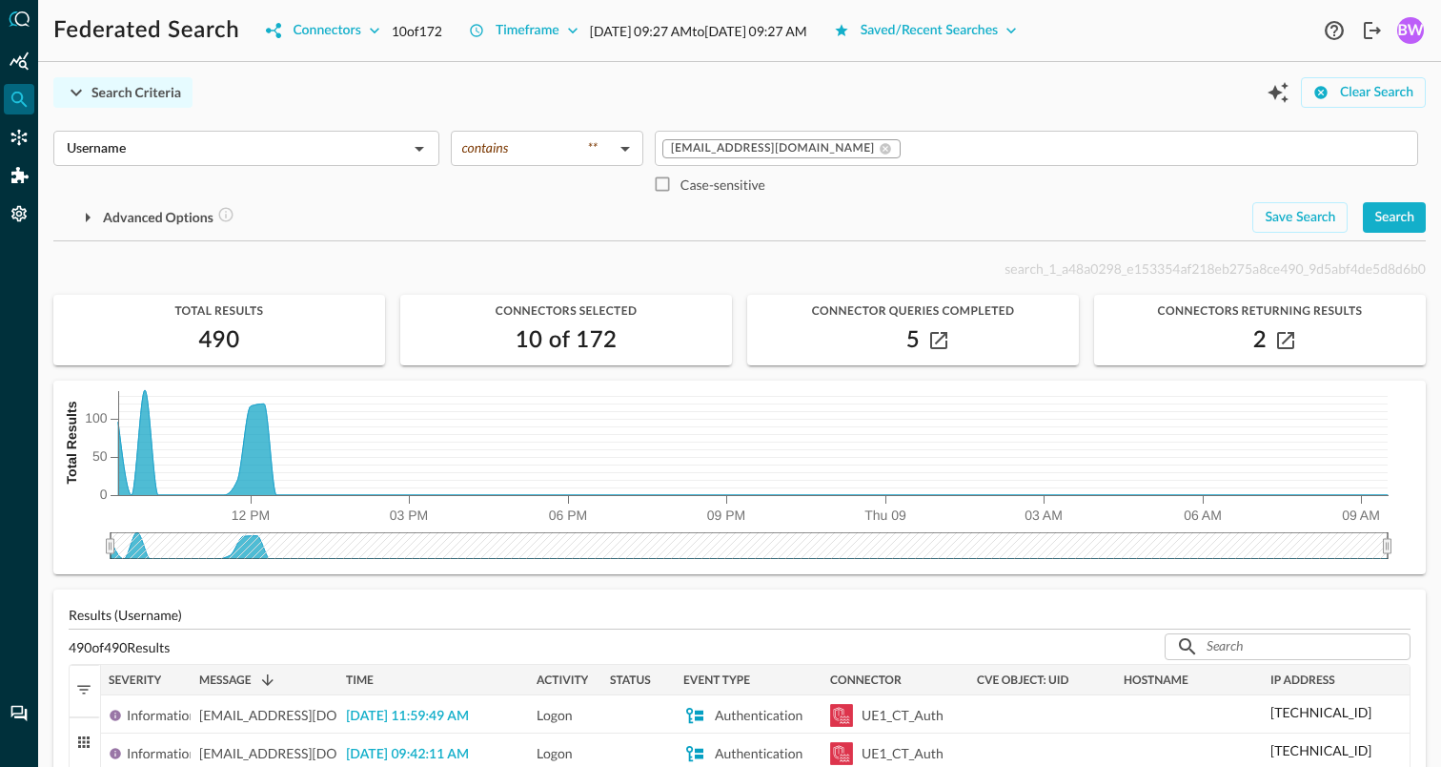
click at [1065, 273] on span "search_1_a48a0298_e153354af218eb275a8ce490_9d5abf4de5d8d6b0" at bounding box center [1215, 268] width 421 height 16
copy p "search_1_a48a0298_e153354af218eb275a8ce490_9d5abf4de5d8d6b0"
click at [557, 29] on button "Timeframe" at bounding box center [524, 30] width 133 height 31
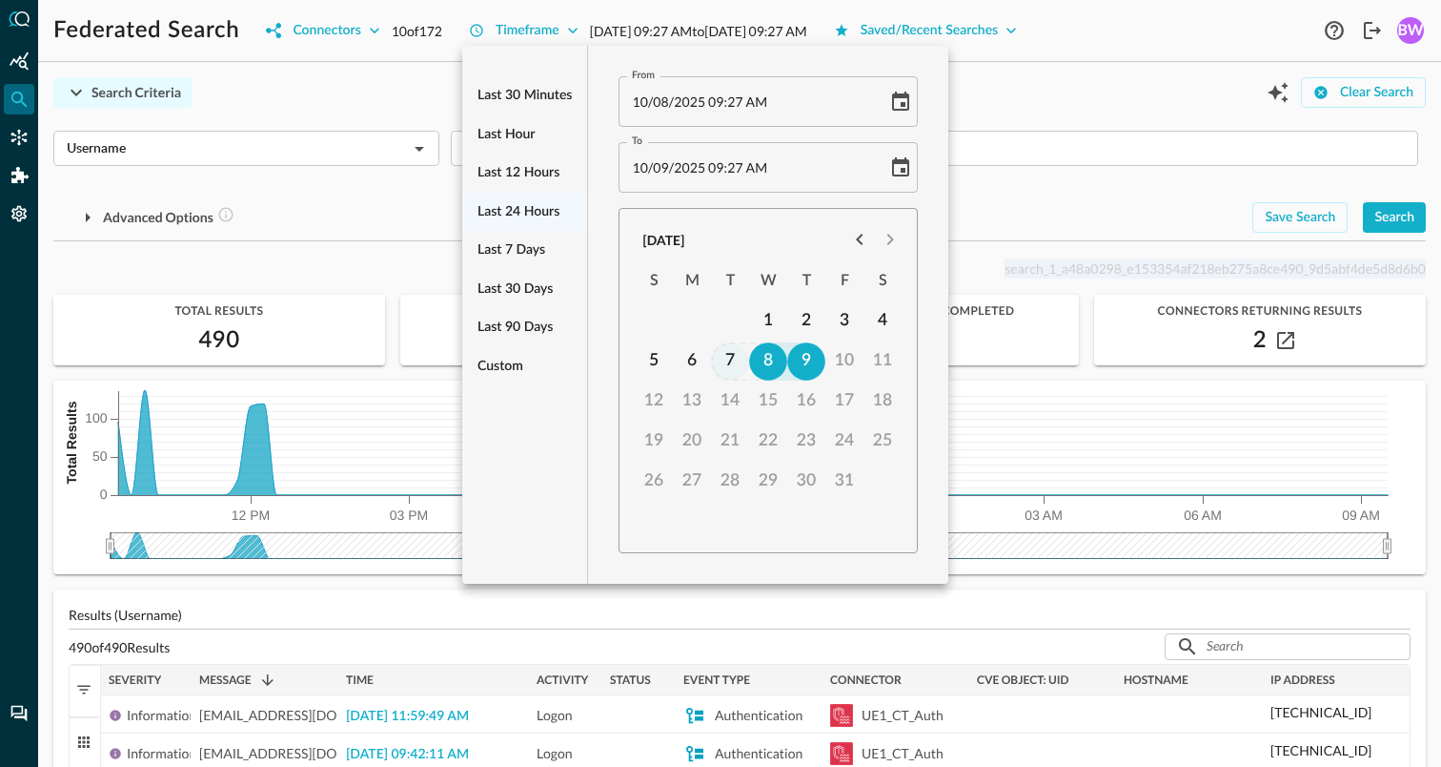
click at [726, 360] on button "7" at bounding box center [731, 361] width 38 height 38
type input "[DATE] 09:27 AM"
click at [984, 196] on div at bounding box center [720, 383] width 1441 height 767
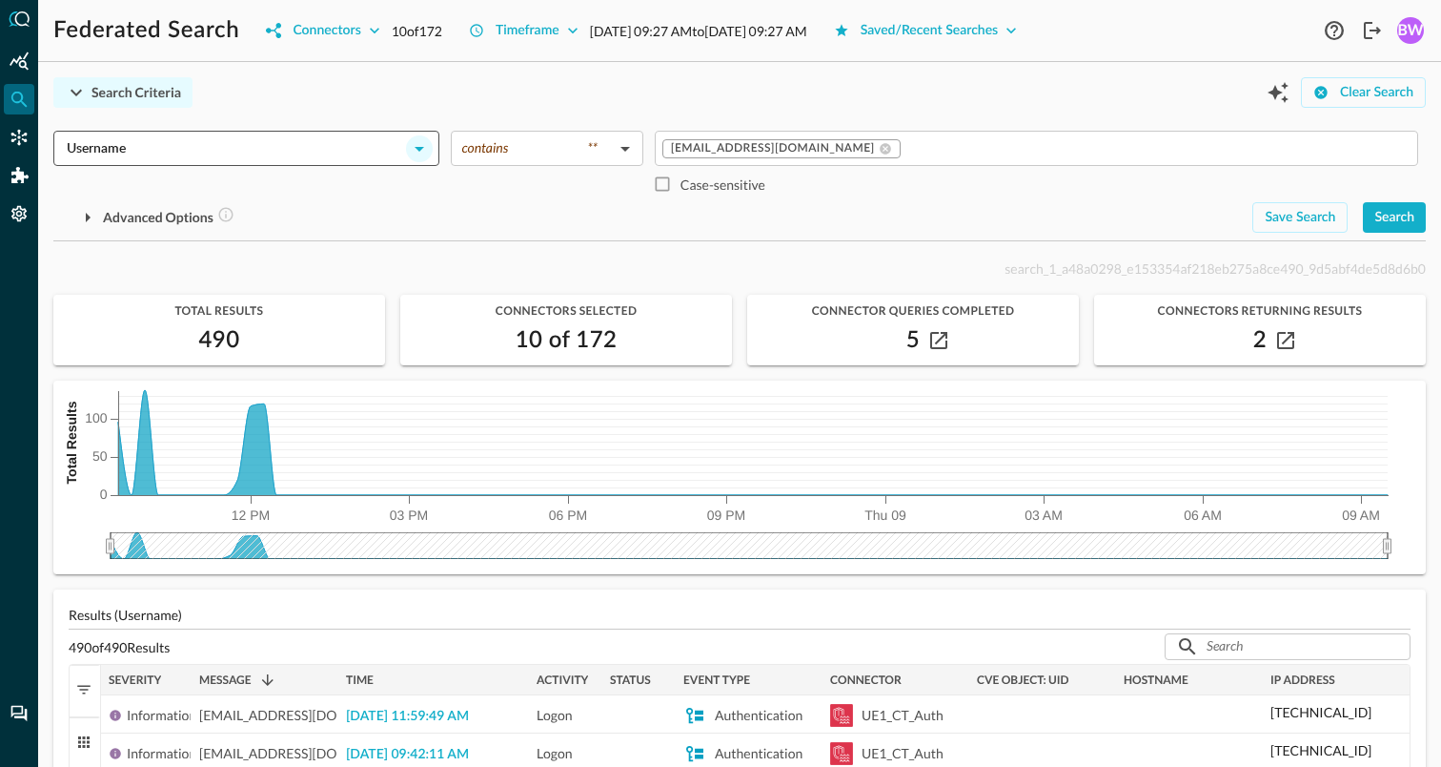
click at [418, 153] on icon "Open" at bounding box center [419, 148] width 23 height 23
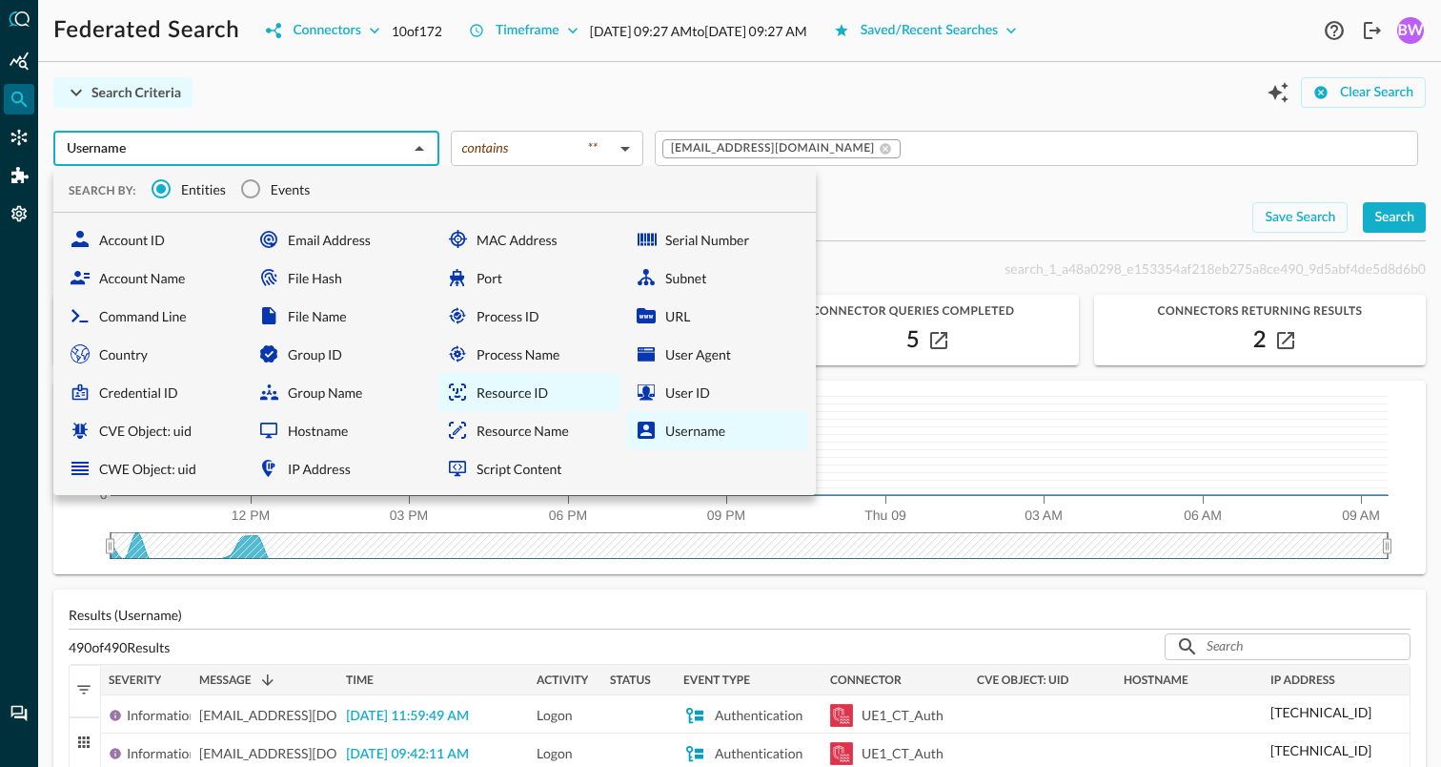
click at [501, 390] on div "Resource ID" at bounding box center [529, 392] width 181 height 38
type input "Resource ID"
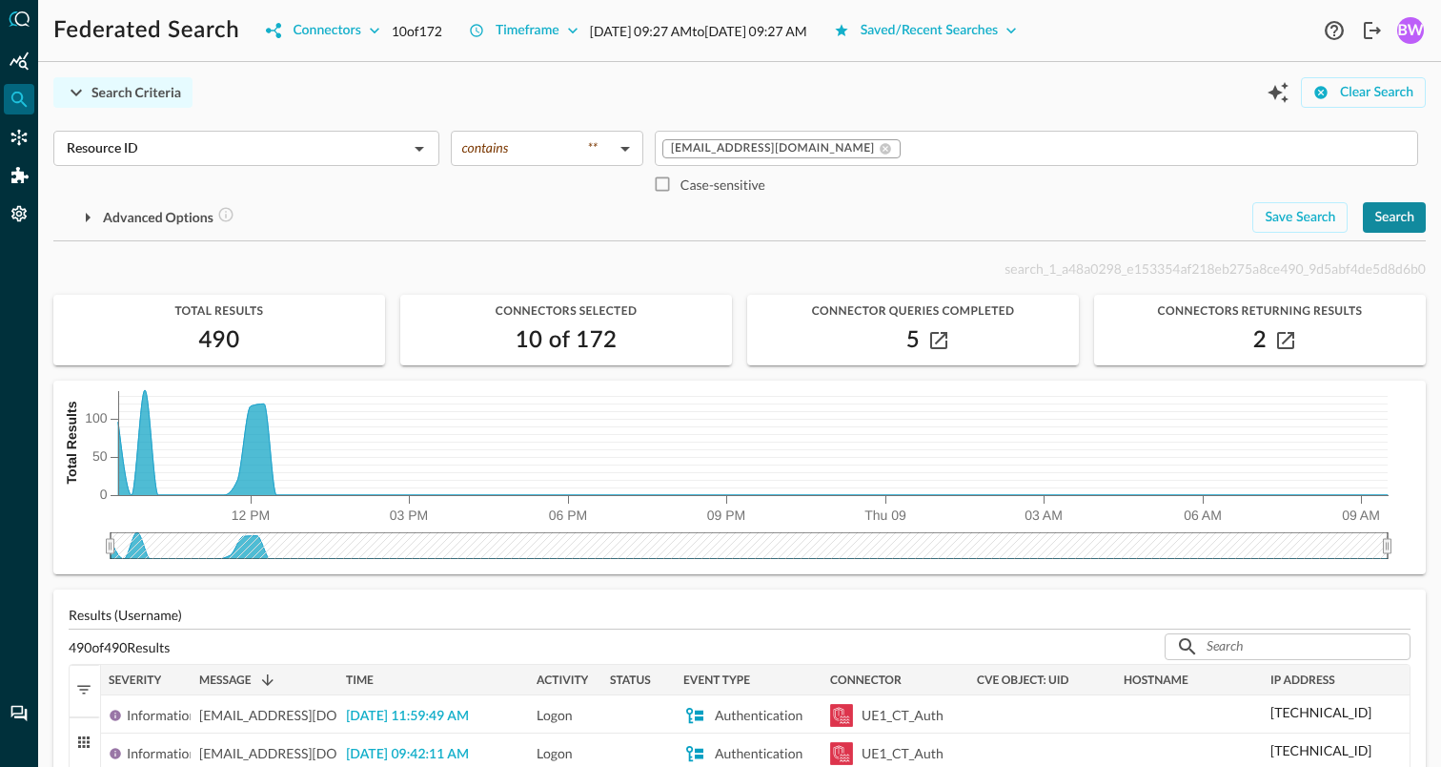
click at [1397, 222] on button "Search" at bounding box center [1394, 217] width 63 height 31
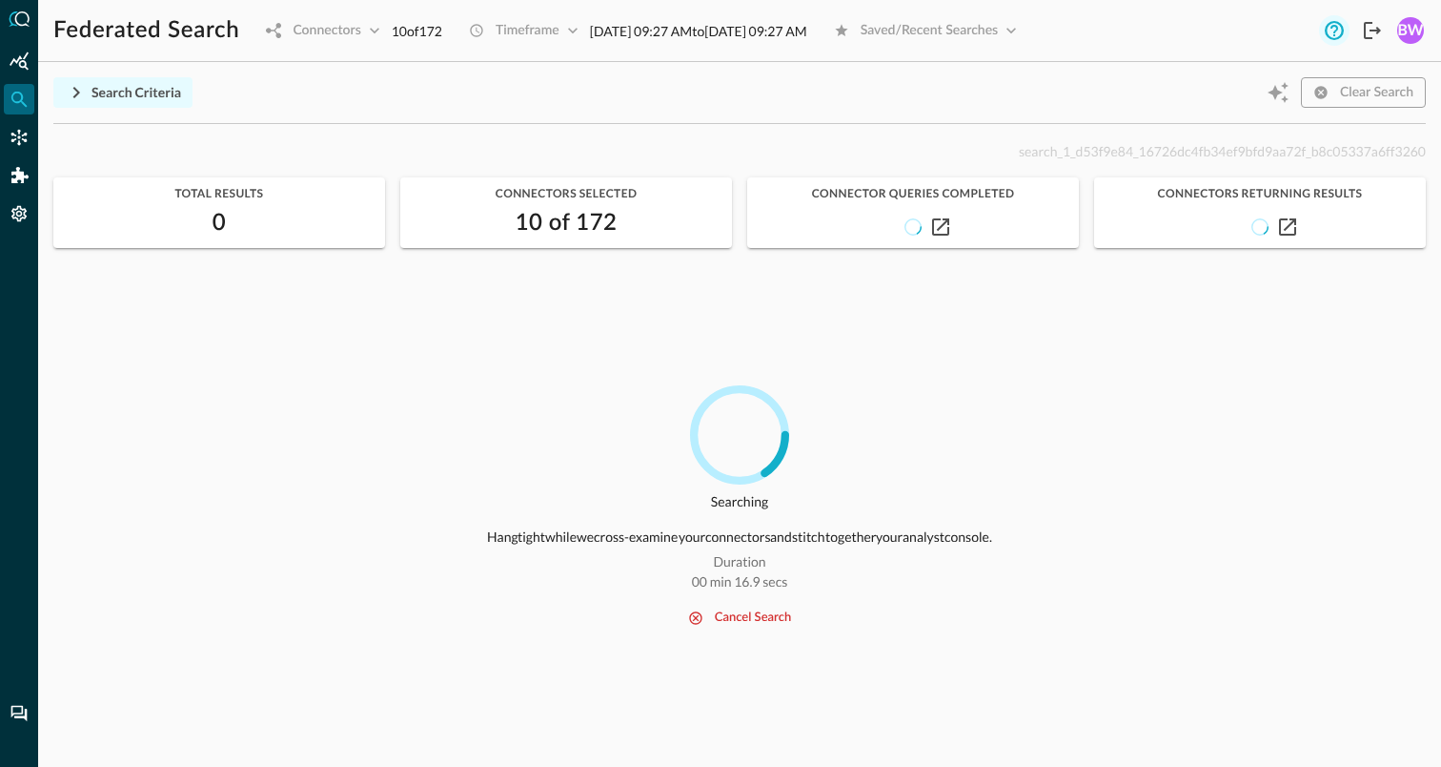
click at [1334, 36] on icon "Help" at bounding box center [1334, 30] width 23 height 23
click at [1099, 153] on span "search_1_d53f9e84_16726dc4fb34ef9bfd9aa72f_b8c05337a6ff3260" at bounding box center [1222, 151] width 407 height 16
copy p "search_1_d53f9e84_16726dc4fb34ef9bfd9aa72f_b8c05337a6ff3260"
